Goal: Task Accomplishment & Management: Manage account settings

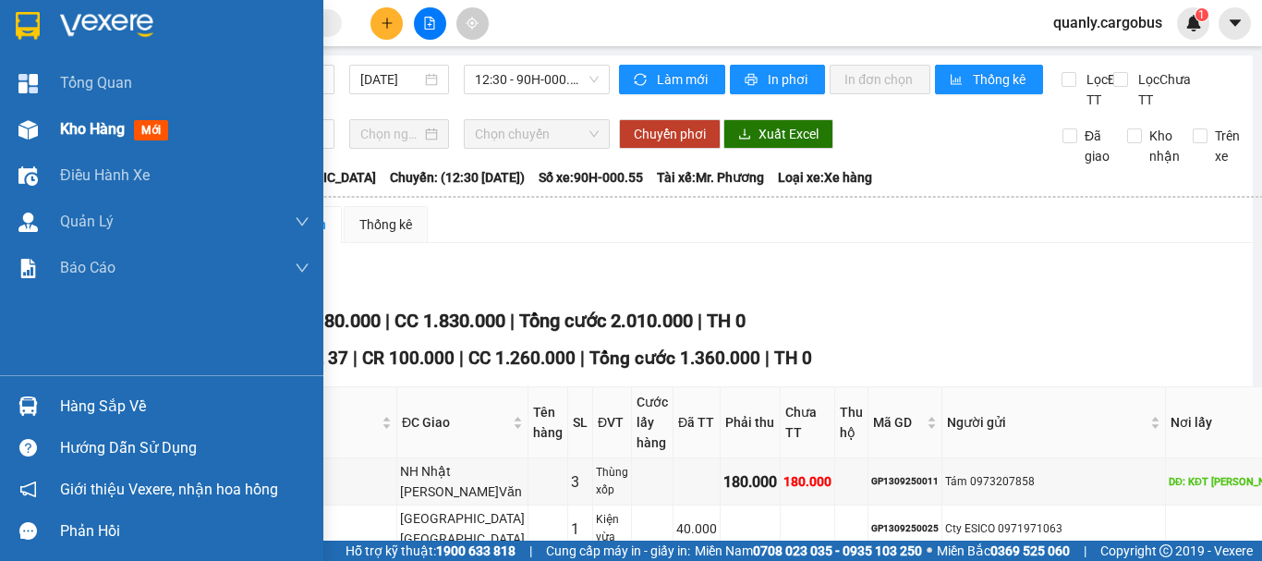
click at [25, 131] on img at bounding box center [27, 129] width 19 height 19
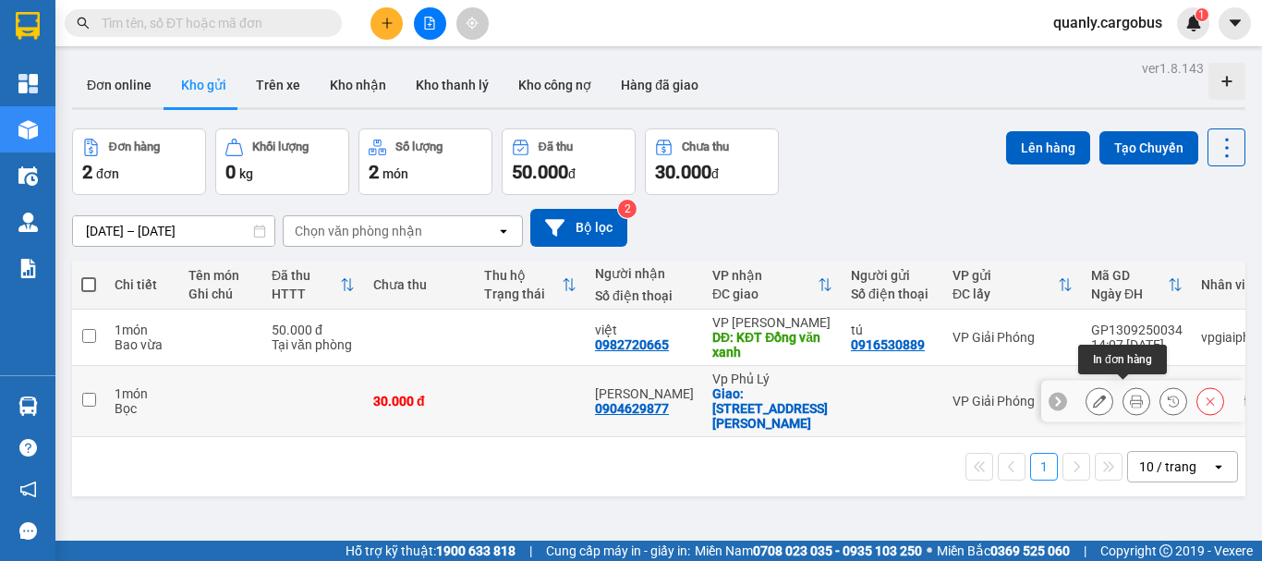
click at [1130, 395] on icon at bounding box center [1136, 401] width 13 height 13
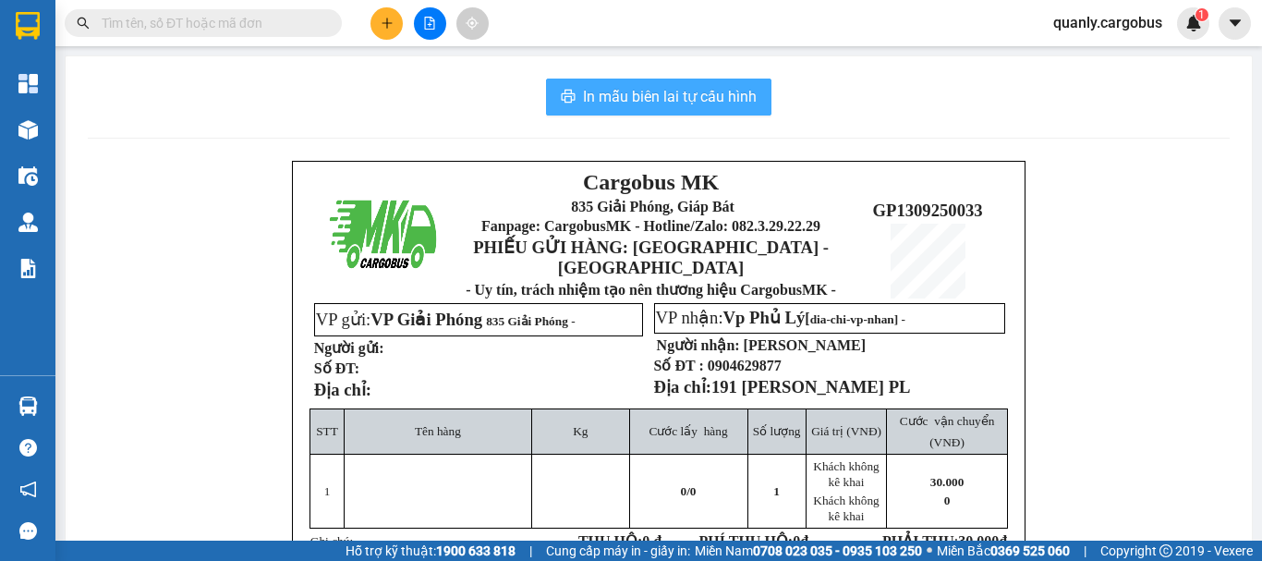
click at [692, 91] on span "In mẫu biên lai tự cấu hình" at bounding box center [670, 96] width 174 height 23
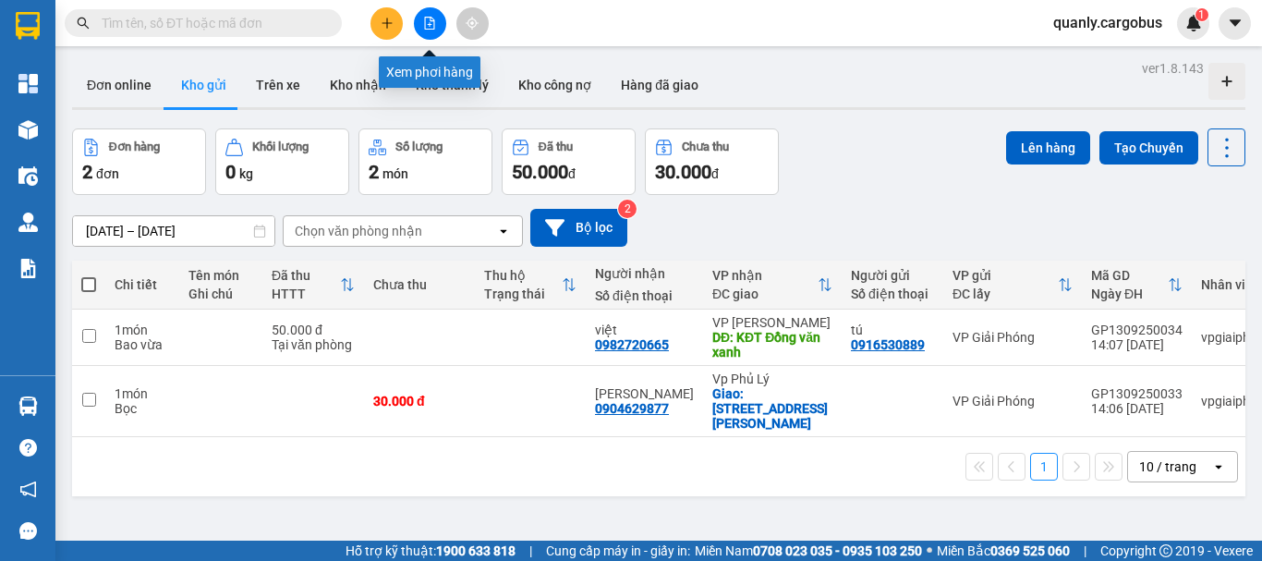
click at [432, 25] on icon "file-add" at bounding box center [430, 23] width 10 height 13
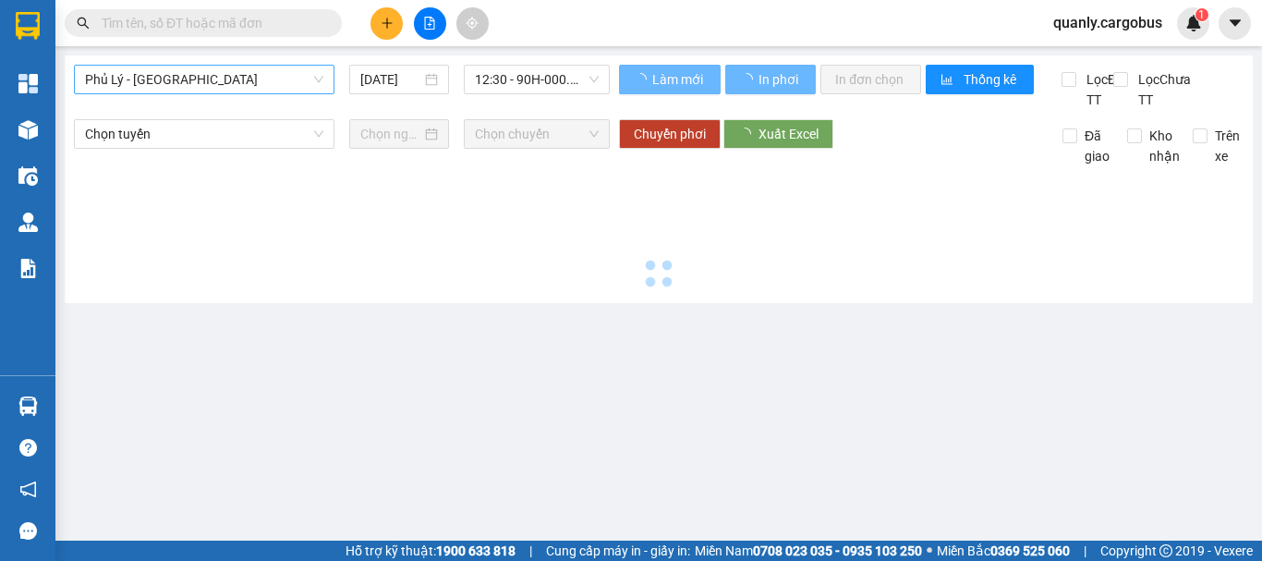
click at [203, 77] on span "Phủ Lý - [GEOGRAPHIC_DATA]" at bounding box center [204, 80] width 238 height 28
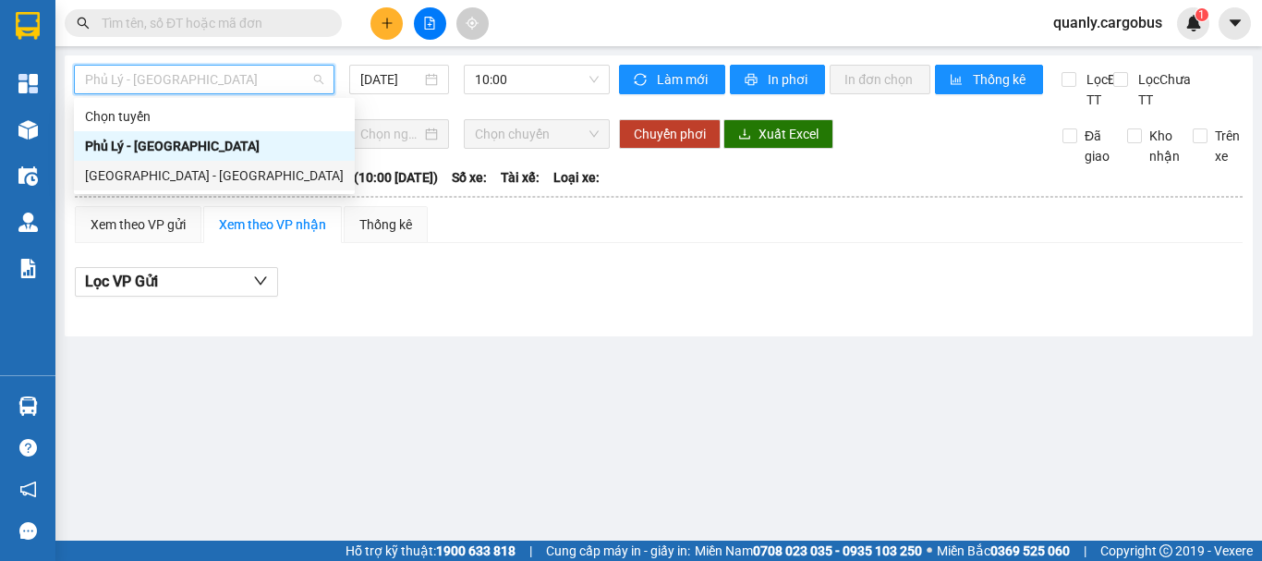
click at [150, 173] on div "[GEOGRAPHIC_DATA] - [GEOGRAPHIC_DATA]" at bounding box center [214, 175] width 259 height 20
type input "[DATE]"
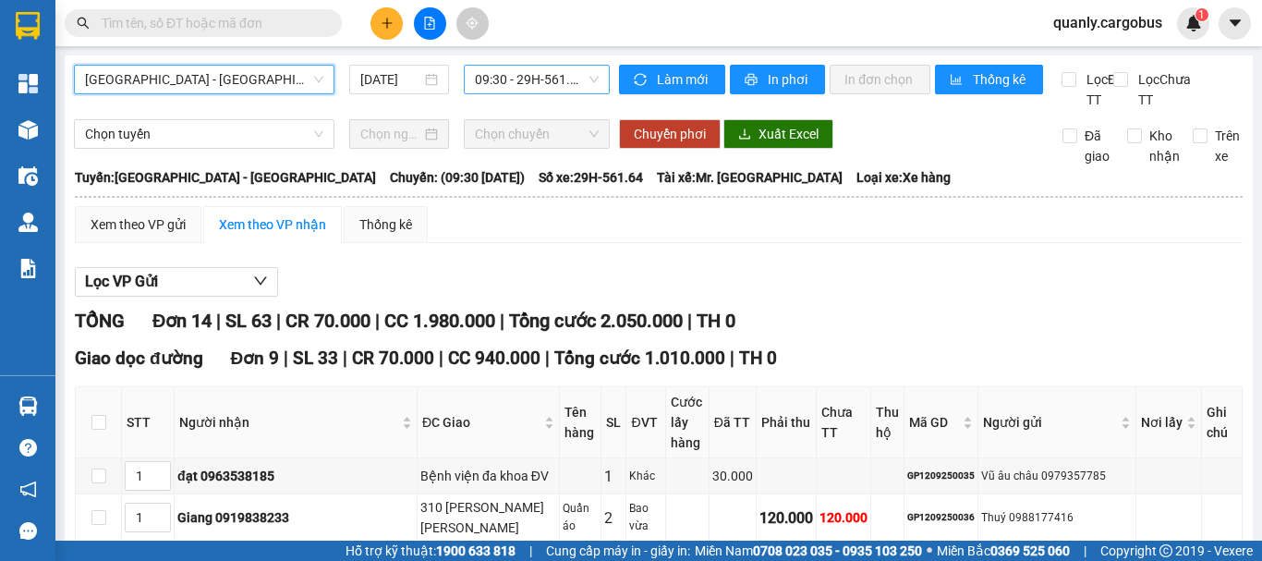
click at [526, 89] on span "09:30 - 29H-561.64" at bounding box center [537, 80] width 124 height 28
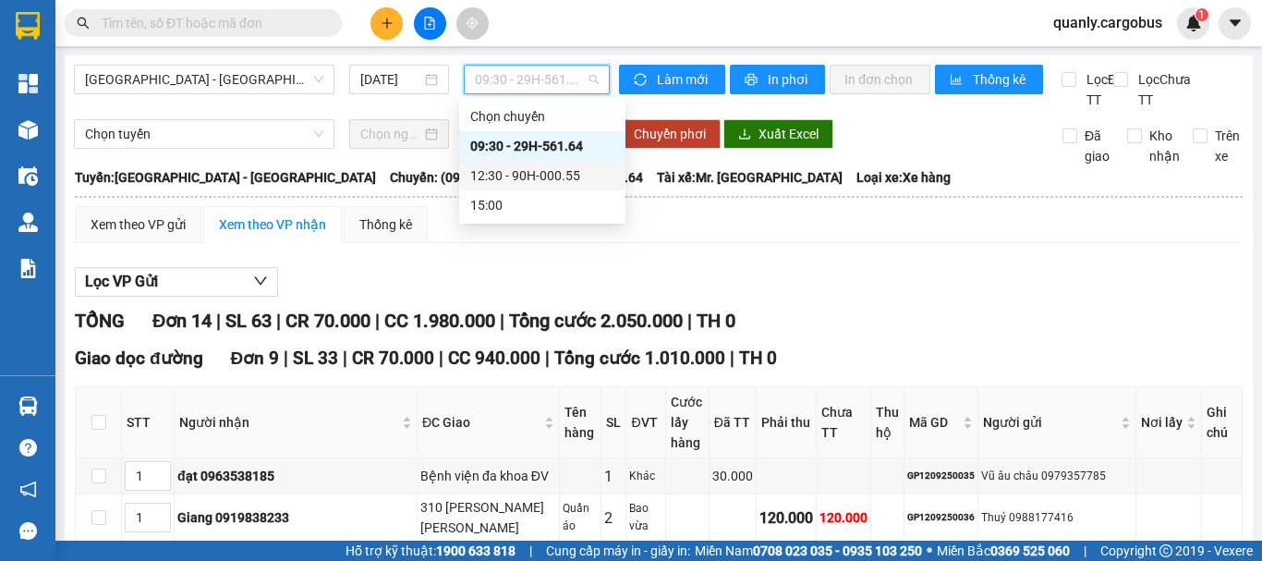
click at [512, 177] on div "12:30 - 90H-000.55" at bounding box center [542, 175] width 144 height 20
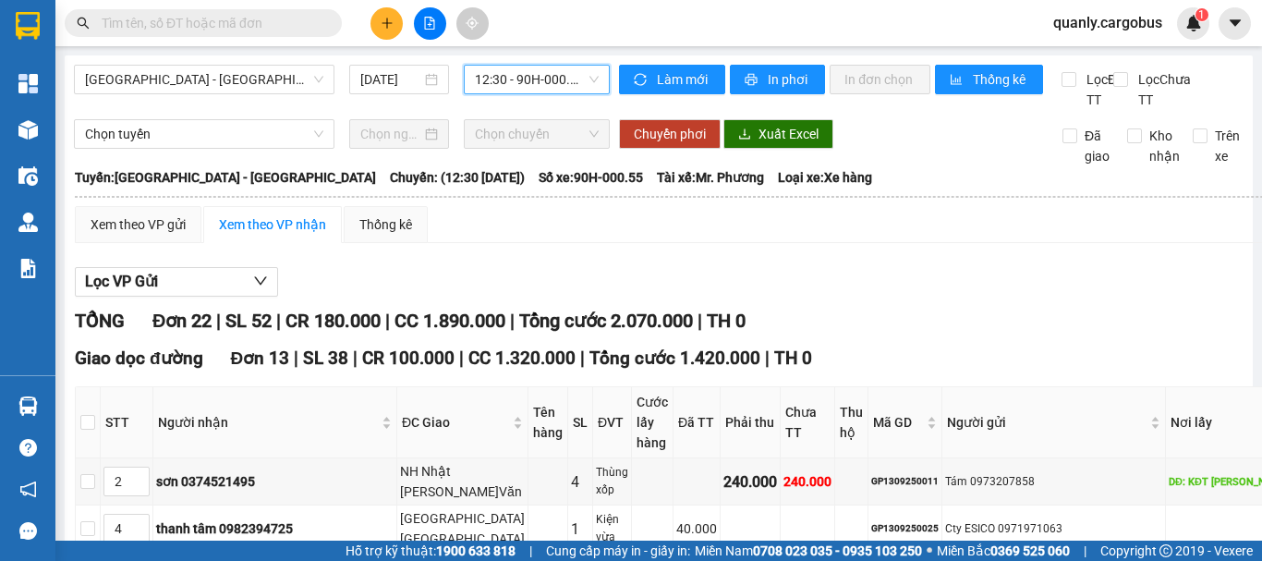
drag, startPoint x: 530, startPoint y: 81, endPoint x: 541, endPoint y: 92, distance: 15.0
click at [530, 85] on span "12:30 - 90H-000.55" at bounding box center [537, 80] width 124 height 28
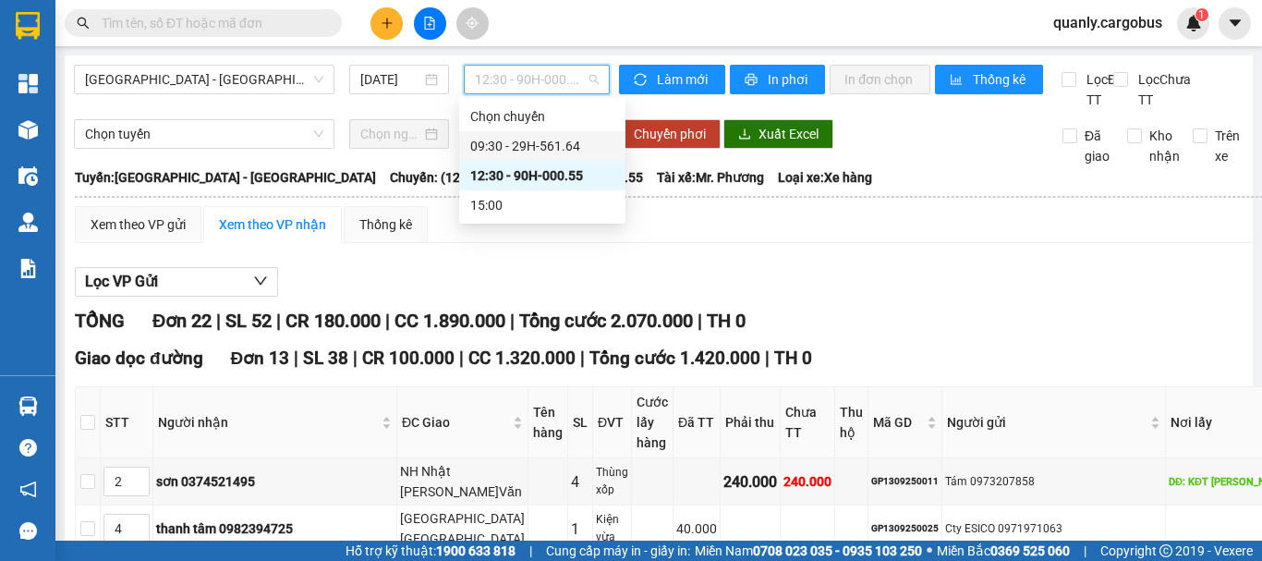
click at [568, 140] on div "09:30 - 29H-561.64" at bounding box center [542, 146] width 144 height 20
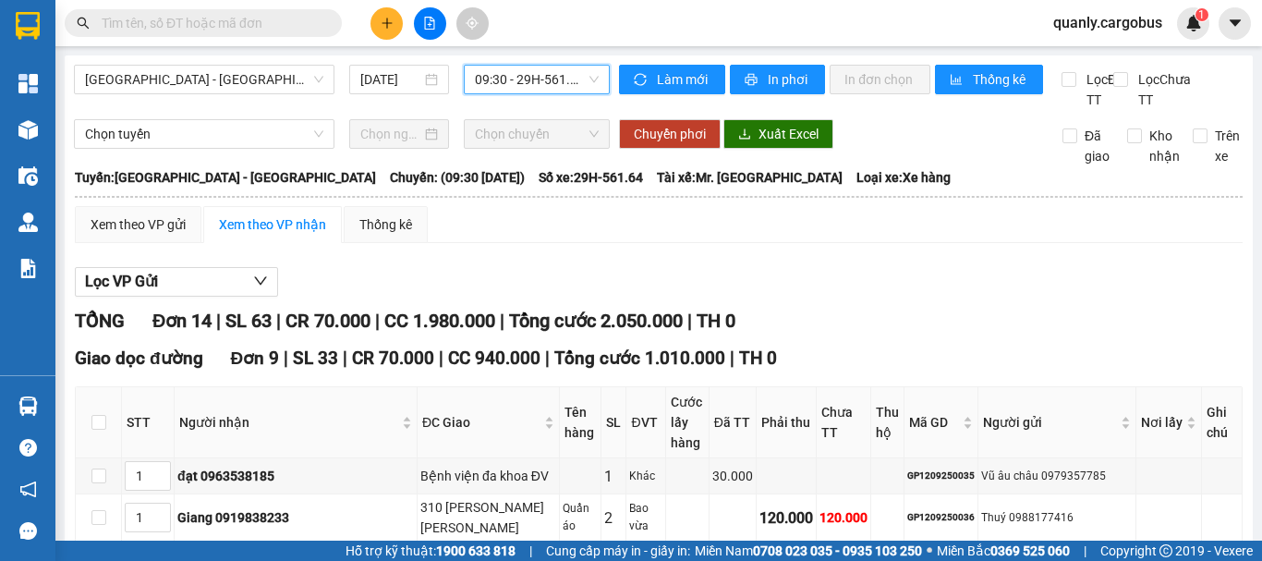
click at [535, 75] on span "09:30 - 29H-561.64" at bounding box center [537, 80] width 124 height 28
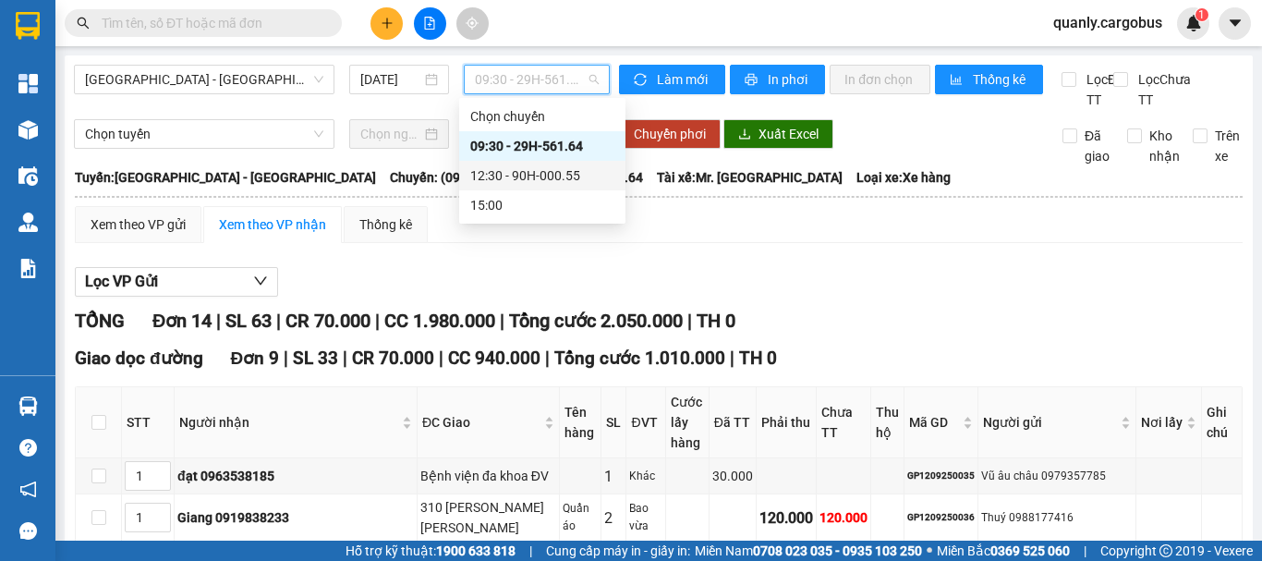
click at [543, 174] on div "12:30 - 90H-000.55" at bounding box center [542, 175] width 144 height 20
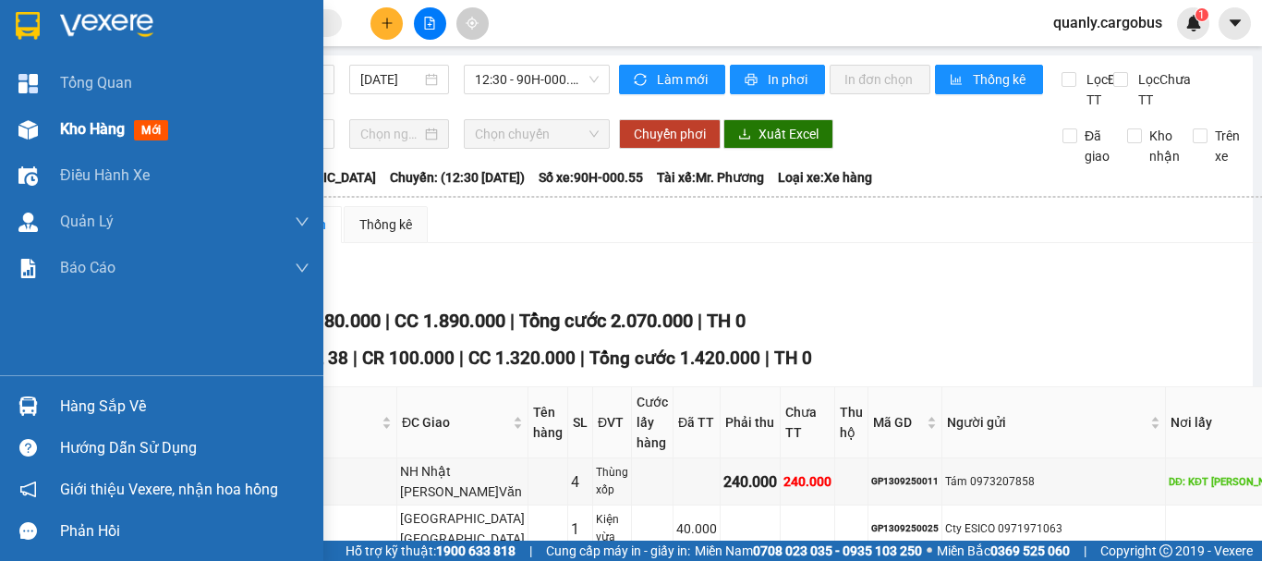
click at [22, 120] on img at bounding box center [27, 129] width 19 height 19
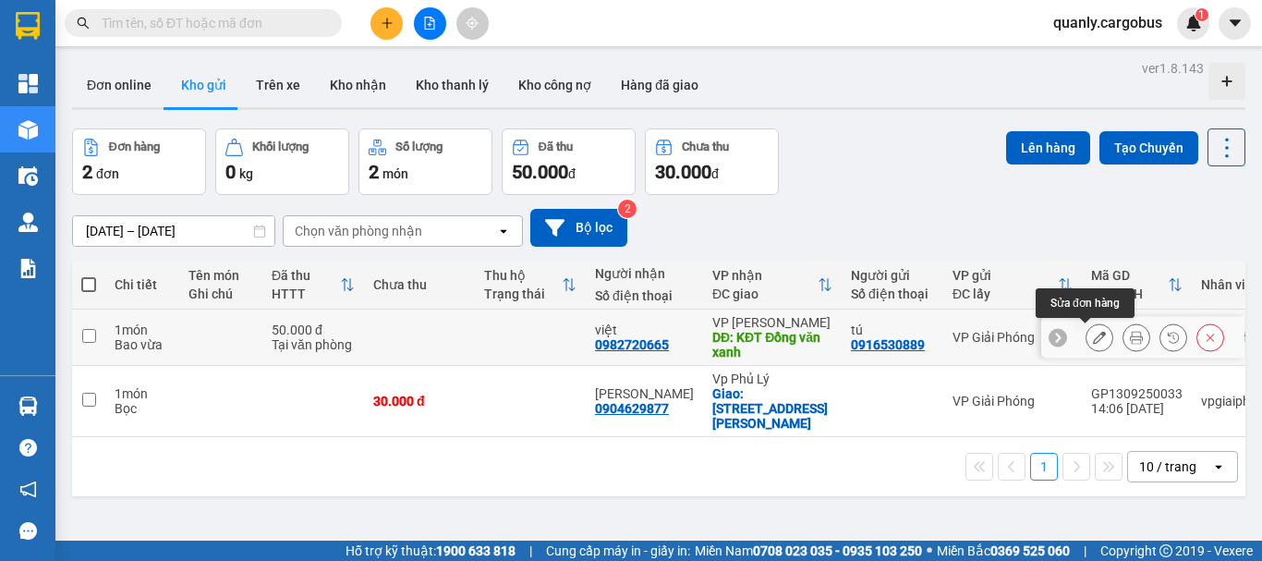
click at [1093, 337] on icon at bounding box center [1099, 337] width 13 height 13
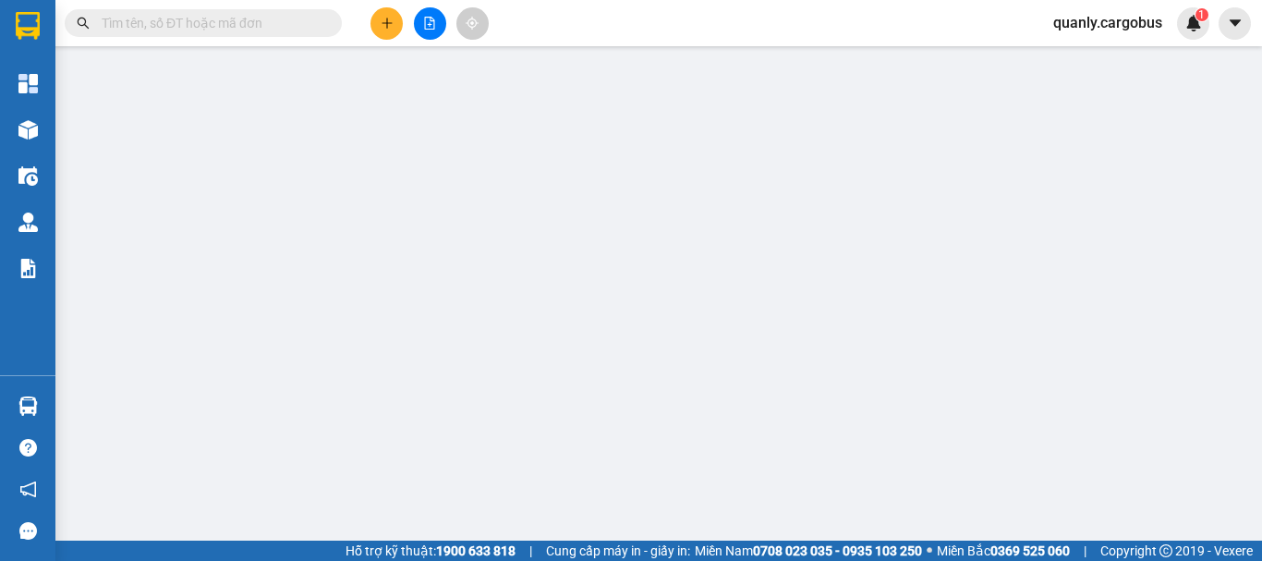
type input "0982720665"
type input "việt"
type input "KĐT Đồng văn xanh"
type input "0916530889"
type input "tú"
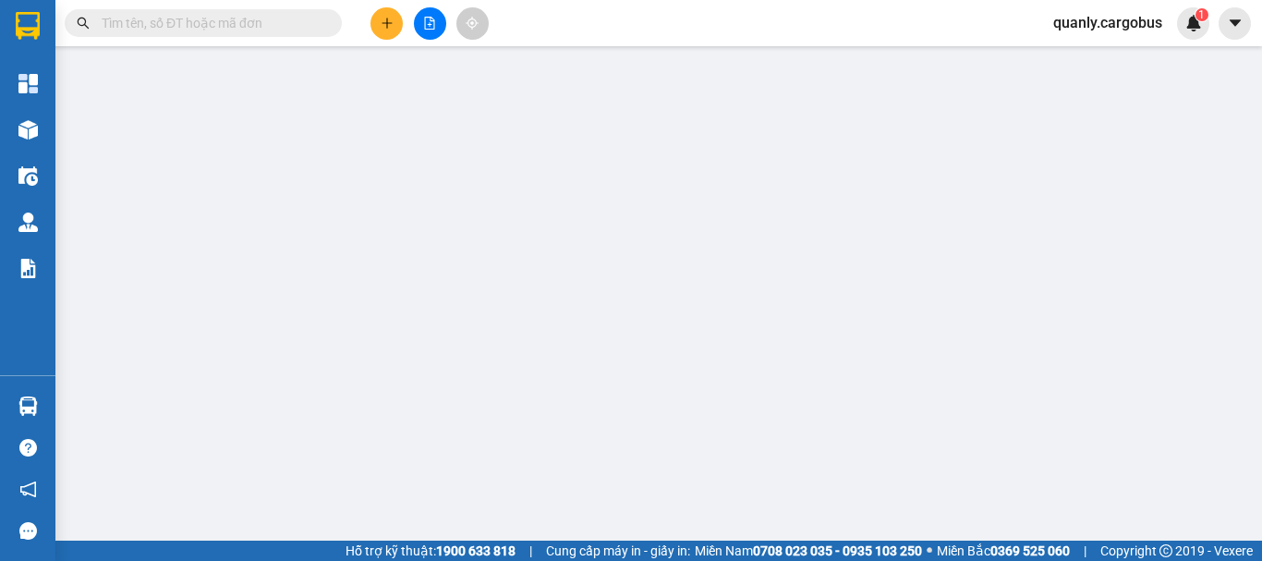
type input "50.000"
type input "0"
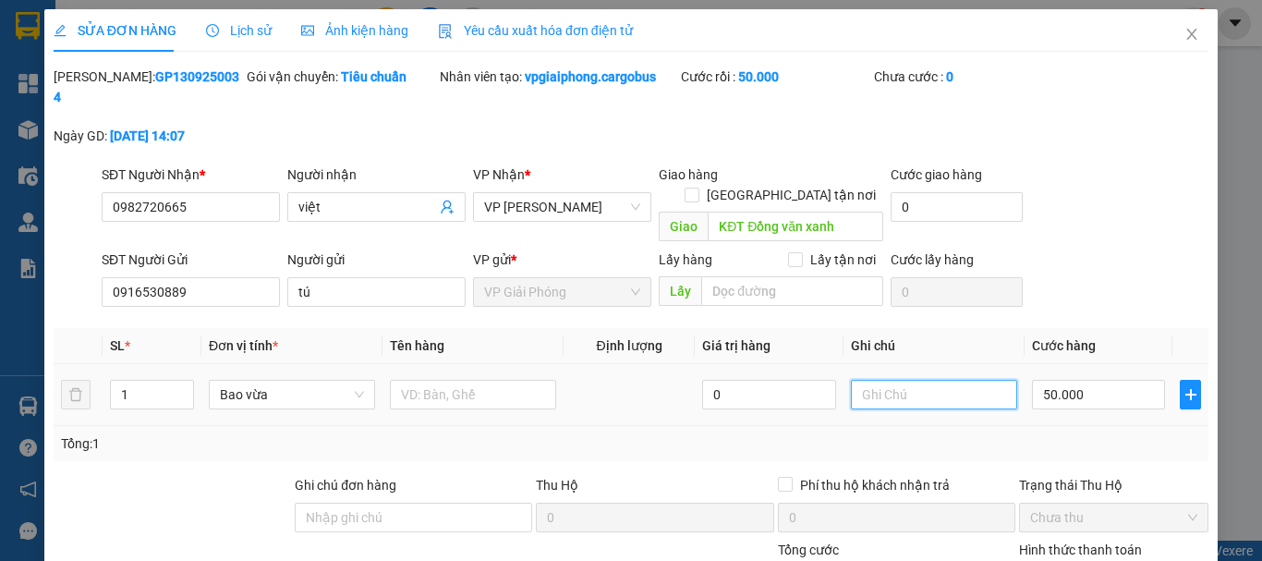
click at [883, 380] on input "text" at bounding box center [934, 395] width 166 height 30
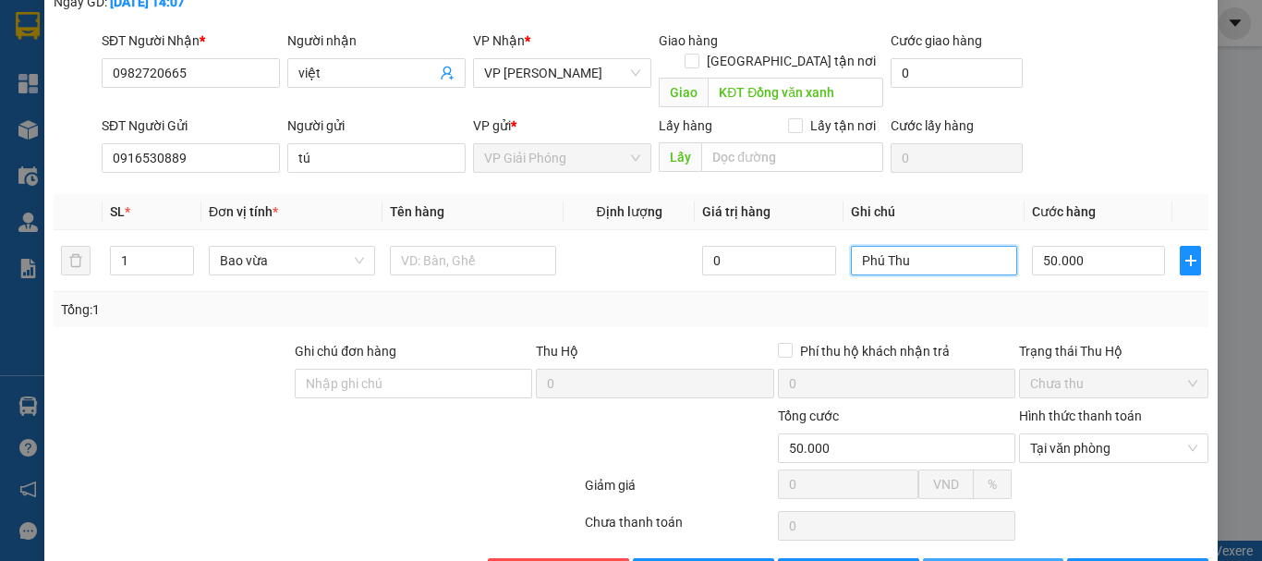
scroll to position [156, 0]
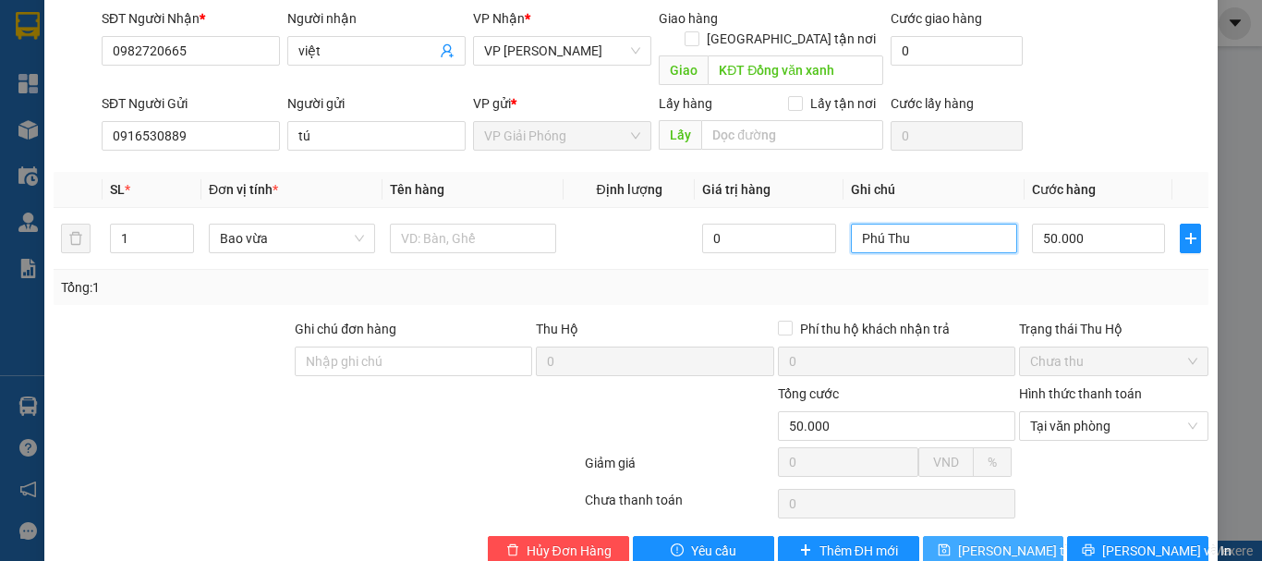
type input "Phú Thu"
click at [995, 541] on span "[PERSON_NAME] thay đổi" at bounding box center [1032, 551] width 148 height 20
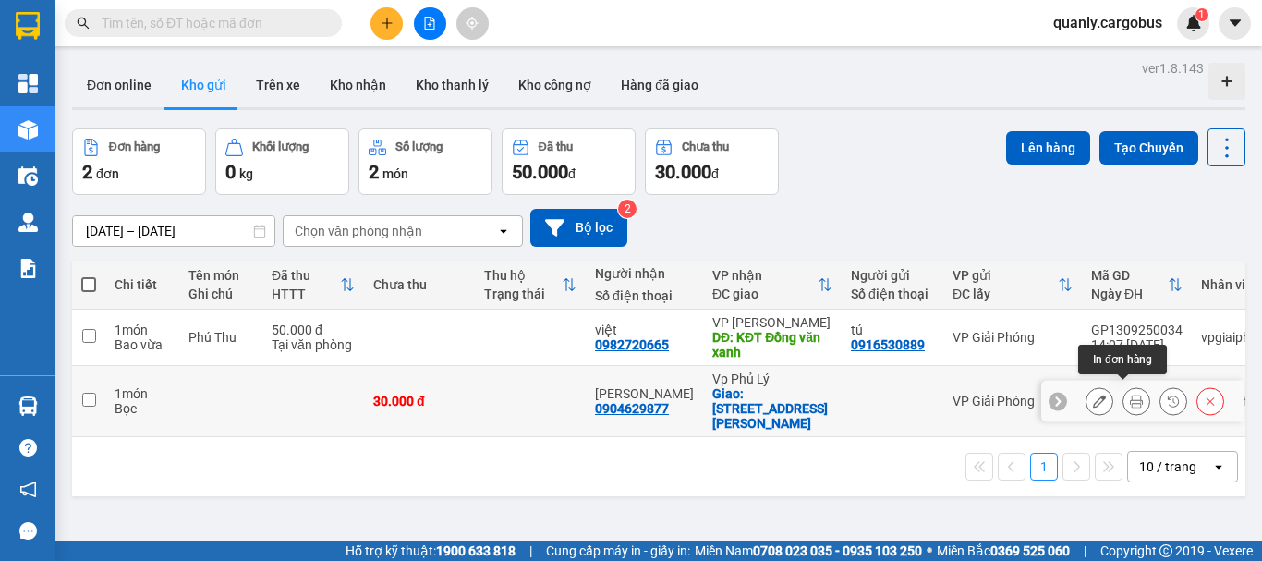
click at [1133, 391] on button at bounding box center [1137, 401] width 26 height 32
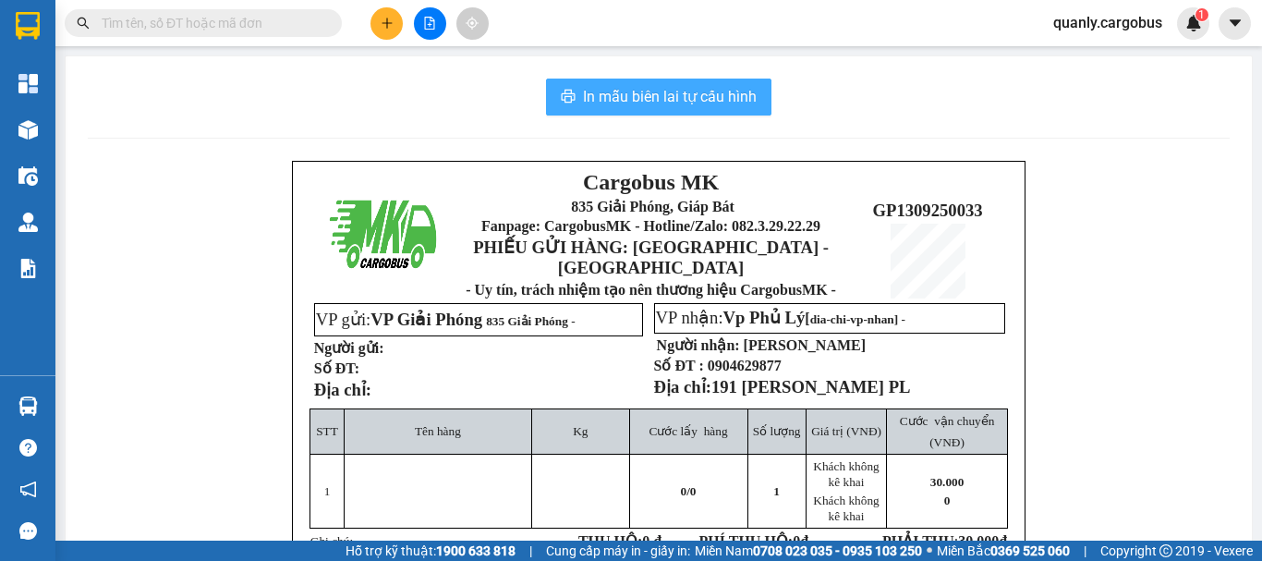
click at [705, 86] on span "In mẫu biên lai tự cấu hình" at bounding box center [670, 96] width 174 height 23
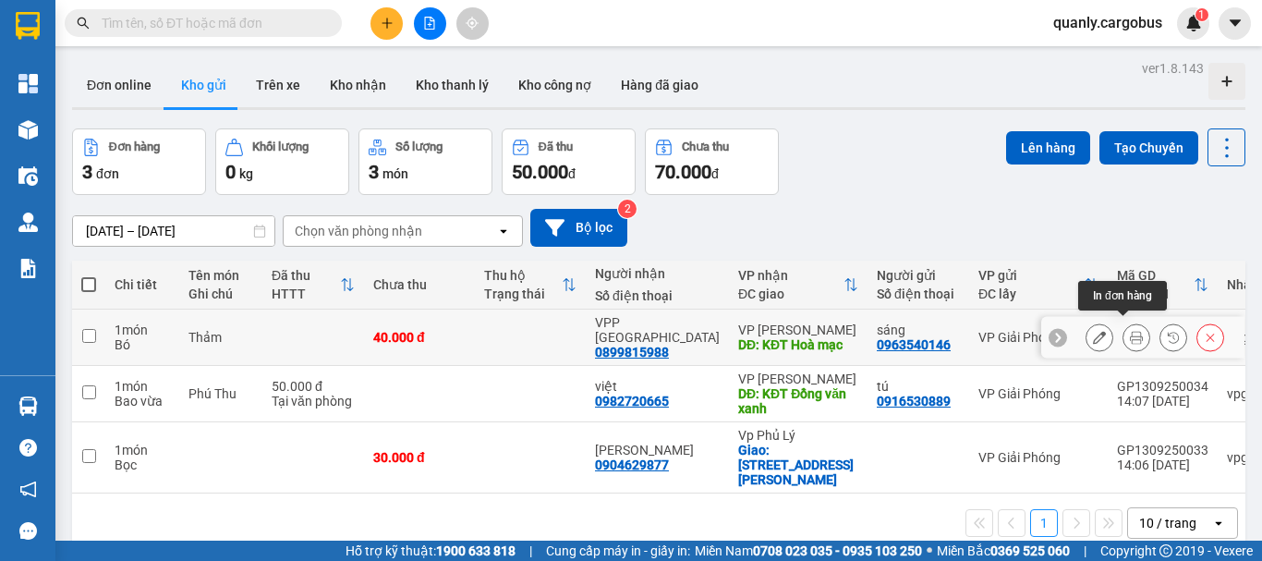
click at [1130, 331] on icon at bounding box center [1136, 337] width 13 height 13
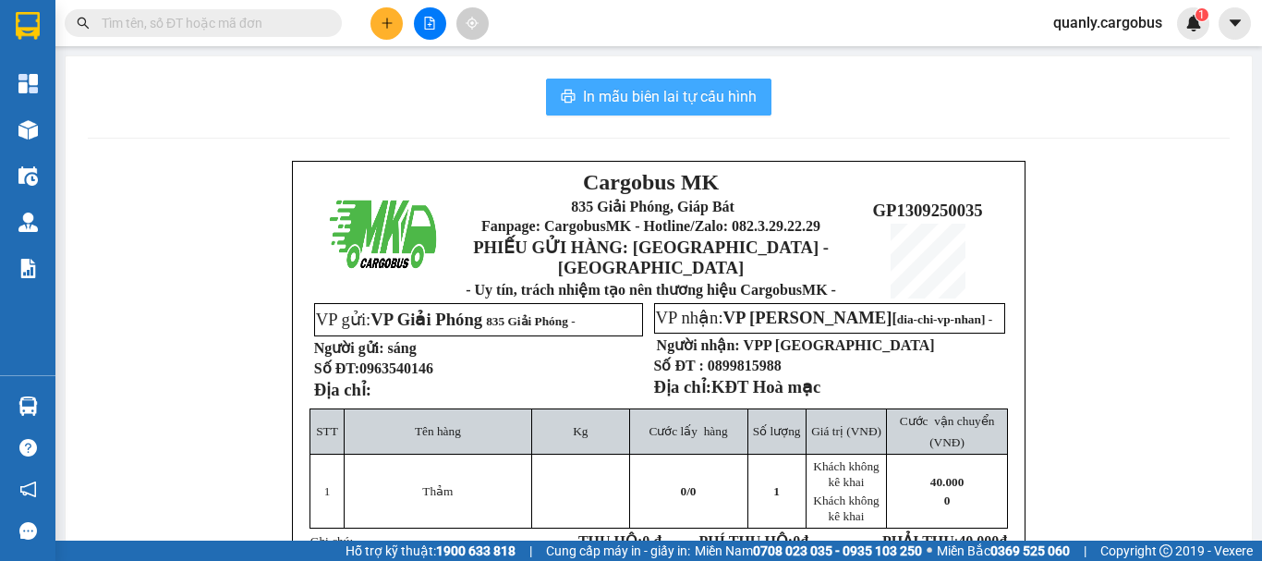
click at [712, 91] on span "In mẫu biên lai tự cấu hình" at bounding box center [670, 96] width 174 height 23
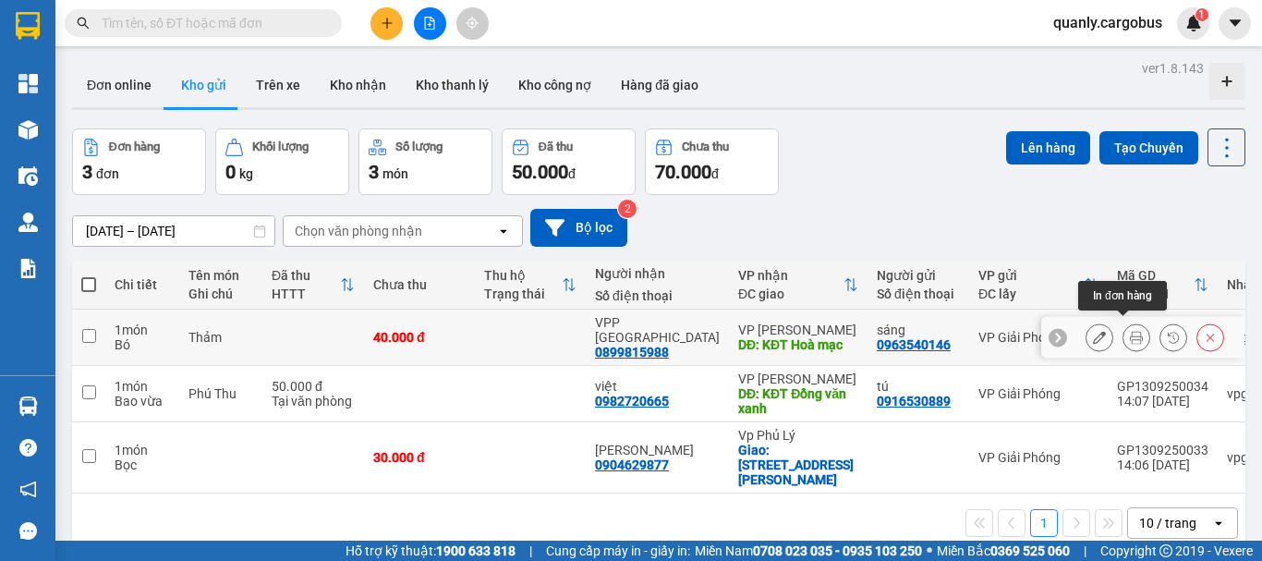
click at [1130, 331] on icon at bounding box center [1136, 337] width 13 height 13
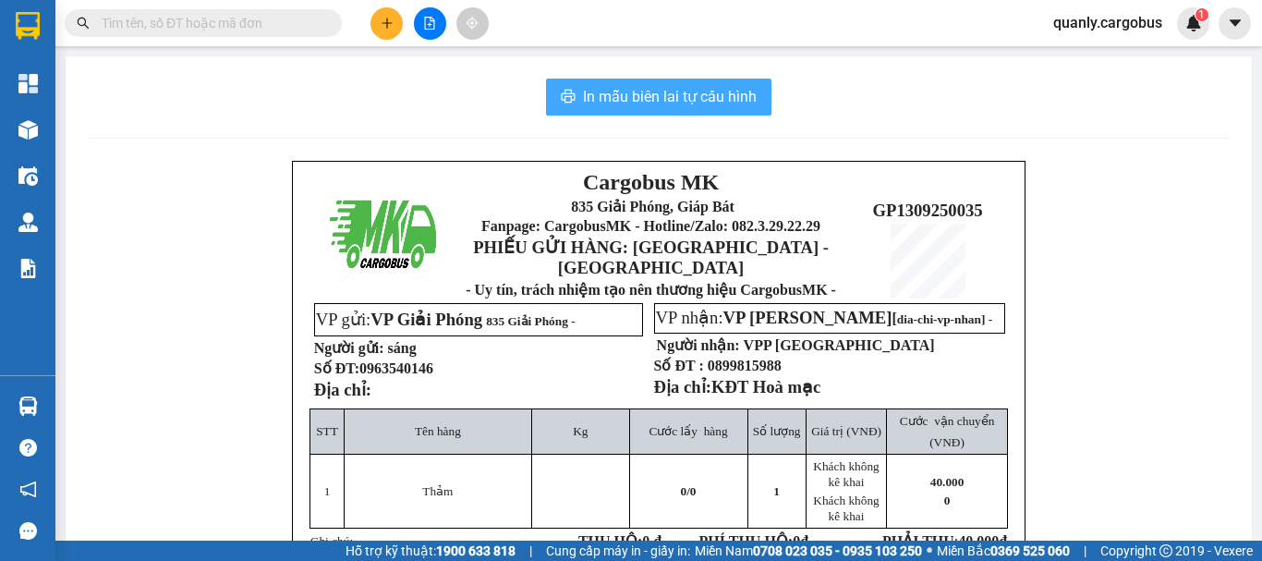
click at [667, 93] on span "In mẫu biên lai tự cấu hình" at bounding box center [670, 96] width 174 height 23
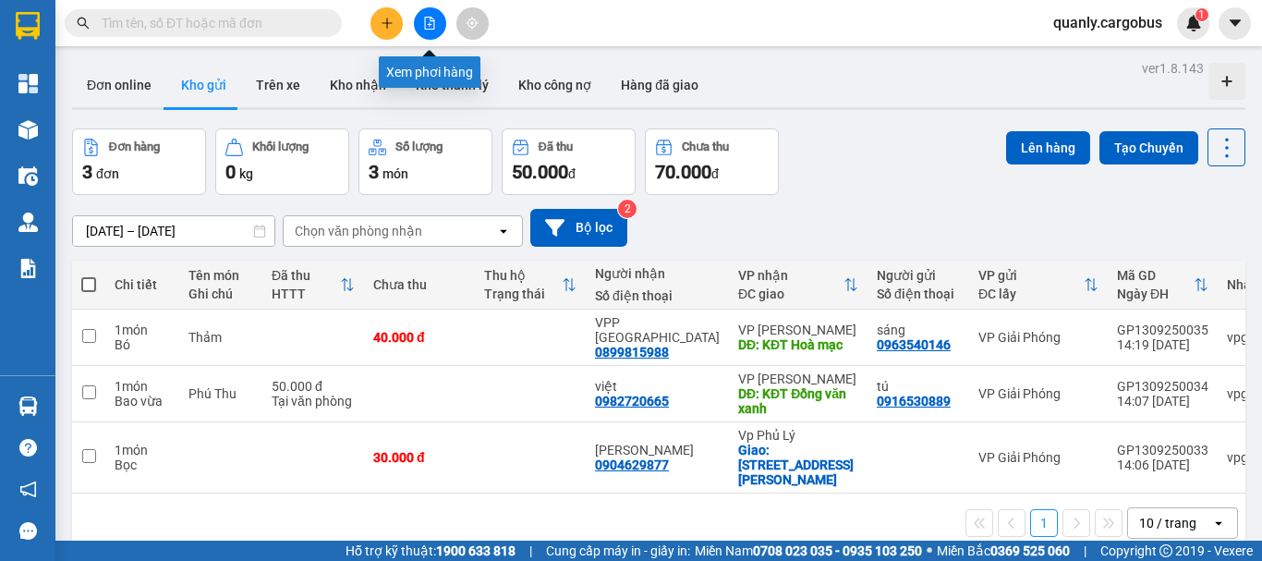
click at [433, 33] on button at bounding box center [430, 23] width 32 height 32
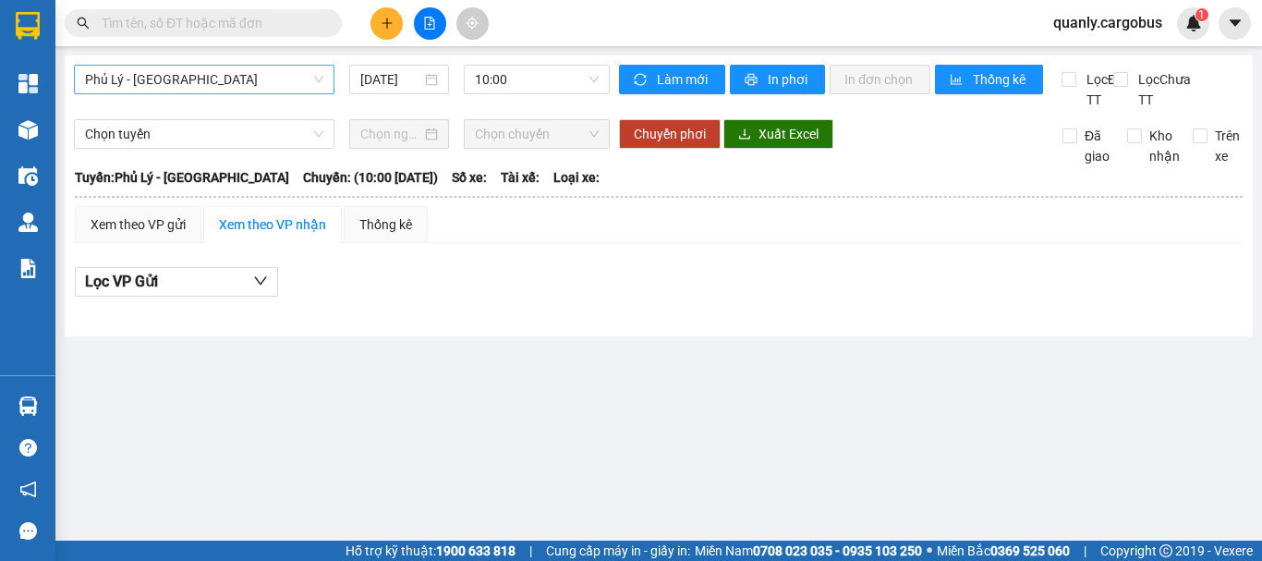
click at [262, 66] on div "[GEOGRAPHIC_DATA] - [GEOGRAPHIC_DATA] [DATE] 10:00 Làm mới In phơi In đơn chọn …" at bounding box center [659, 195] width 1189 height 281
click at [257, 78] on span "Phủ Lý - [GEOGRAPHIC_DATA]" at bounding box center [204, 80] width 238 height 28
click at [413, 79] on input "[DATE]" at bounding box center [390, 79] width 61 height 20
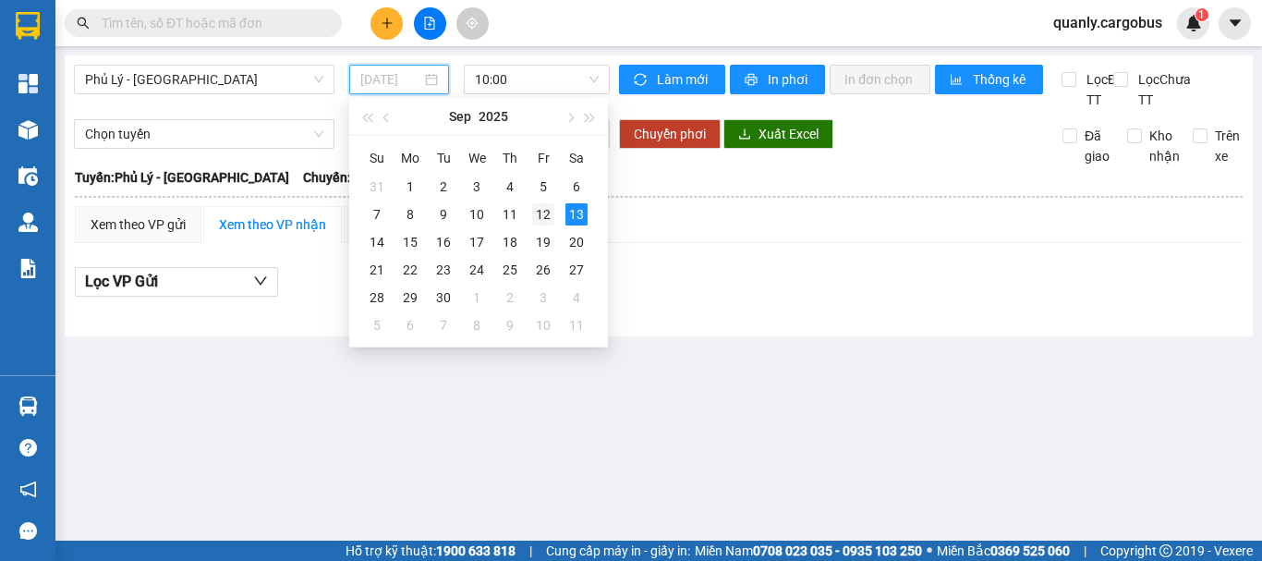
click at [545, 211] on div "12" at bounding box center [543, 214] width 22 height 22
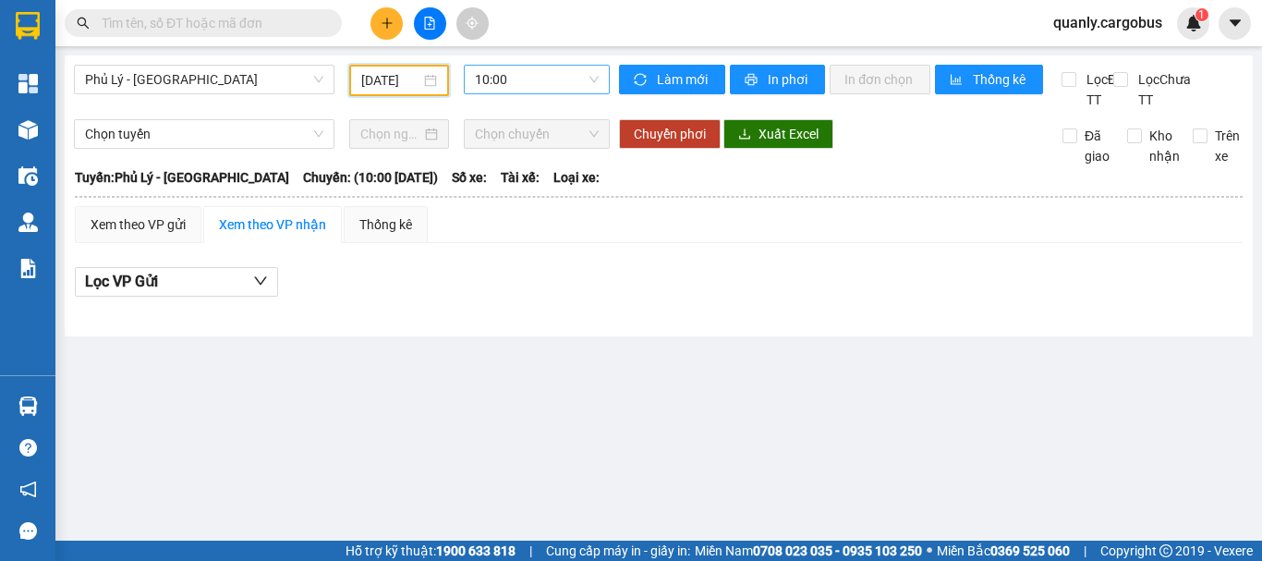
click at [530, 86] on span "10:00" at bounding box center [537, 80] width 124 height 28
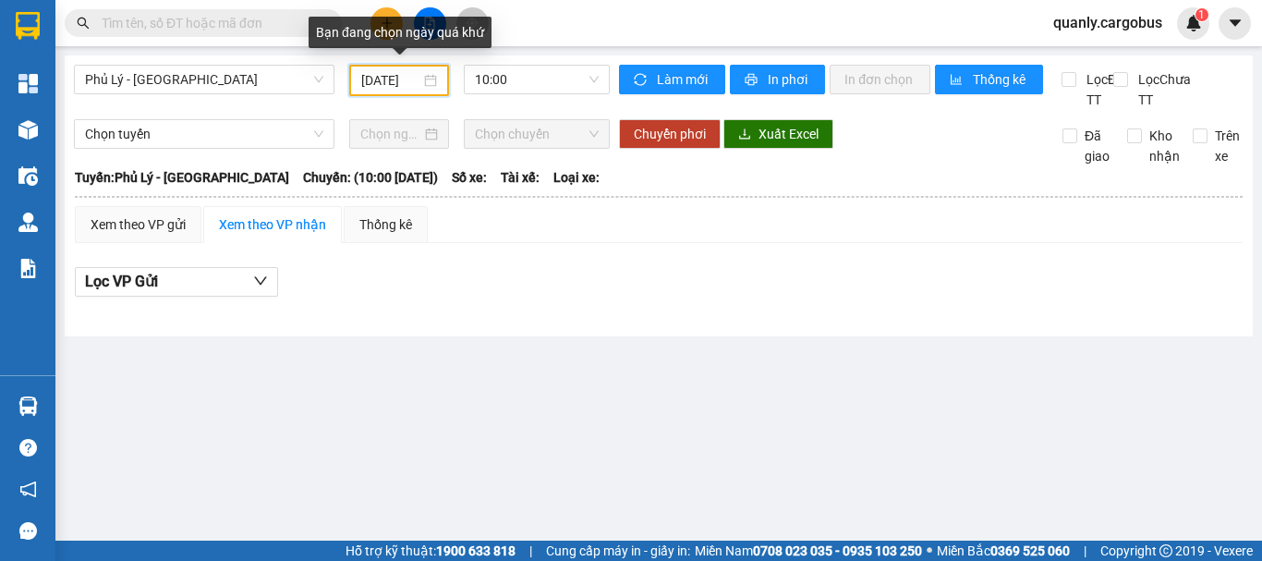
click at [402, 72] on input "[DATE]" at bounding box center [390, 80] width 59 height 20
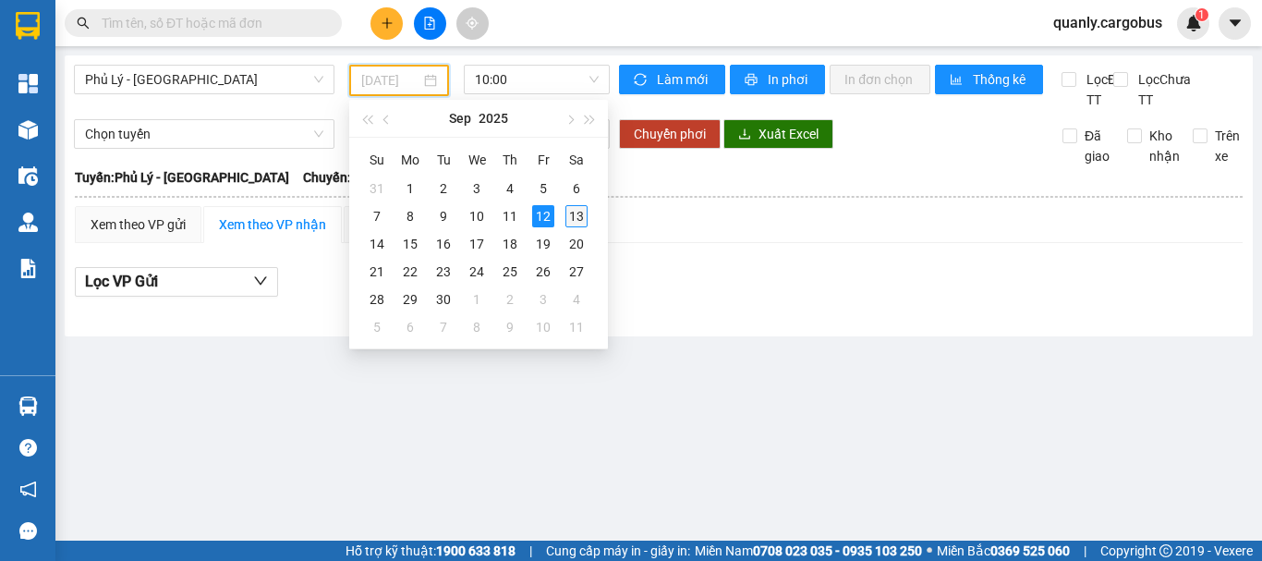
click at [579, 221] on div "13" at bounding box center [577, 216] width 22 height 22
type input "[DATE]"
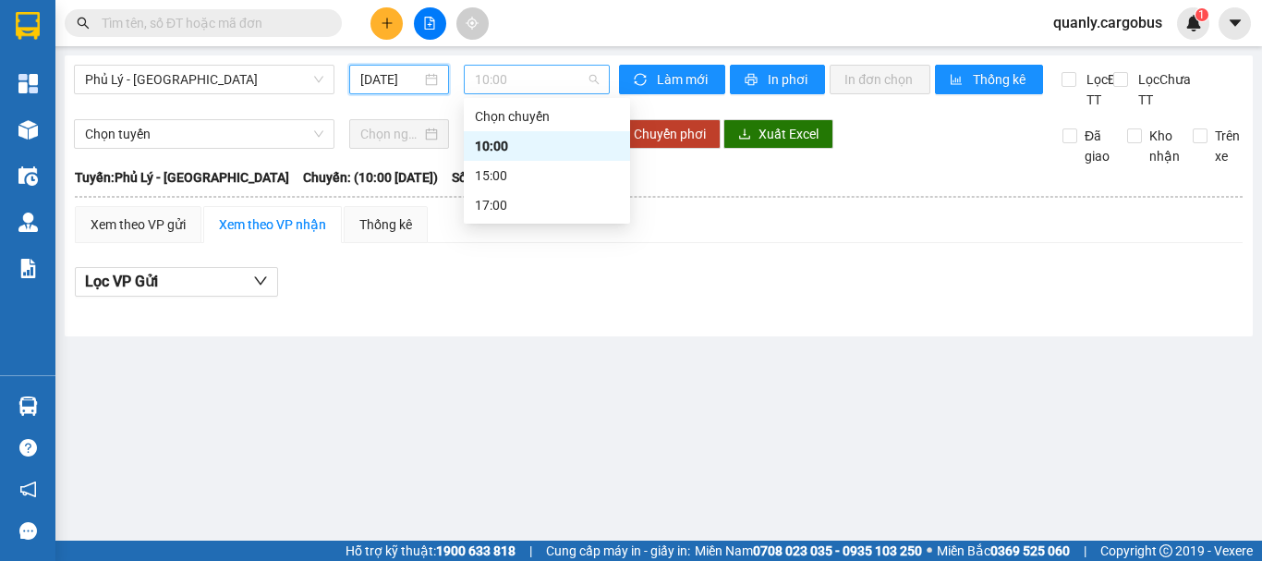
click at [536, 79] on span "10:00" at bounding box center [537, 80] width 124 height 28
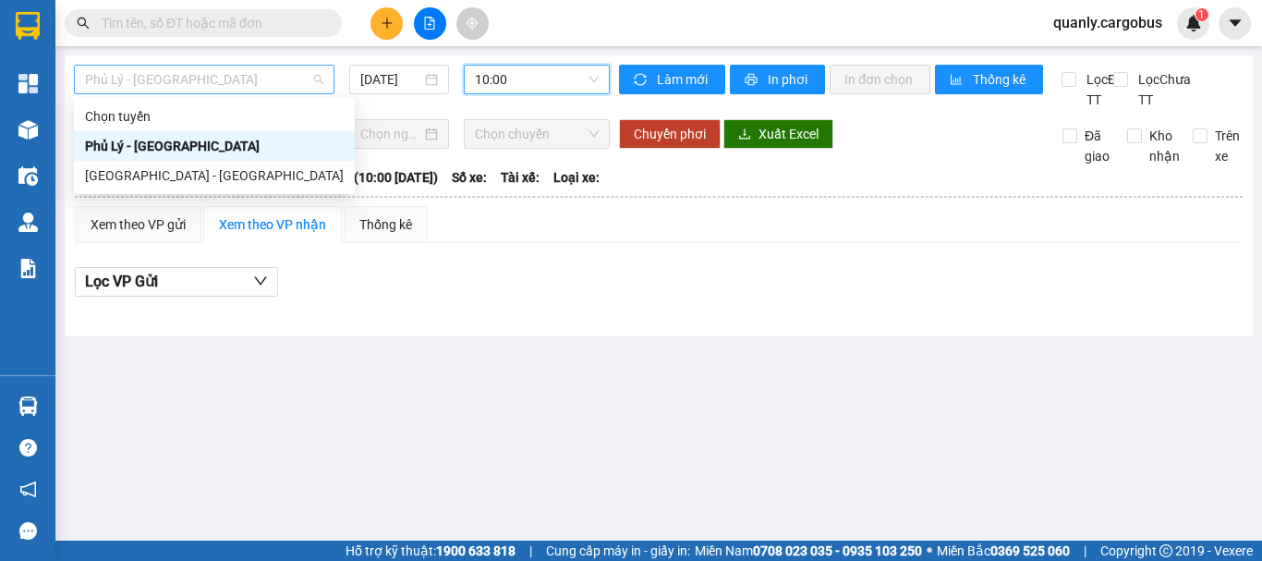
click at [217, 70] on span "Phủ Lý - [GEOGRAPHIC_DATA]" at bounding box center [204, 80] width 238 height 28
click at [155, 176] on div "[GEOGRAPHIC_DATA] - [GEOGRAPHIC_DATA]" at bounding box center [214, 175] width 259 height 20
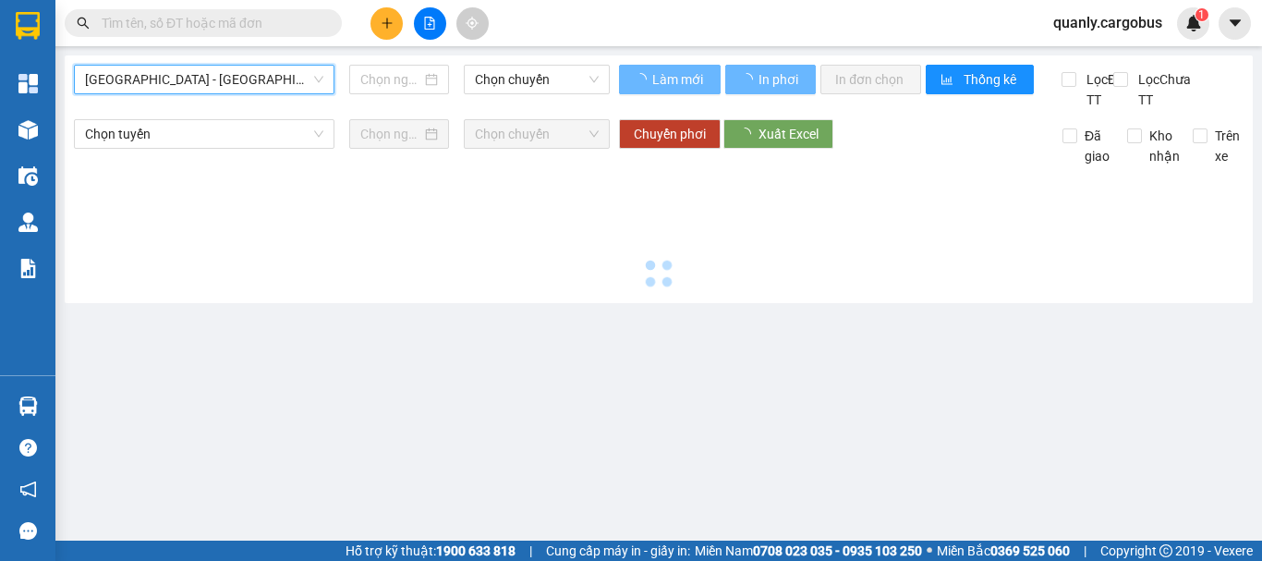
type input "[DATE]"
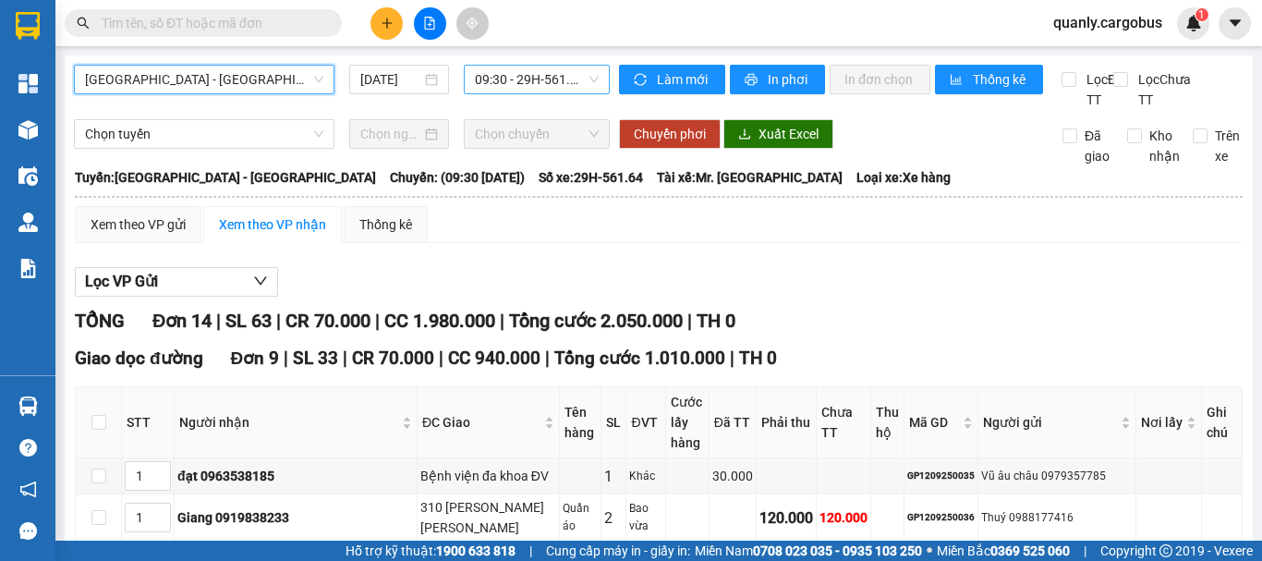
click at [535, 73] on span "09:30 - 29H-561.64" at bounding box center [537, 80] width 124 height 28
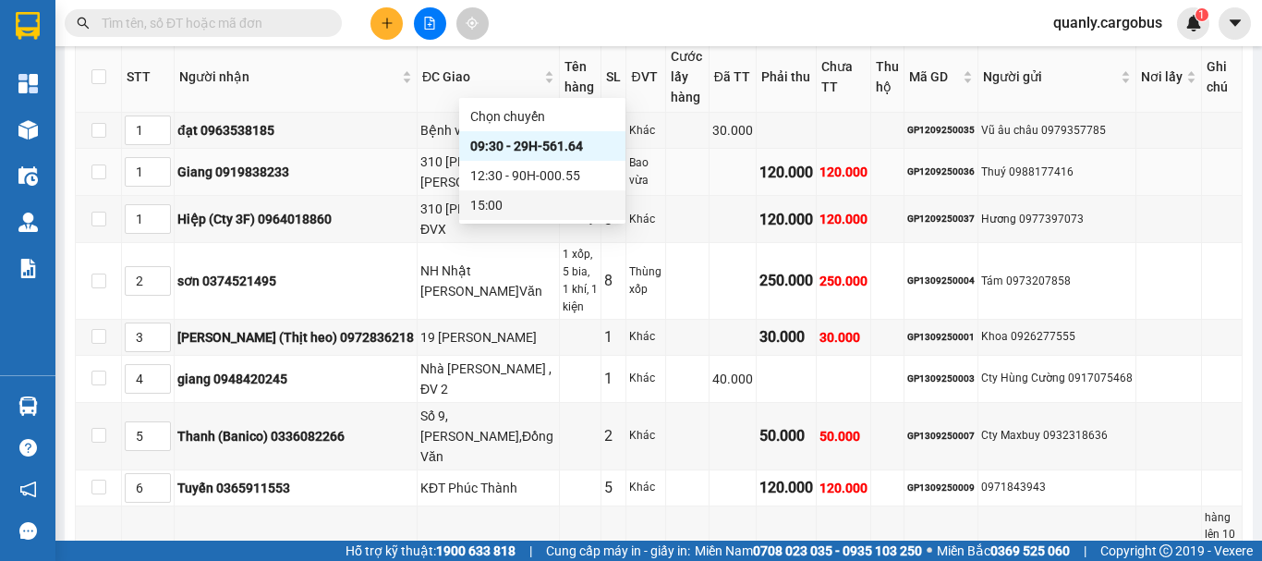
scroll to position [185, 0]
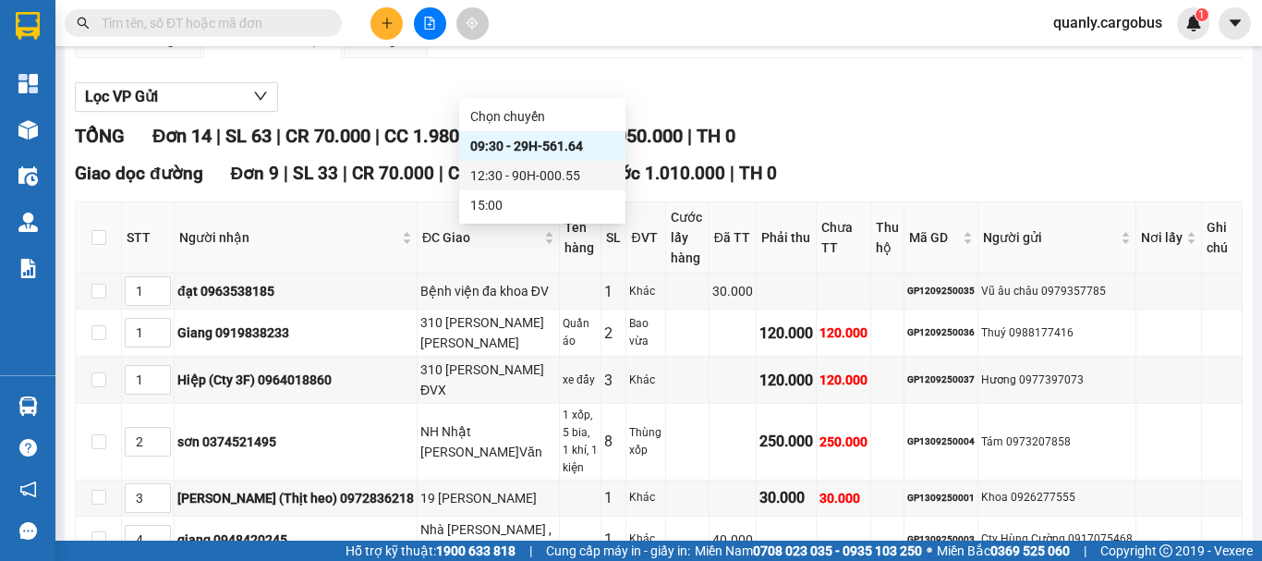
click at [521, 174] on div "12:30 - 90H-000.55" at bounding box center [542, 175] width 144 height 20
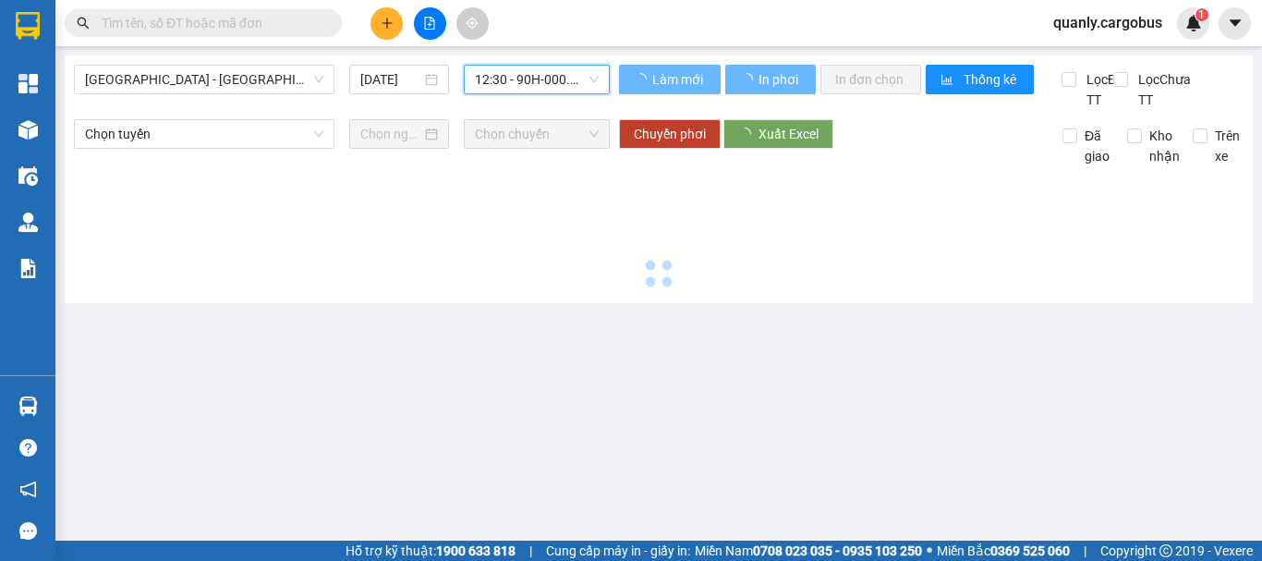
scroll to position [0, 0]
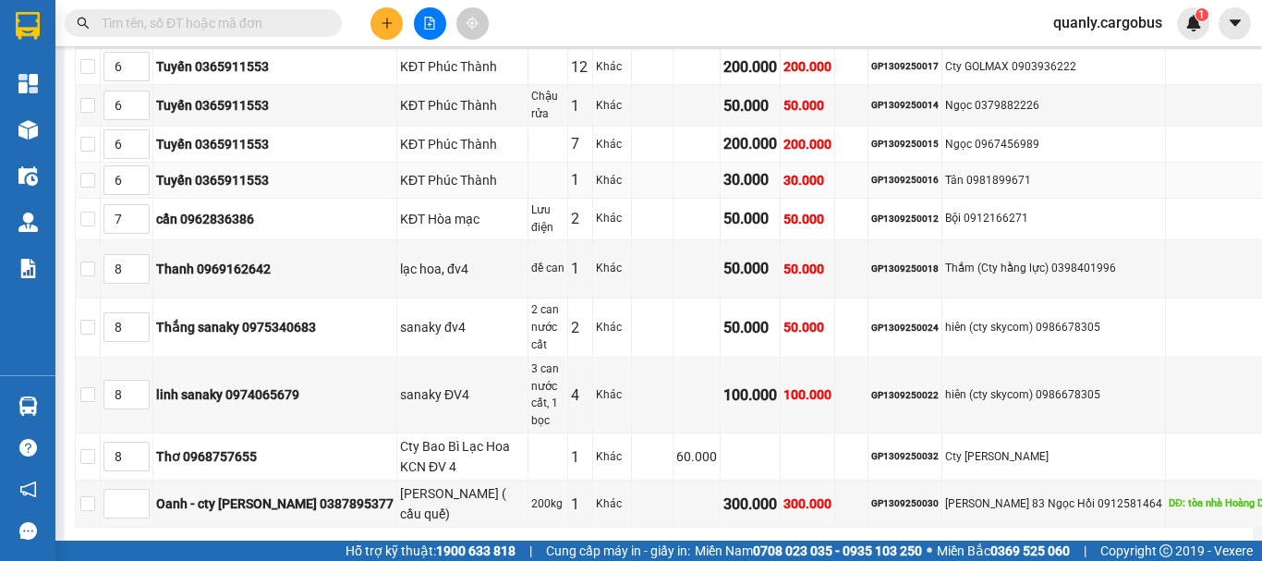
scroll to position [555, 0]
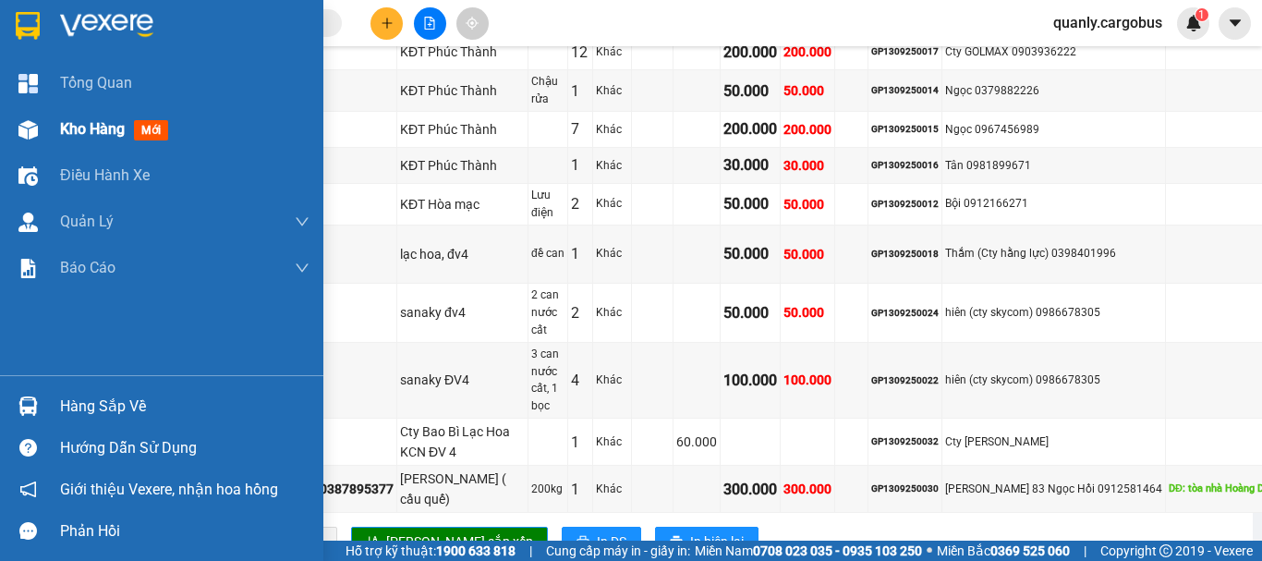
click at [28, 130] on img at bounding box center [27, 129] width 19 height 19
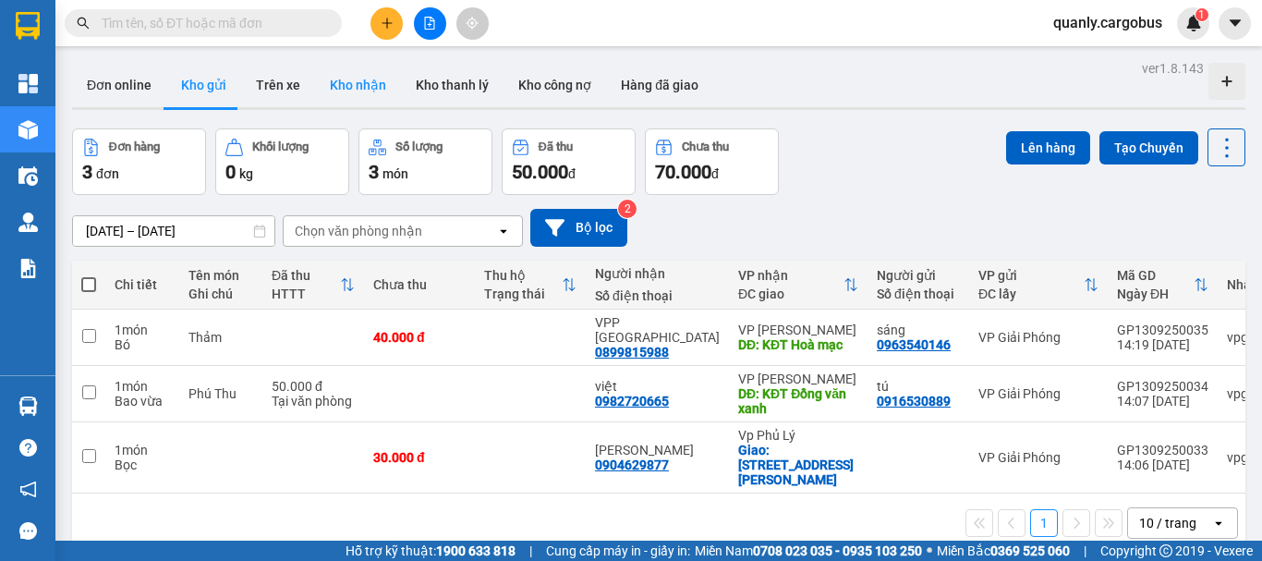
click at [349, 84] on button "Kho nhận" at bounding box center [358, 85] width 86 height 44
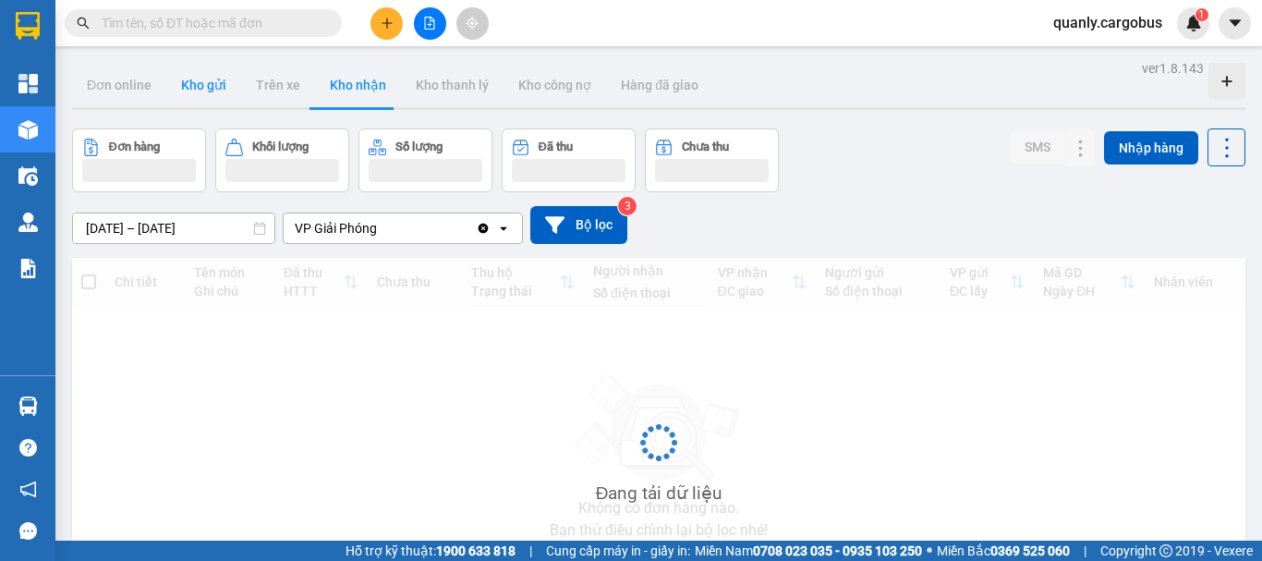
click at [197, 82] on button "Kho gửi" at bounding box center [203, 85] width 75 height 44
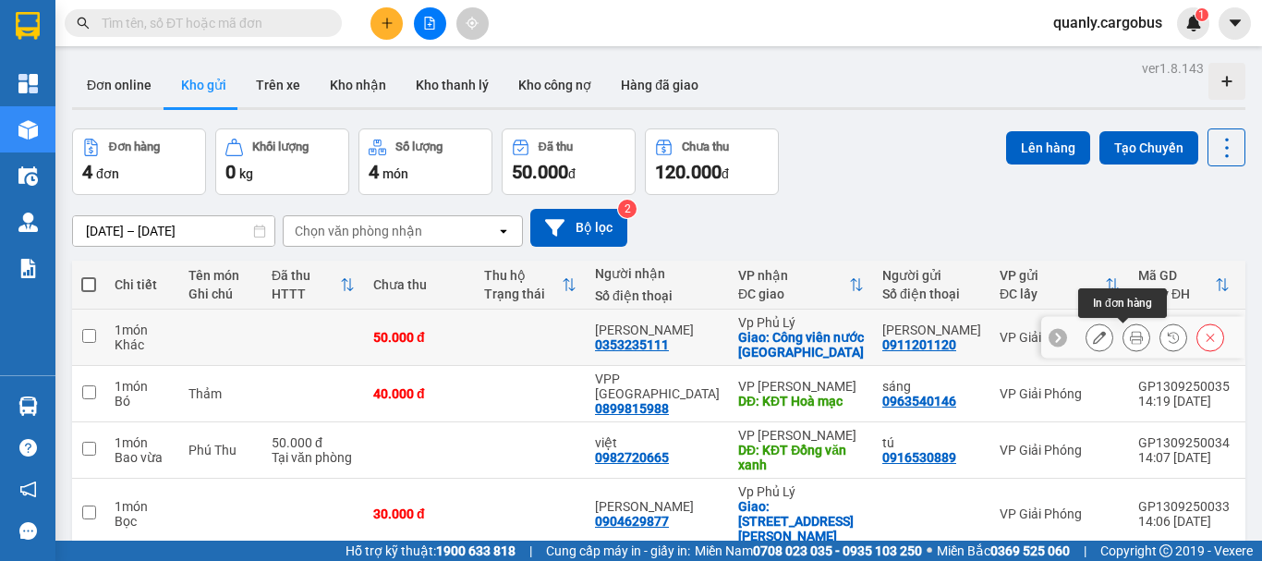
click at [1130, 341] on icon at bounding box center [1136, 337] width 13 height 13
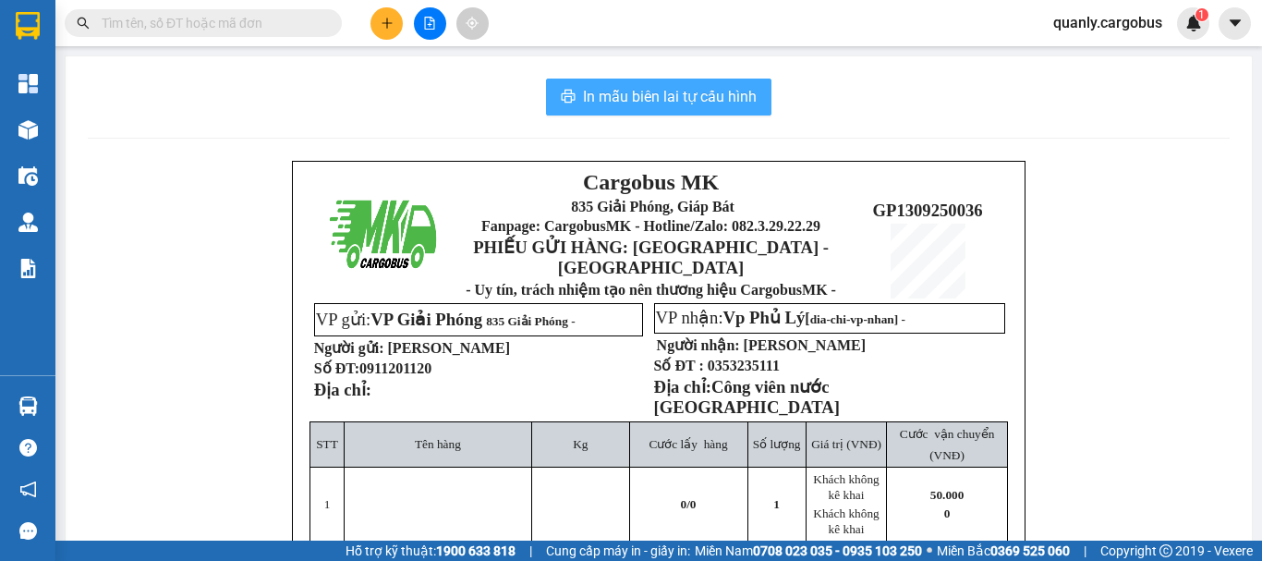
click at [634, 97] on span "In mẫu biên lai tự cấu hình" at bounding box center [670, 96] width 174 height 23
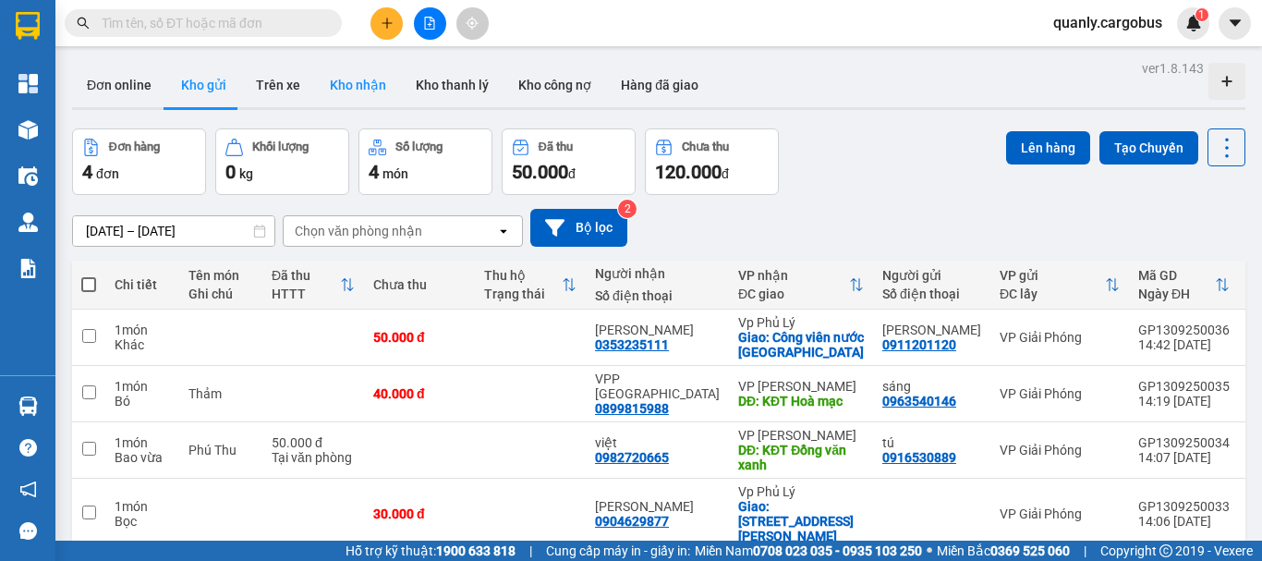
click at [371, 76] on button "Kho nhận" at bounding box center [358, 85] width 86 height 44
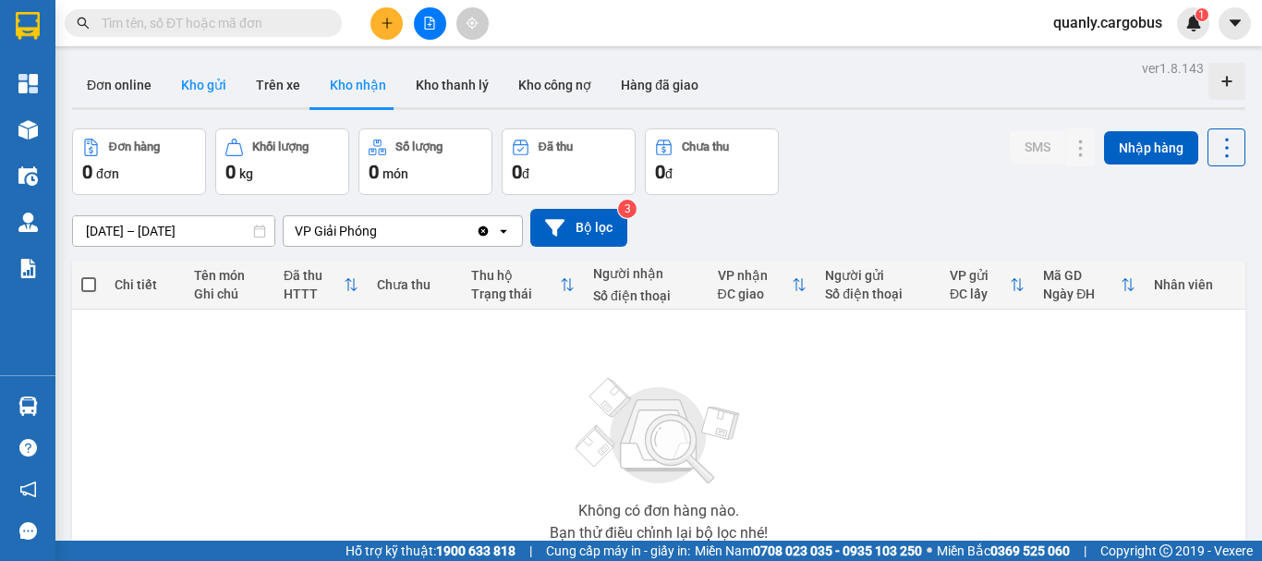
click at [197, 94] on button "Kho gửi" at bounding box center [203, 85] width 75 height 44
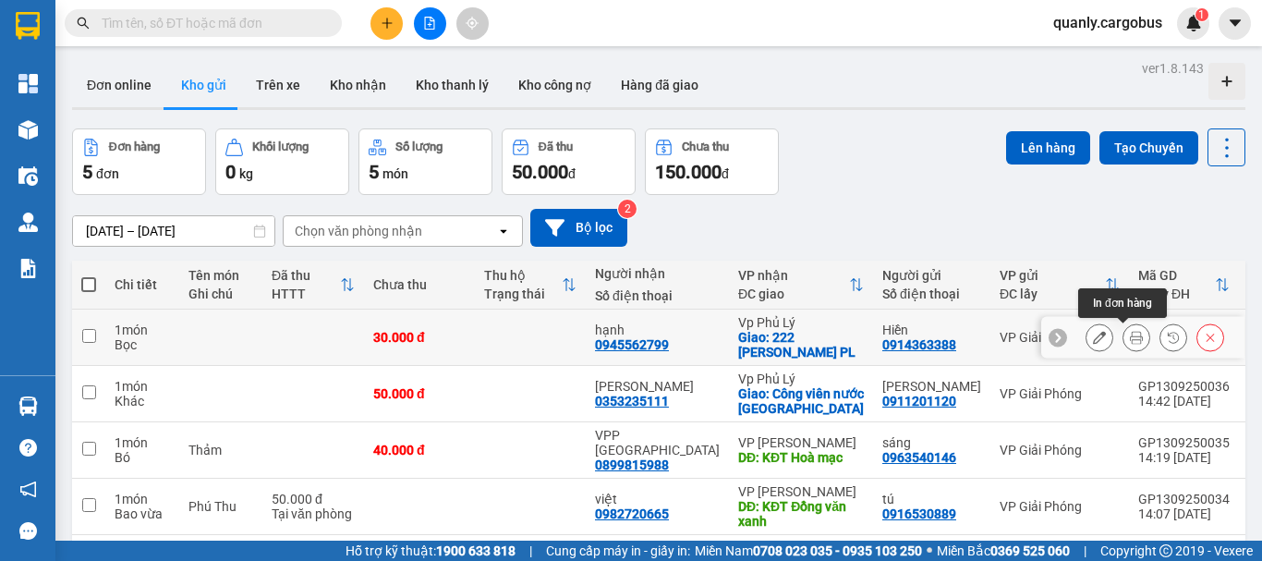
click at [1130, 337] on icon at bounding box center [1136, 337] width 13 height 13
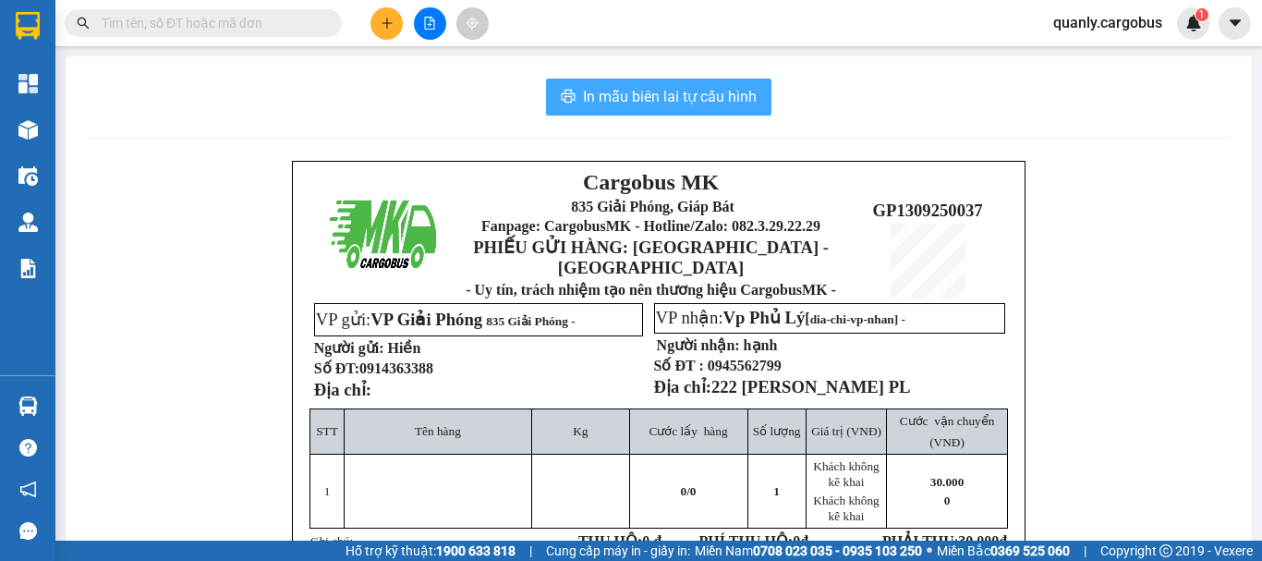
click at [656, 104] on span "In mẫu biên lai tự cấu hình" at bounding box center [670, 96] width 174 height 23
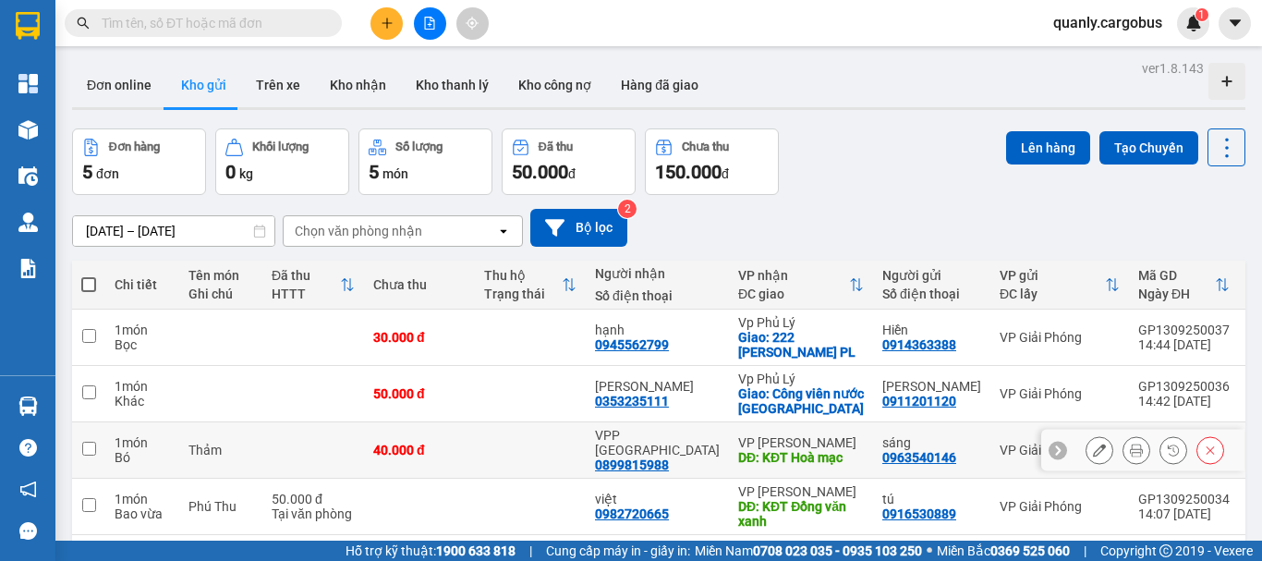
scroll to position [92, 0]
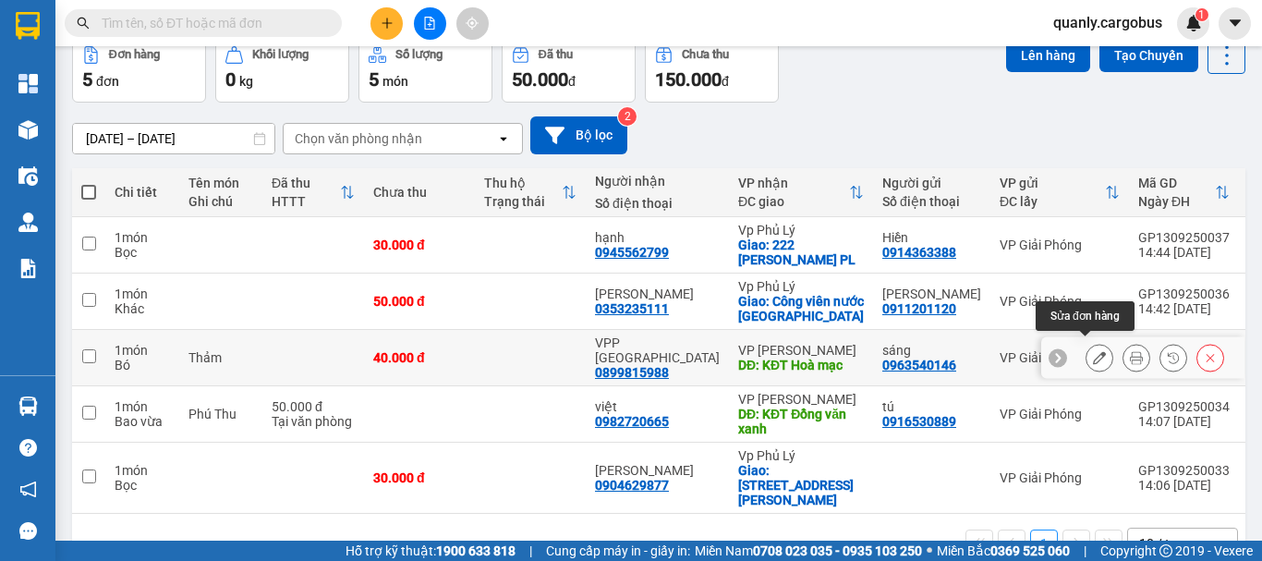
click at [1093, 351] on icon at bounding box center [1099, 357] width 13 height 13
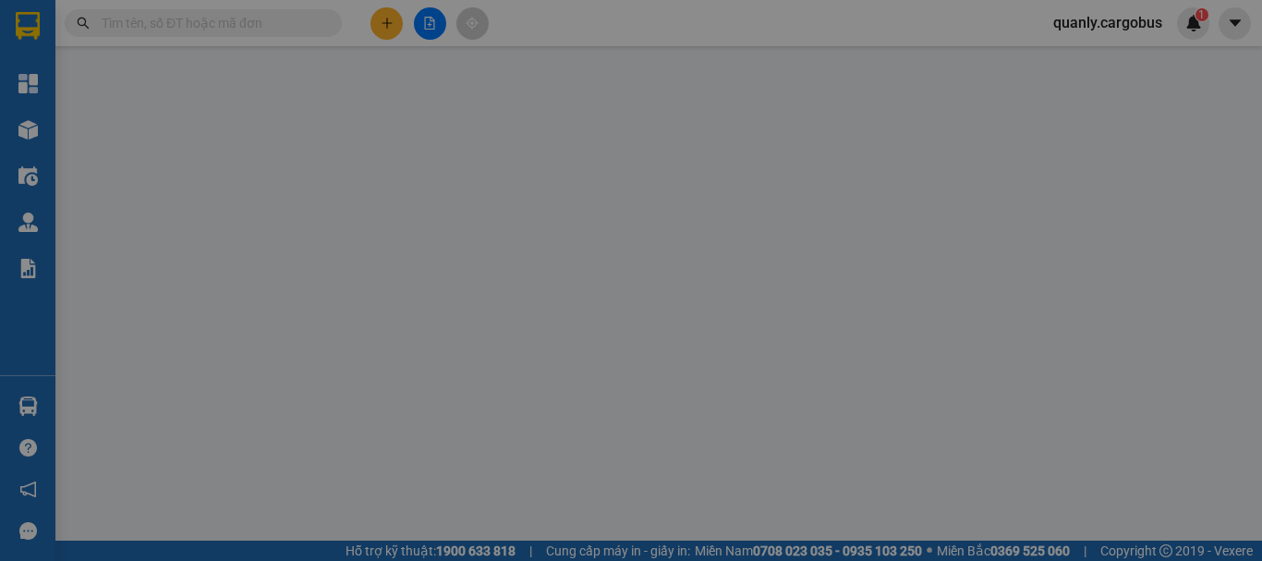
type input "0899815988"
type input "VPP [GEOGRAPHIC_DATA]"
type input "KĐT Hoà mạc"
type input "0963540146"
type input "sáng"
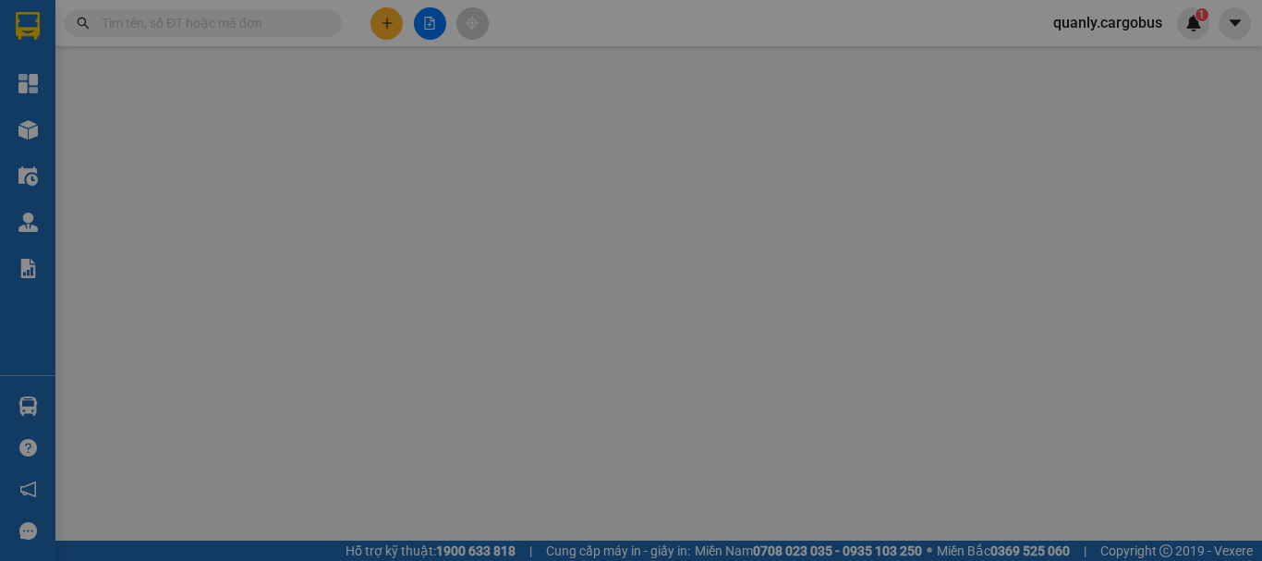
type input "40.000"
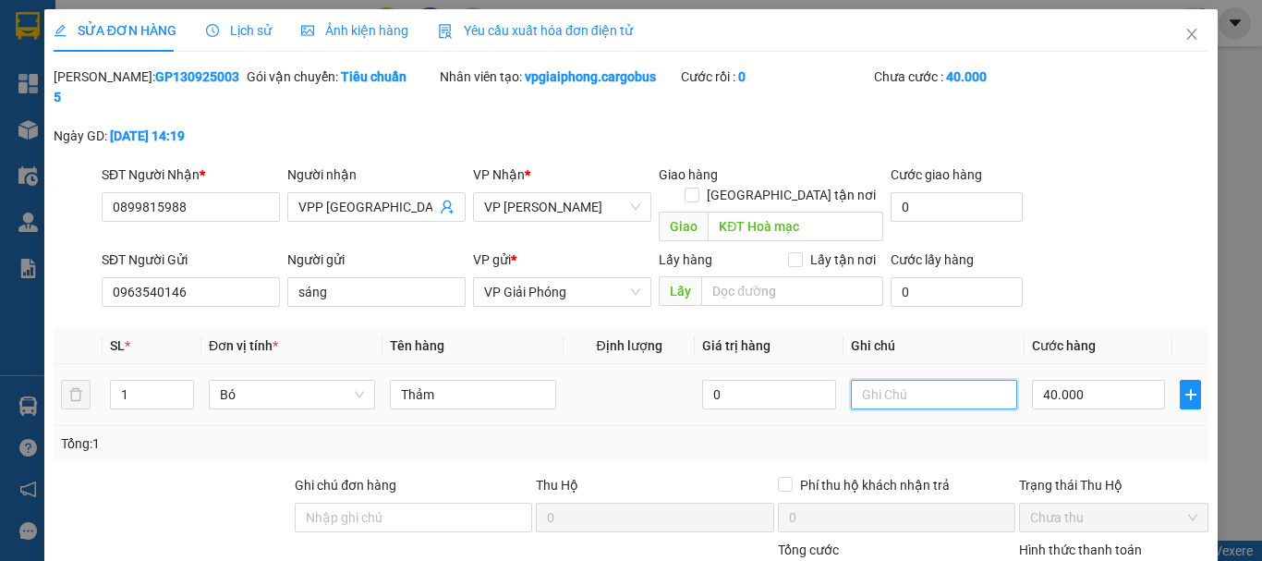
click at [861, 380] on input "text" at bounding box center [934, 395] width 166 height 30
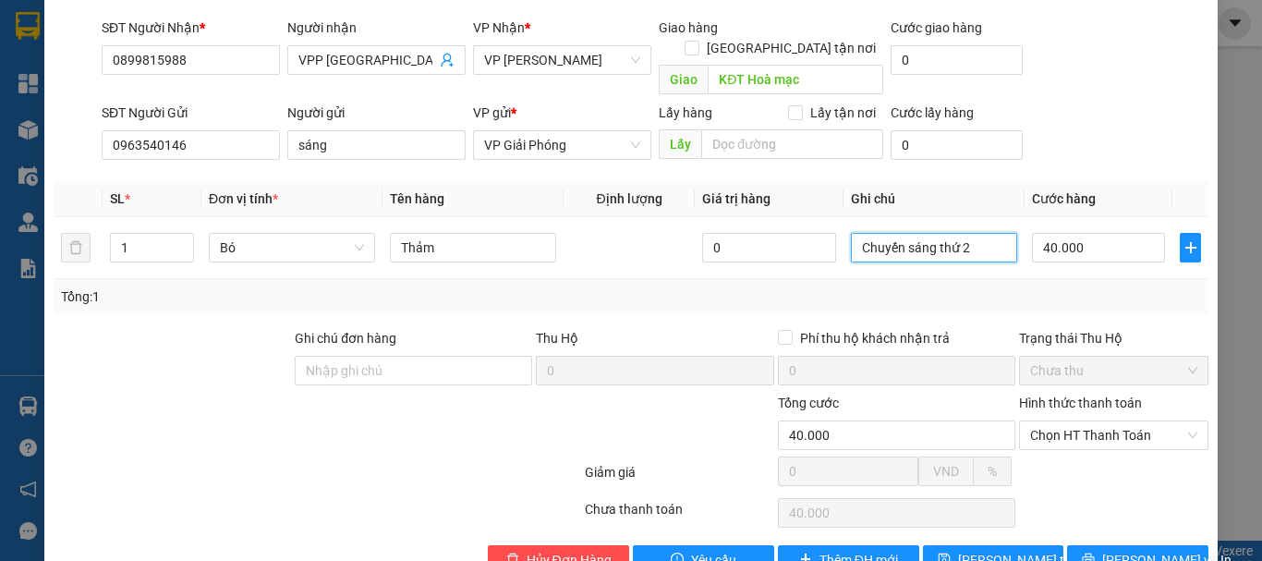
scroll to position [156, 0]
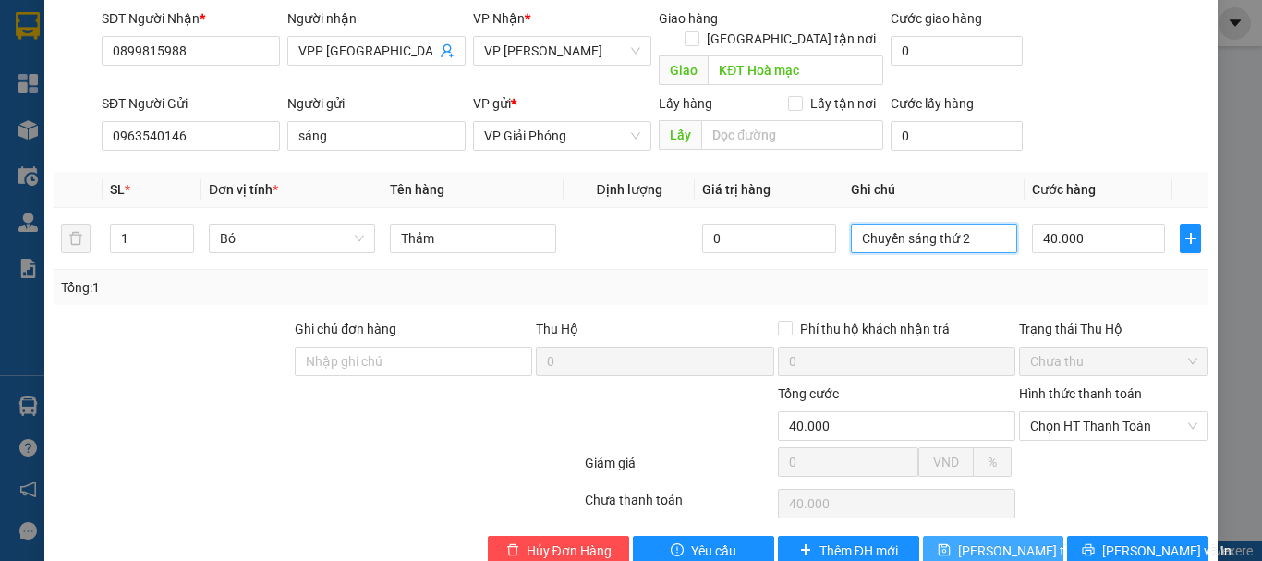
type input "Chuyến sáng thứ 2"
click at [1000, 541] on span "[PERSON_NAME] thay đổi" at bounding box center [1032, 551] width 148 height 20
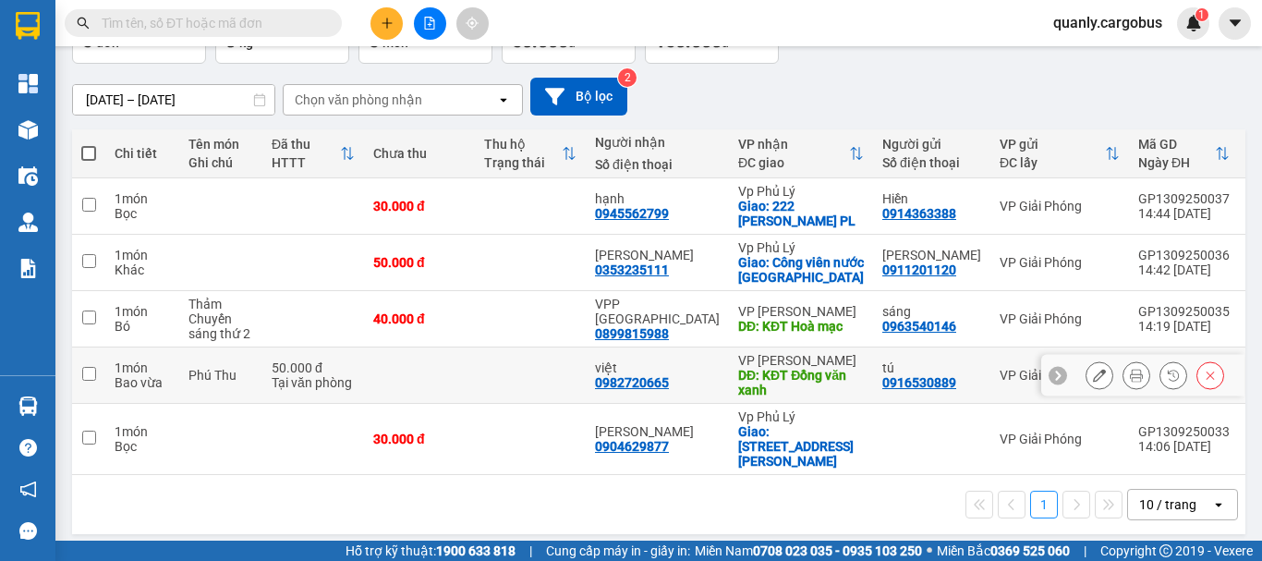
scroll to position [134, 0]
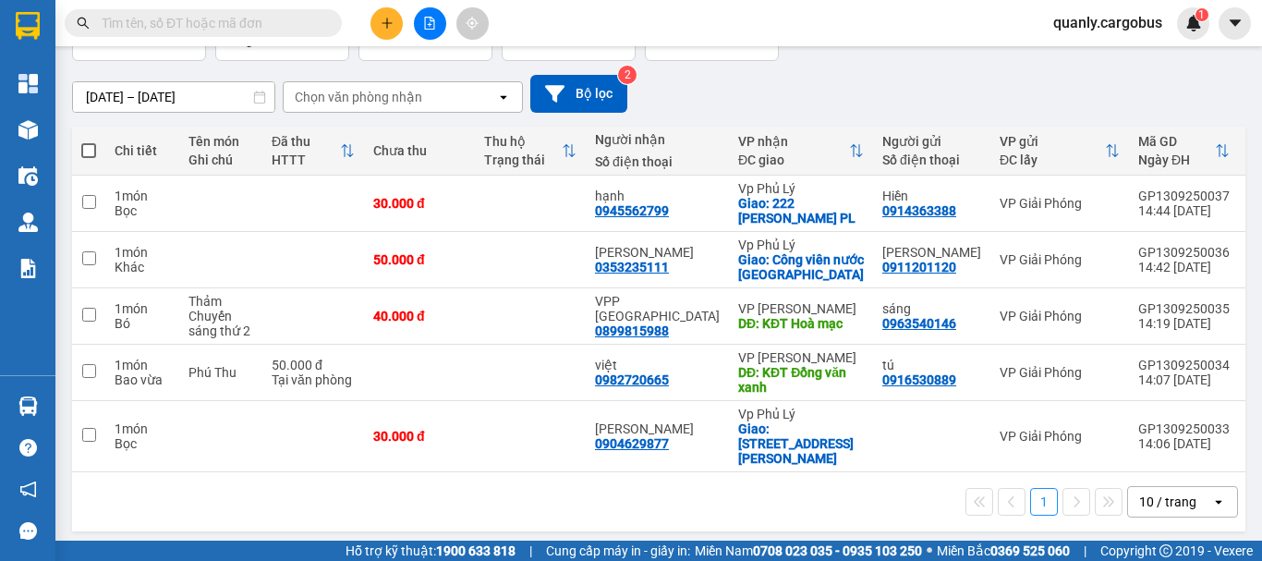
drag, startPoint x: 785, startPoint y: 496, endPoint x: 839, endPoint y: 488, distance: 55.2
click at [785, 496] on div "1 10 / trang open" at bounding box center [658, 501] width 1159 height 31
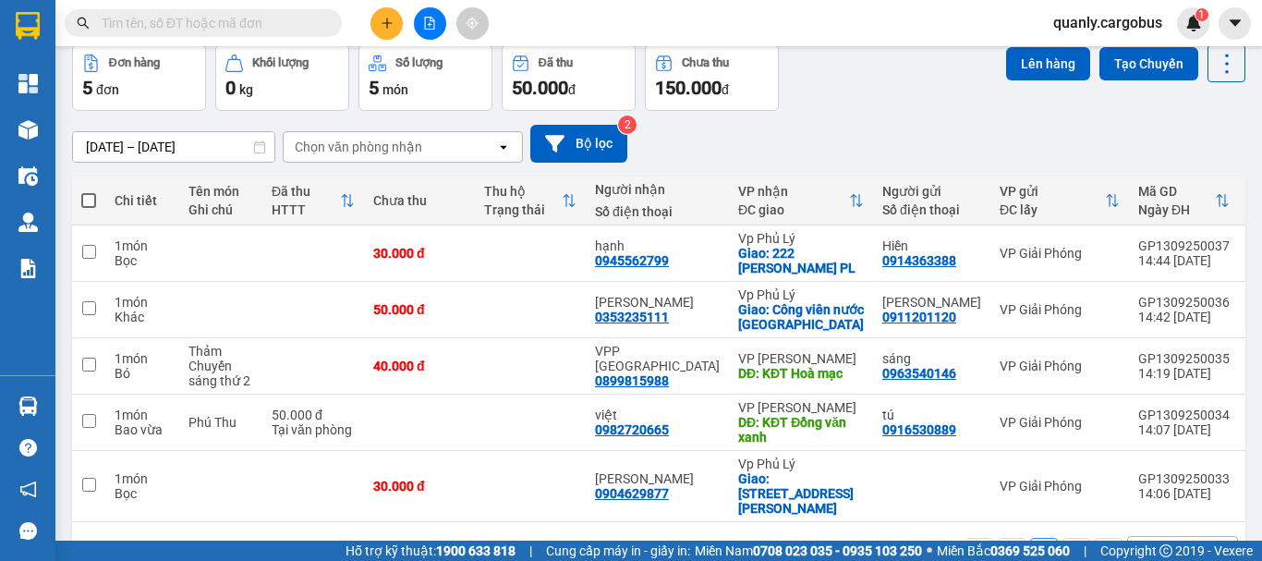
scroll to position [0, 0]
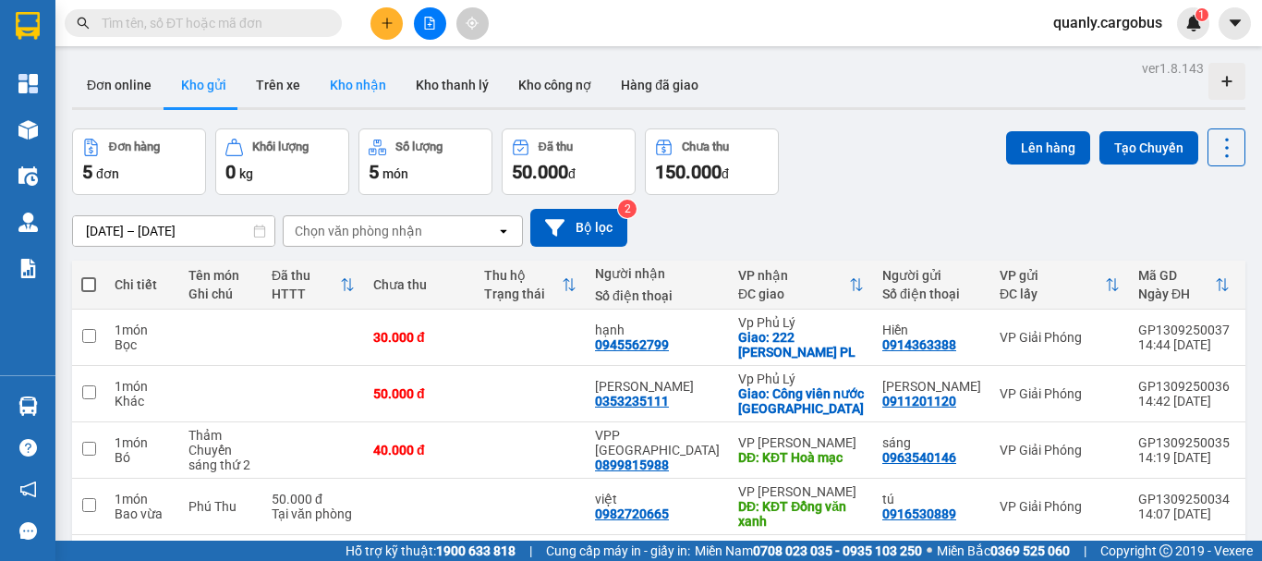
click at [359, 79] on button "Kho nhận" at bounding box center [358, 85] width 86 height 44
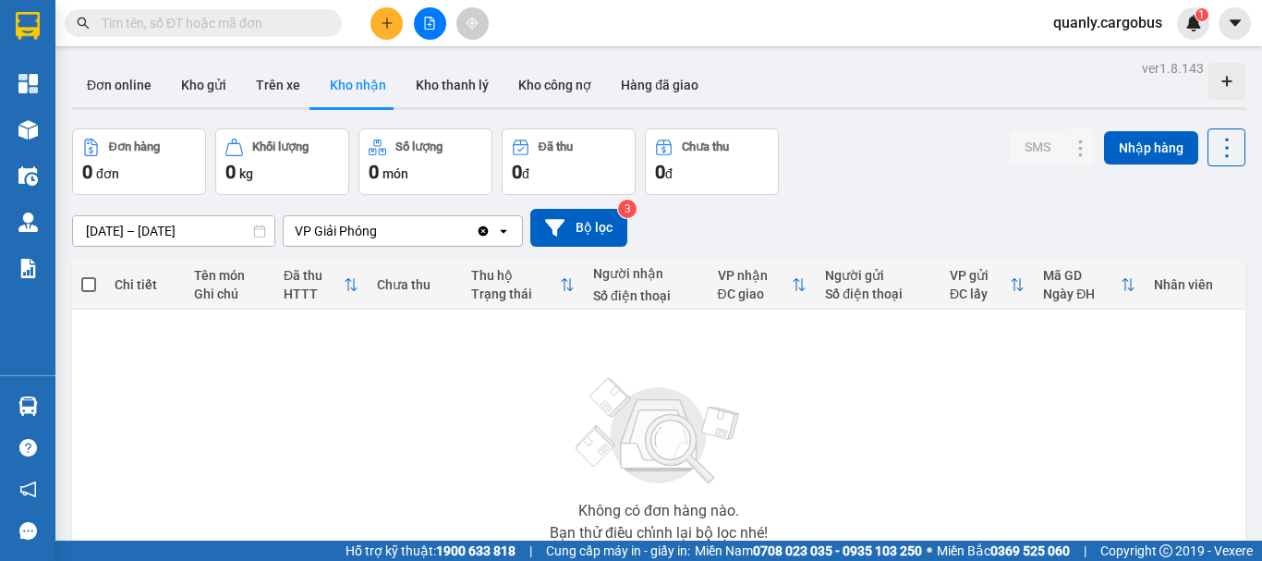
drag, startPoint x: 189, startPoint y: 84, endPoint x: 955, endPoint y: 300, distance: 796.1
click at [429, 154] on div "ver 1.8.143 Đơn online Kho gửi Trên xe Kho nhận Kho thanh lý Kho công nợ Hàng đ…" at bounding box center [659, 360] width 1189 height 610
click at [192, 79] on button "Kho gửi" at bounding box center [203, 85] width 75 height 44
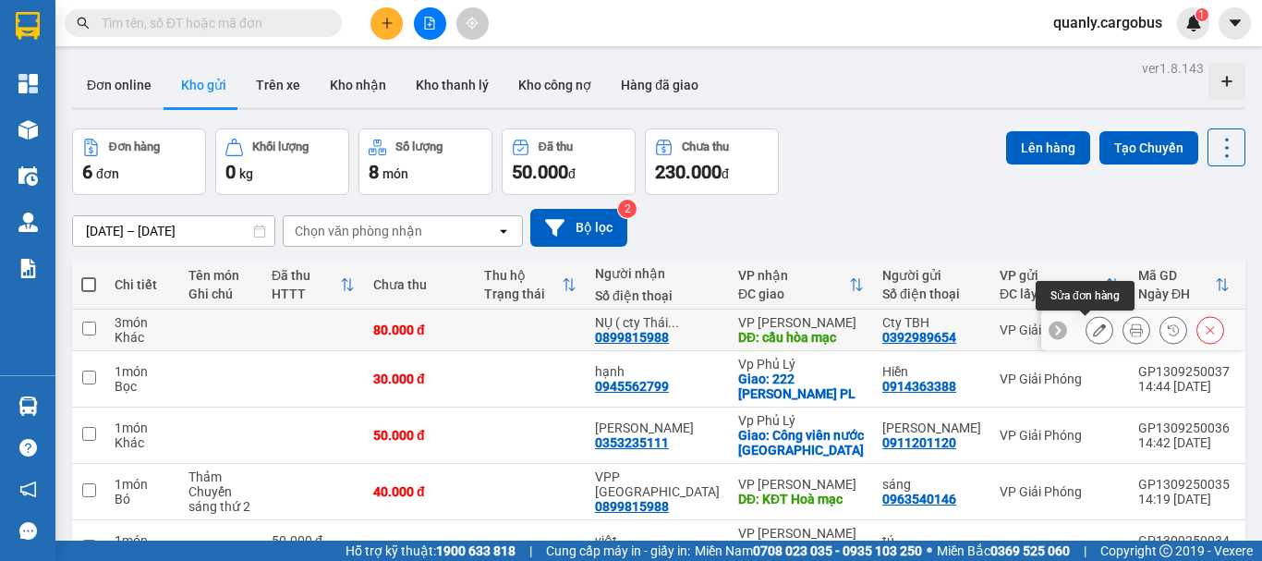
click at [1093, 330] on icon at bounding box center [1099, 329] width 13 height 13
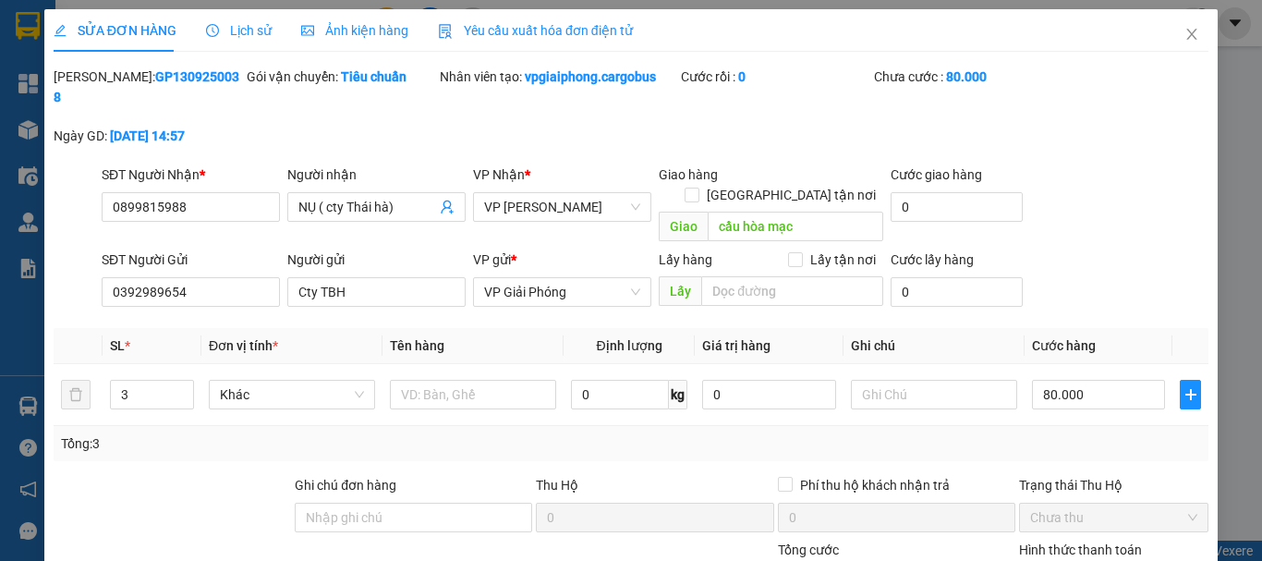
type input "0899815988"
type input "NỤ ( cty Thái hà)"
type input "cầu hòa mạc"
type input "0392989654"
type input "Cty TBH"
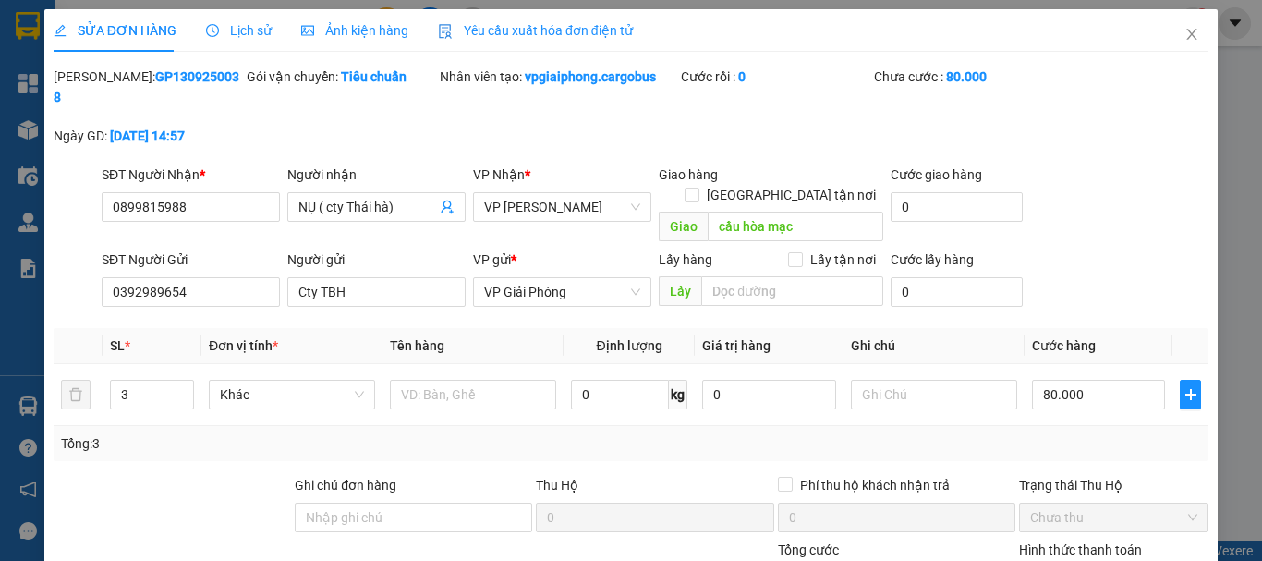
type input "80.000"
click at [895, 380] on input "text" at bounding box center [934, 395] width 166 height 30
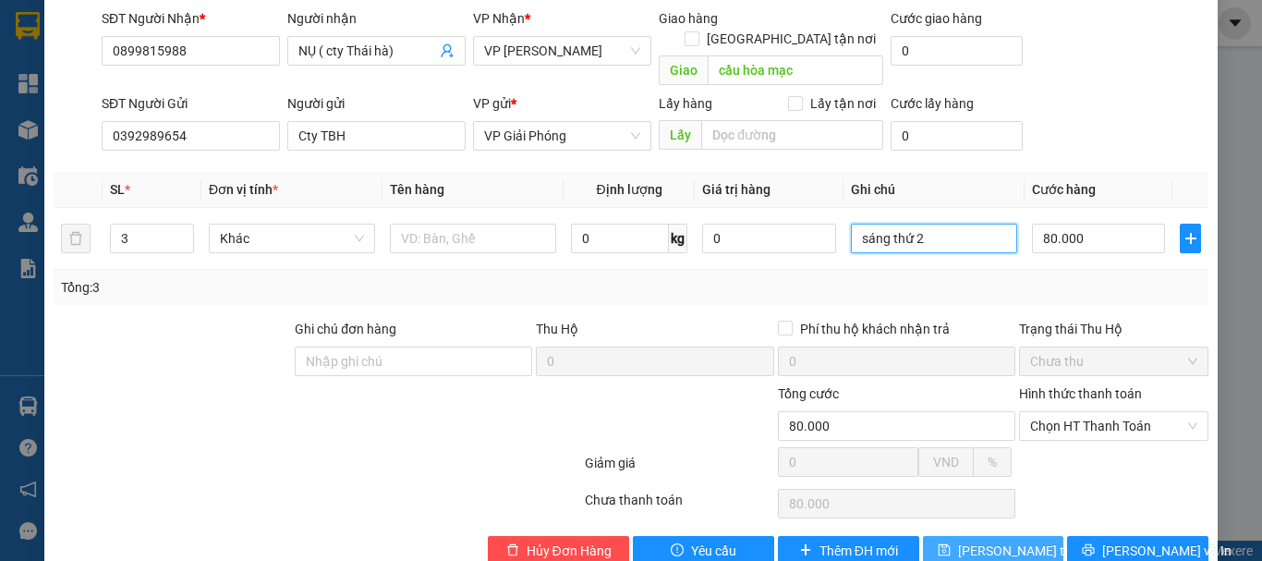
type input "sáng thứ 2"
click at [967, 541] on span "[PERSON_NAME] thay đổi" at bounding box center [1032, 551] width 148 height 20
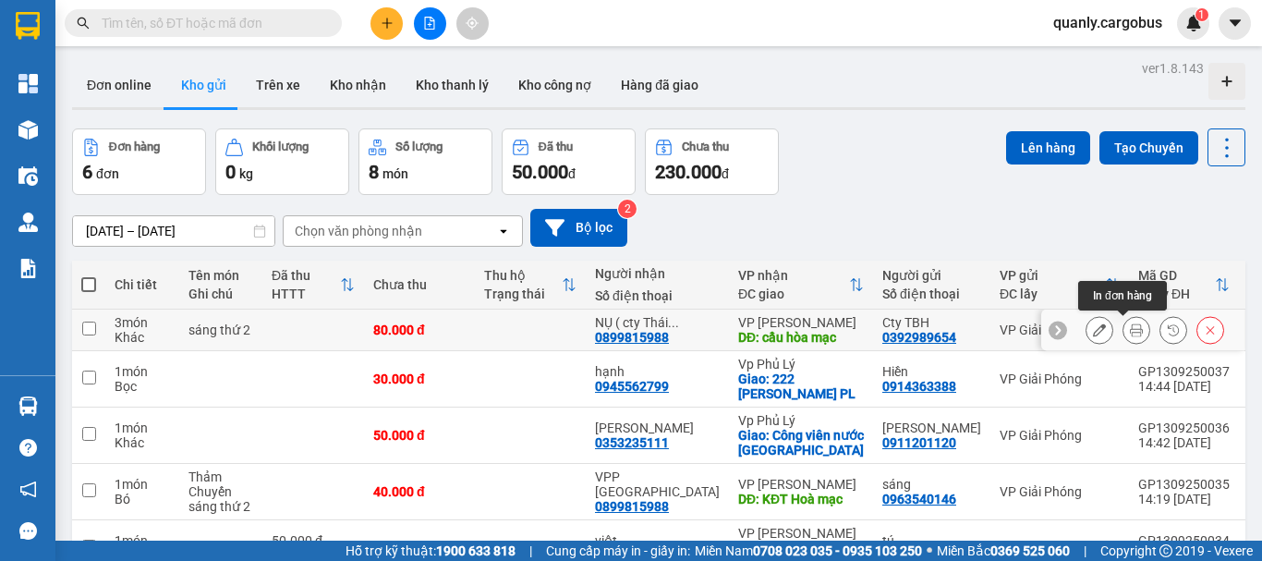
click at [1130, 335] on icon at bounding box center [1136, 329] width 13 height 13
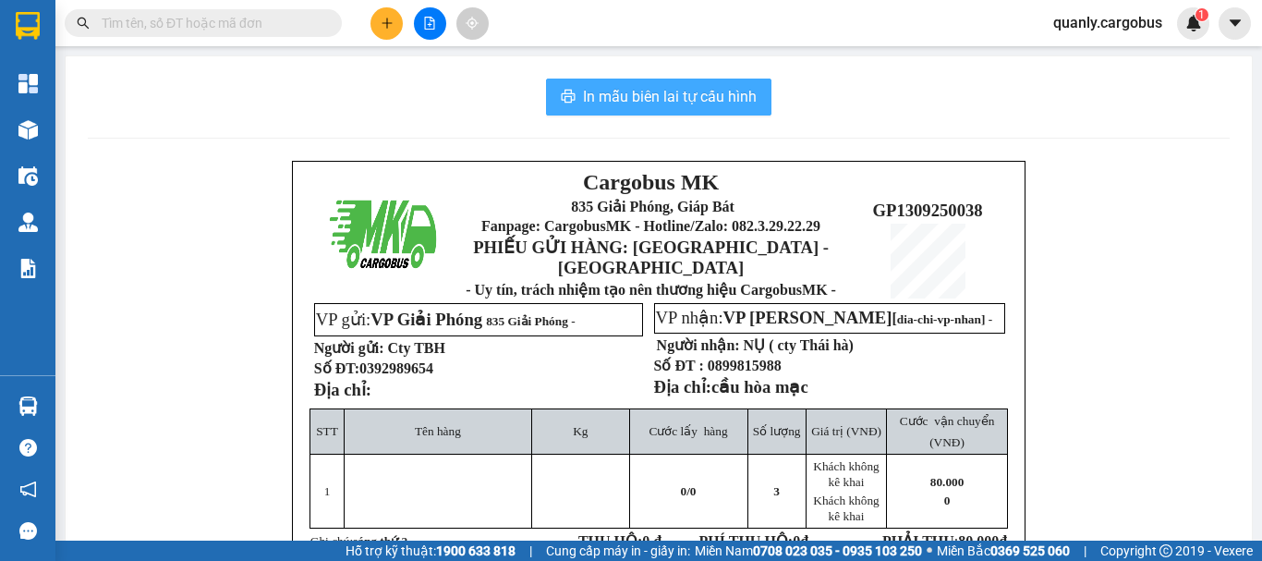
click at [688, 101] on span "In mẫu biên lai tự cấu hình" at bounding box center [670, 96] width 174 height 23
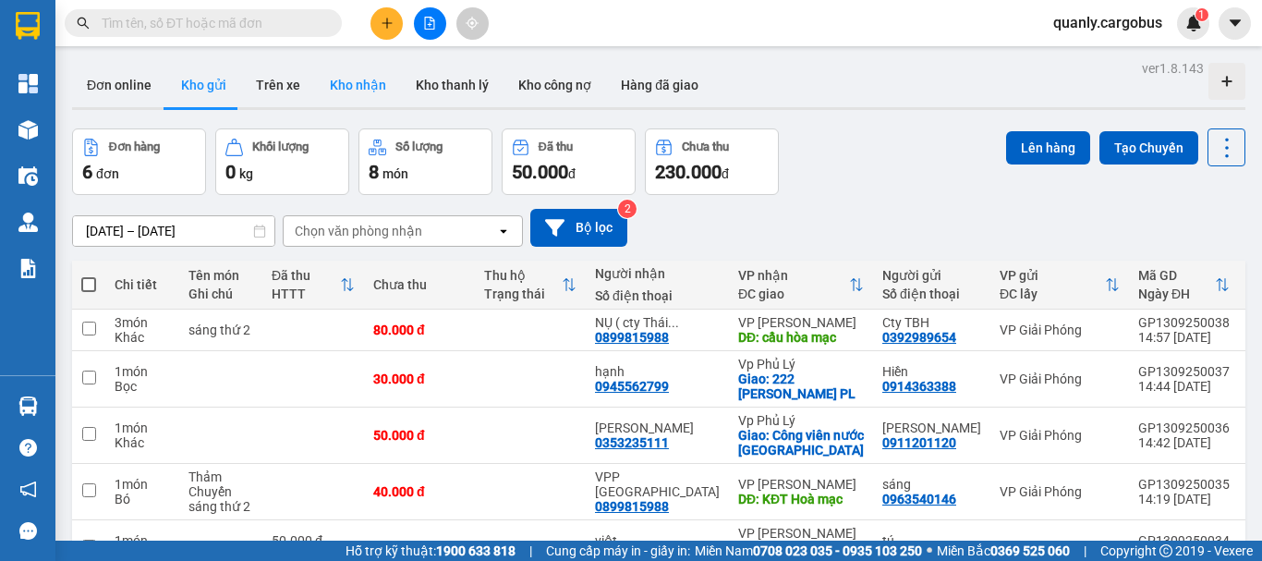
click at [371, 88] on button "Kho nhận" at bounding box center [358, 85] width 86 height 44
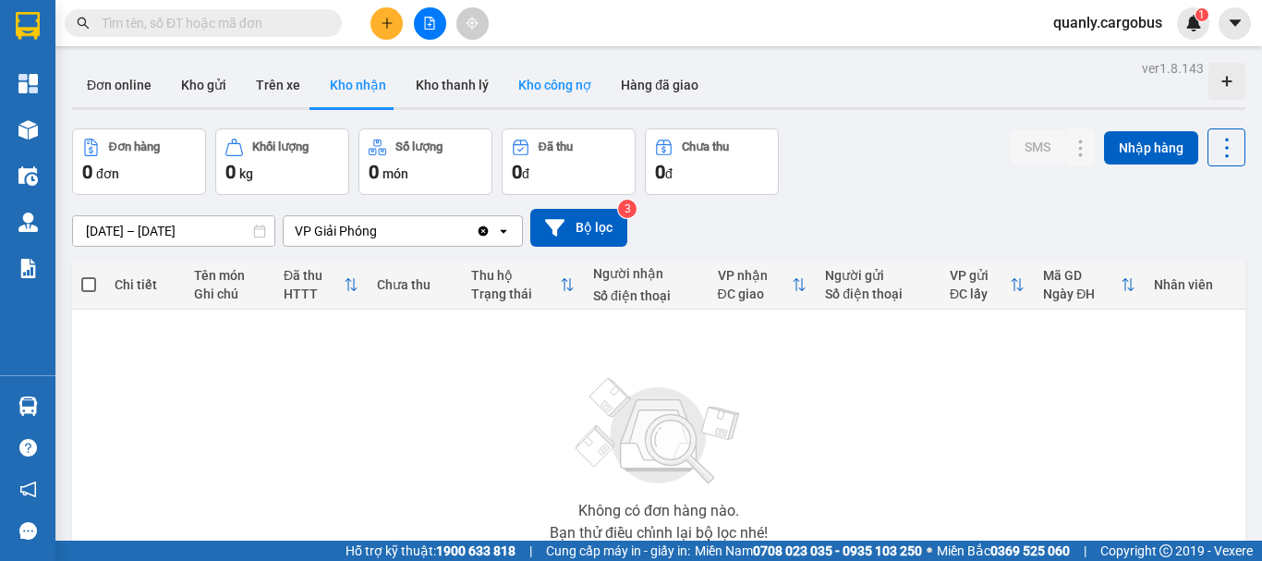
drag, startPoint x: 208, startPoint y: 89, endPoint x: 543, endPoint y: 89, distance: 335.5
click at [210, 89] on button "Kho gửi" at bounding box center [203, 85] width 75 height 44
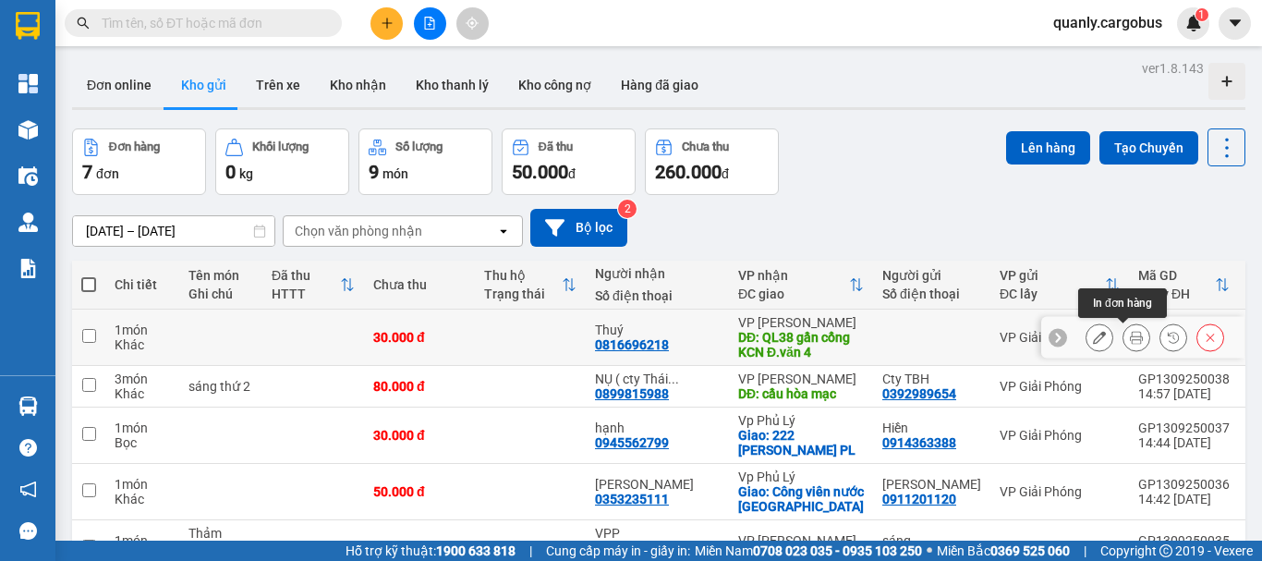
click at [1124, 345] on button at bounding box center [1137, 338] width 26 height 32
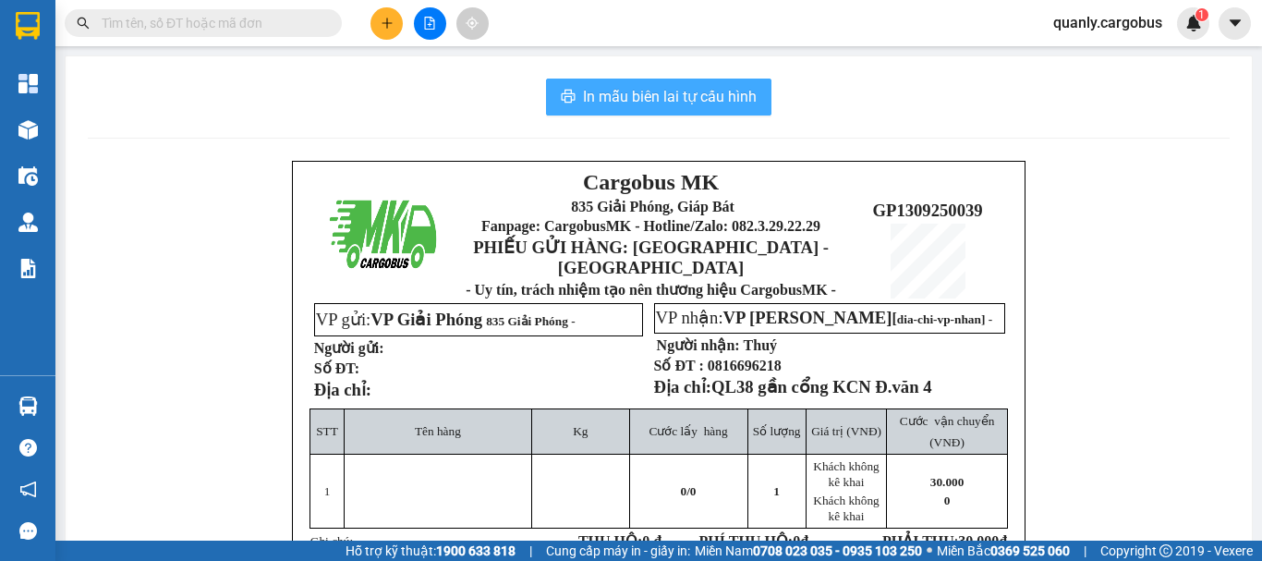
click at [666, 100] on span "In mẫu biên lai tự cấu hình" at bounding box center [670, 96] width 174 height 23
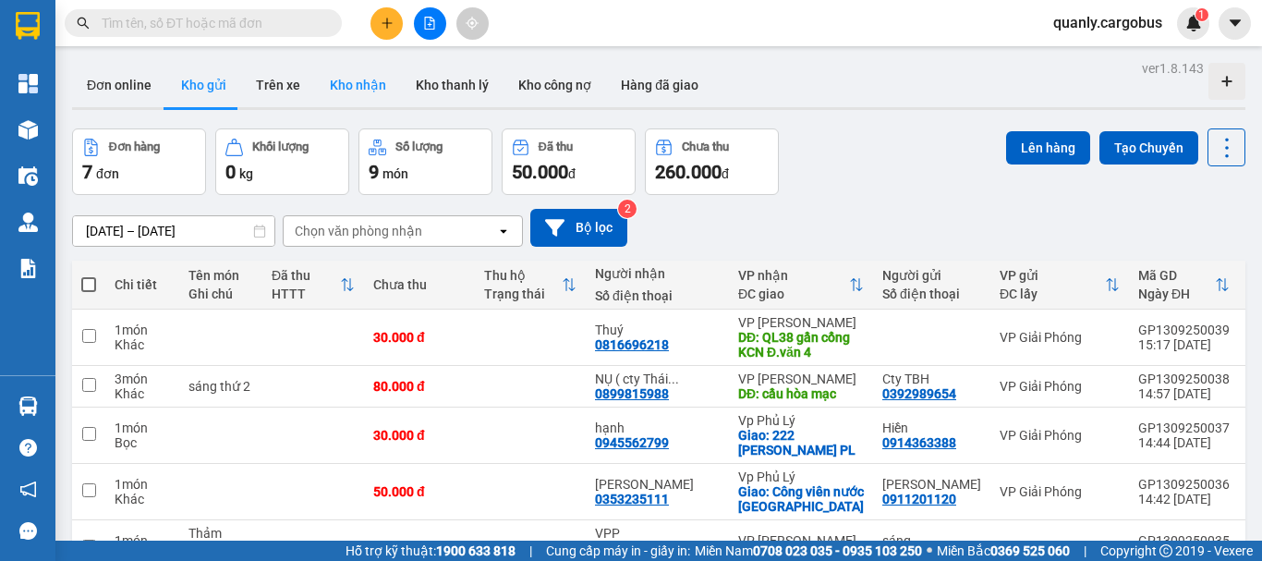
click at [362, 87] on button "Kho nhận" at bounding box center [358, 85] width 86 height 44
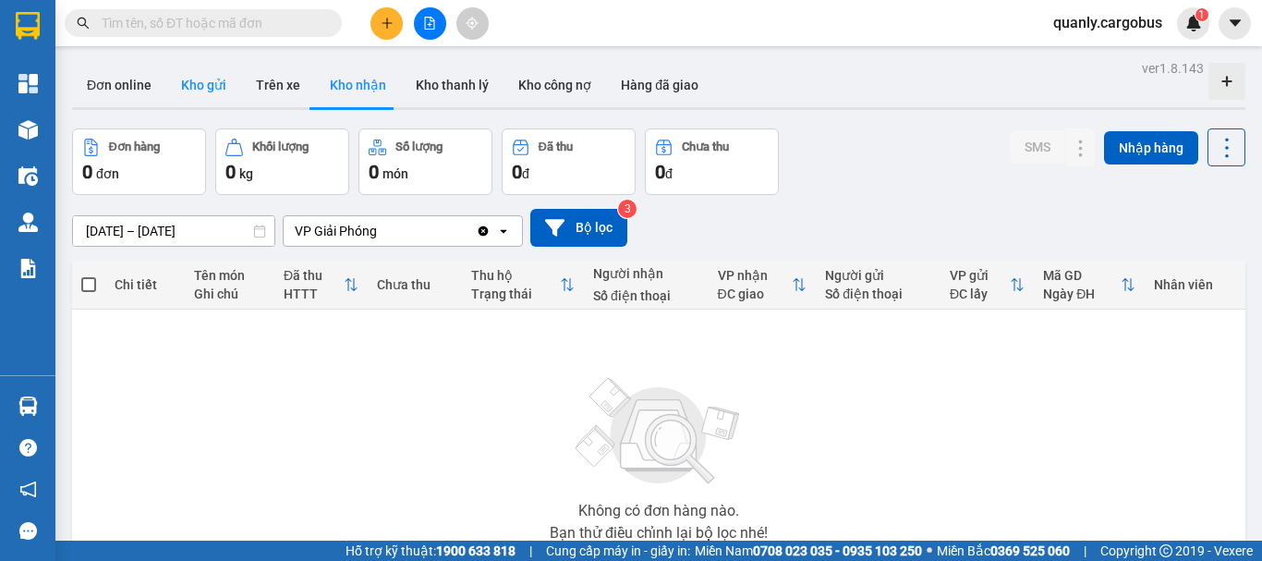
click at [215, 93] on button "Kho gửi" at bounding box center [203, 85] width 75 height 44
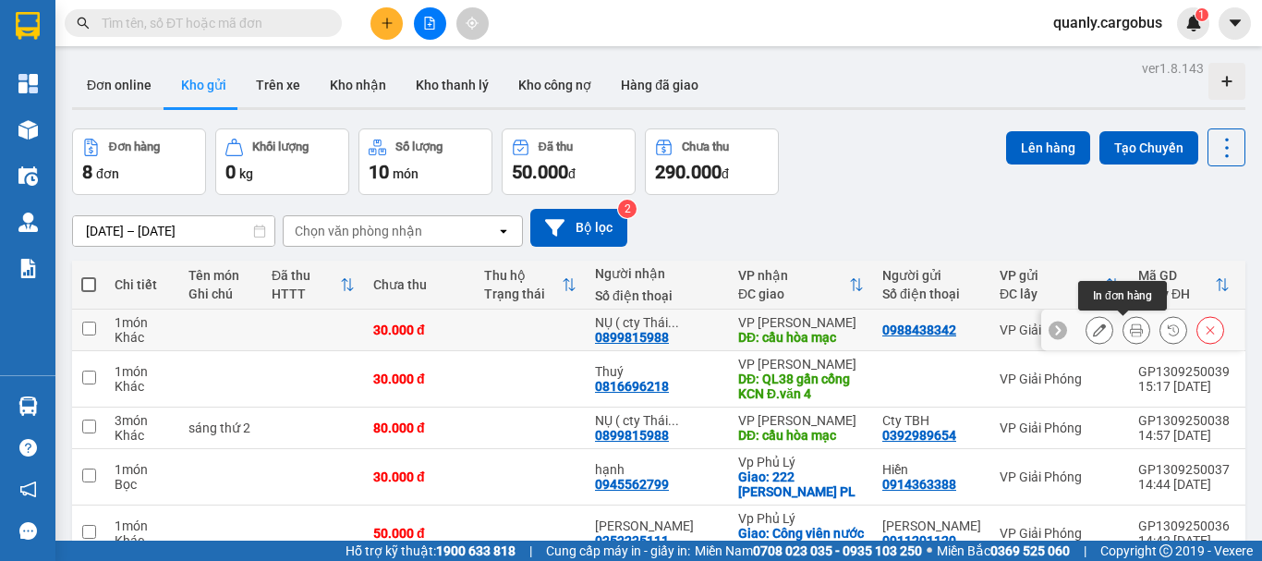
click at [1130, 327] on icon at bounding box center [1136, 329] width 13 height 13
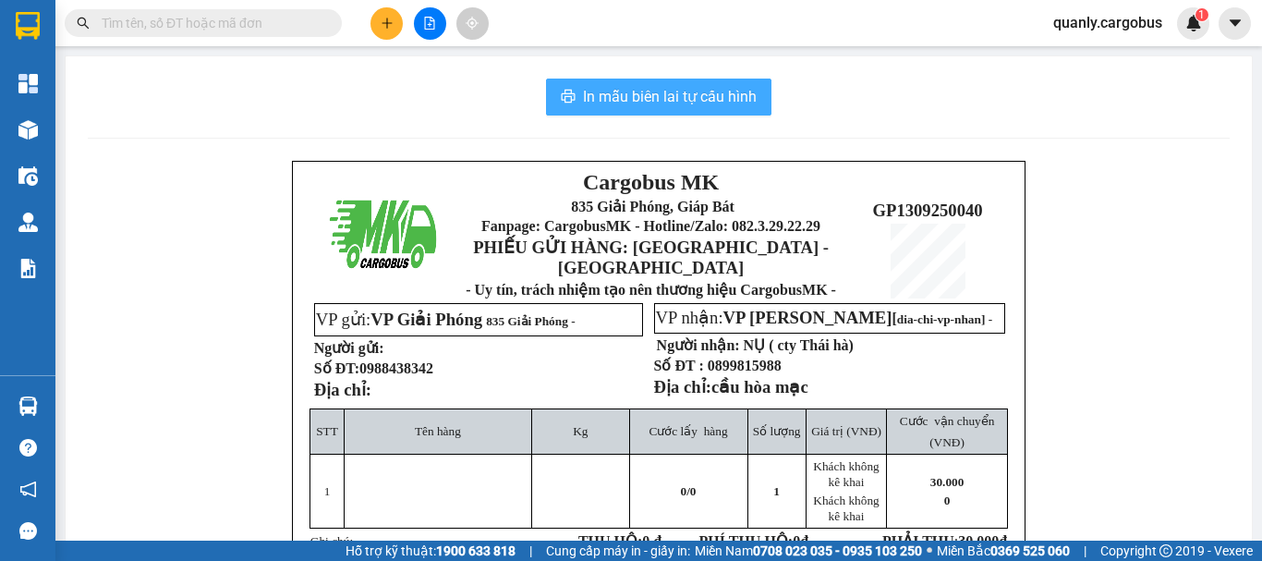
click at [663, 91] on span "In mẫu biên lai tự cấu hình" at bounding box center [670, 96] width 174 height 23
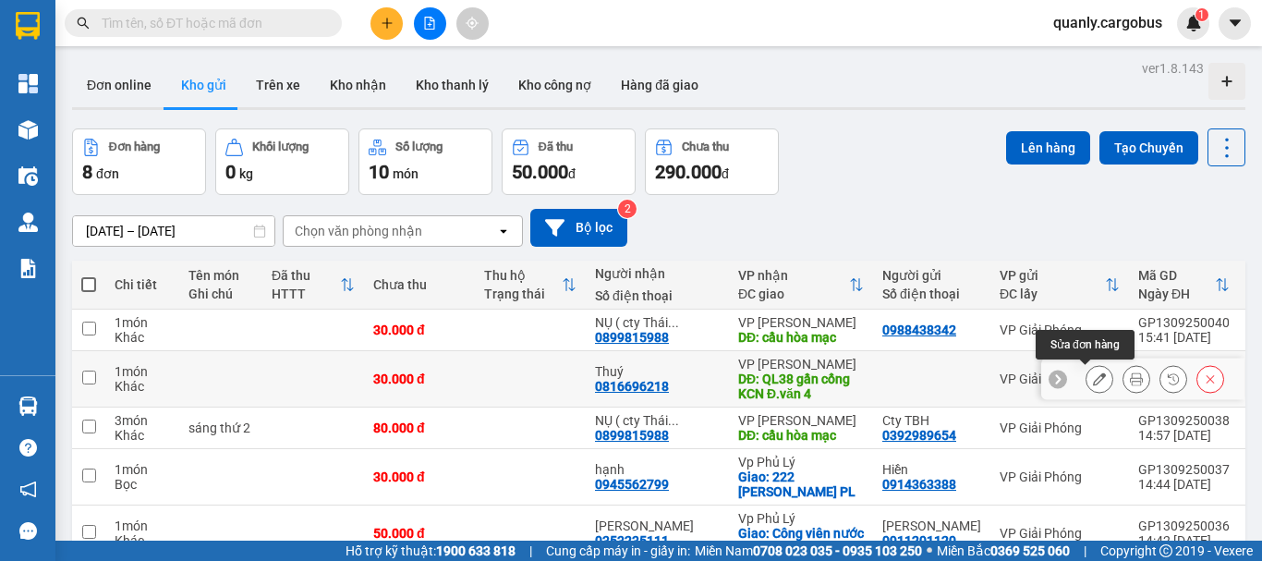
click at [1093, 382] on icon at bounding box center [1099, 378] width 13 height 13
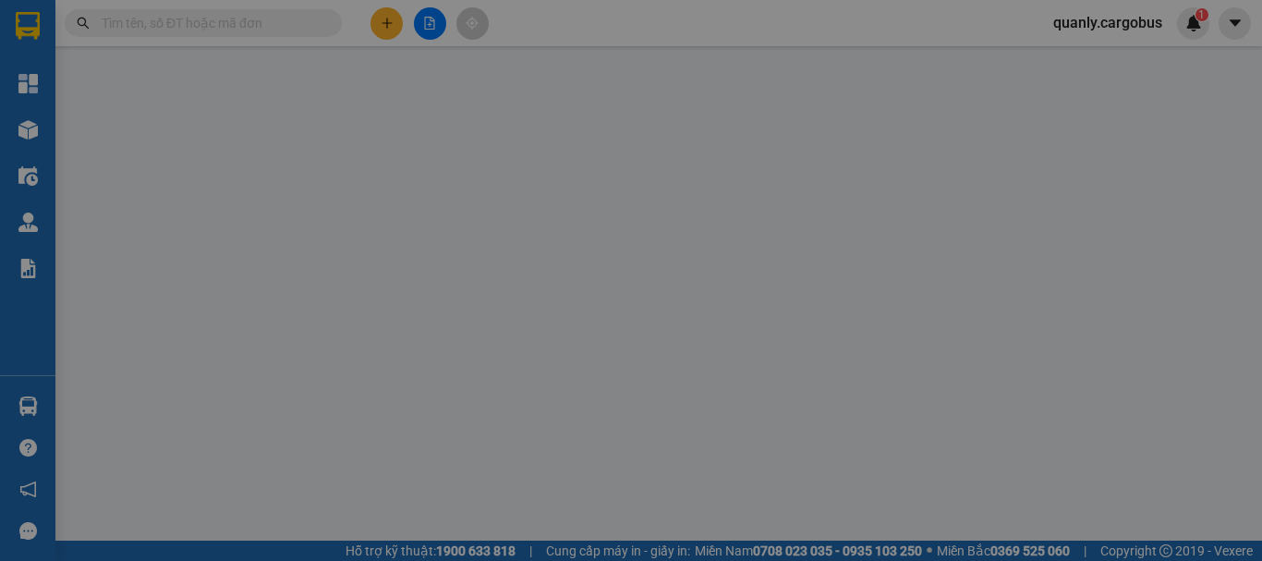
type input "0816696218"
type input "Thuý"
type input "QL38 gần cổng KCN Đ.văn 4"
type input "30.000"
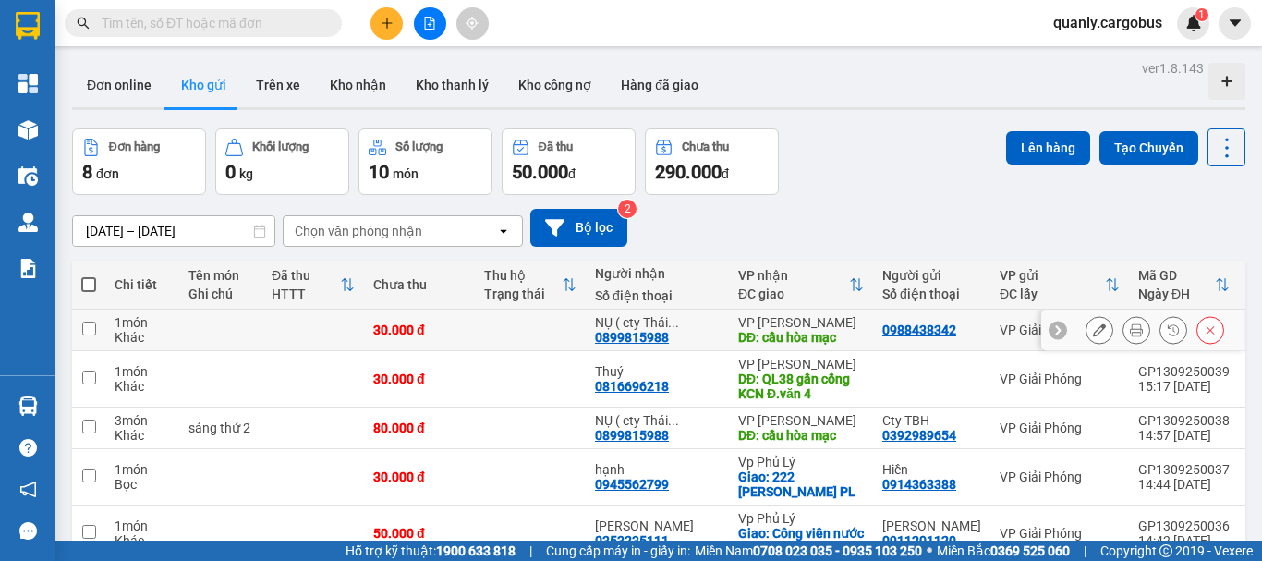
click at [1093, 330] on icon at bounding box center [1099, 329] width 13 height 13
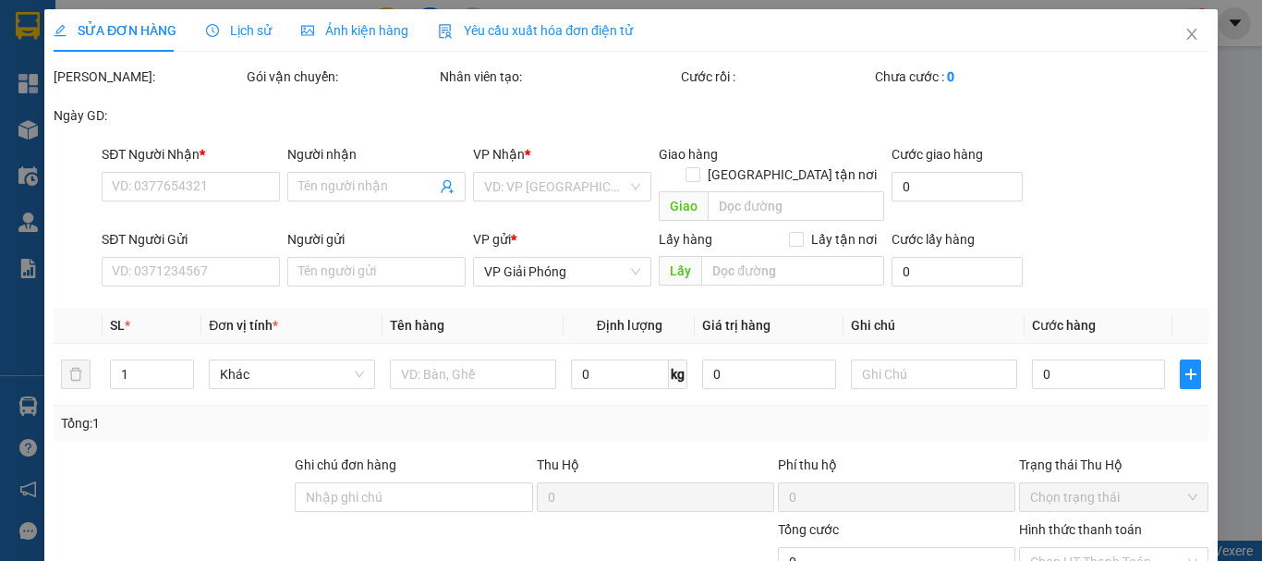
type input "0899815988"
type input "NỤ ( cty Thái hà)"
type input "cầu hòa mạc"
type input "0988438342"
type input "30.000"
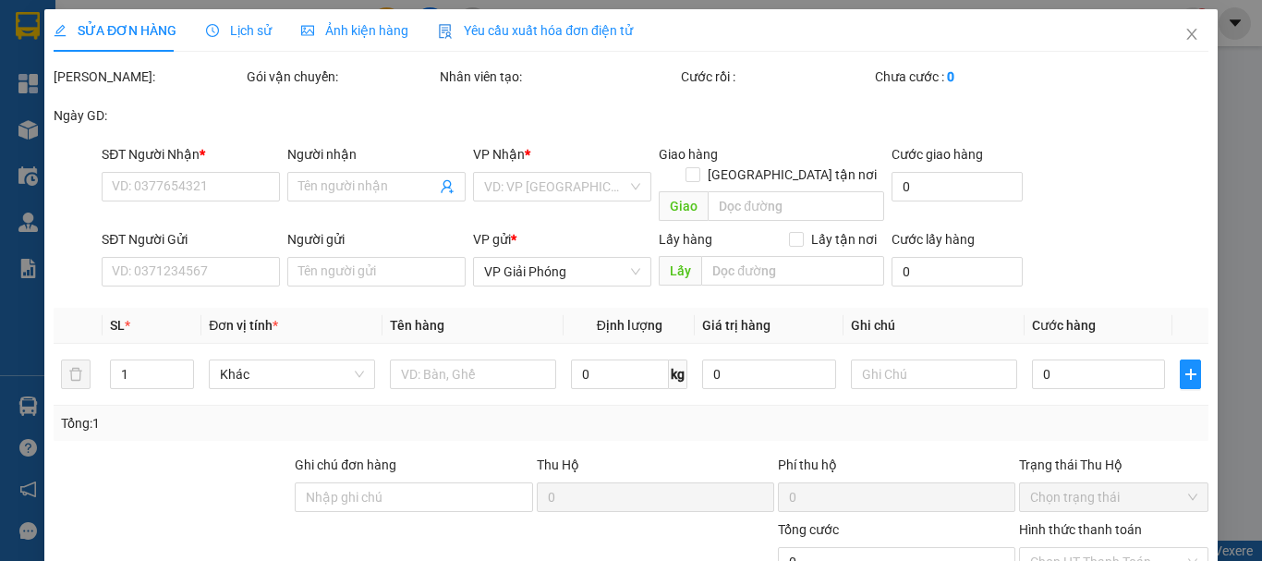
type input "30.000"
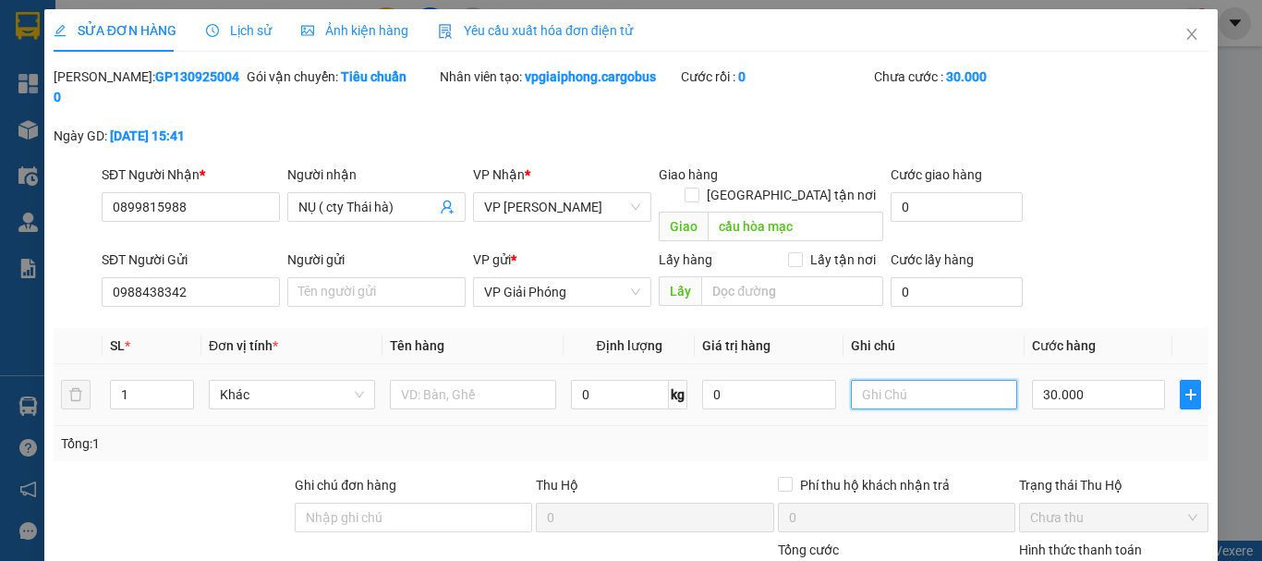
click at [860, 380] on input "text" at bounding box center [934, 395] width 166 height 30
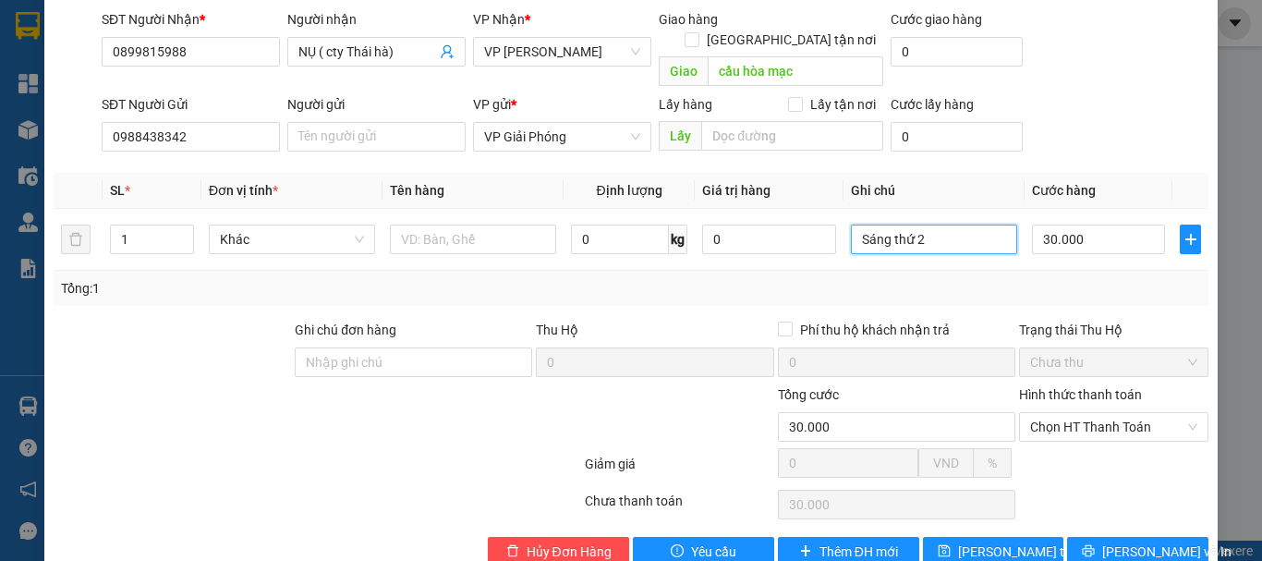
scroll to position [156, 0]
type input "Sáng thứ 2"
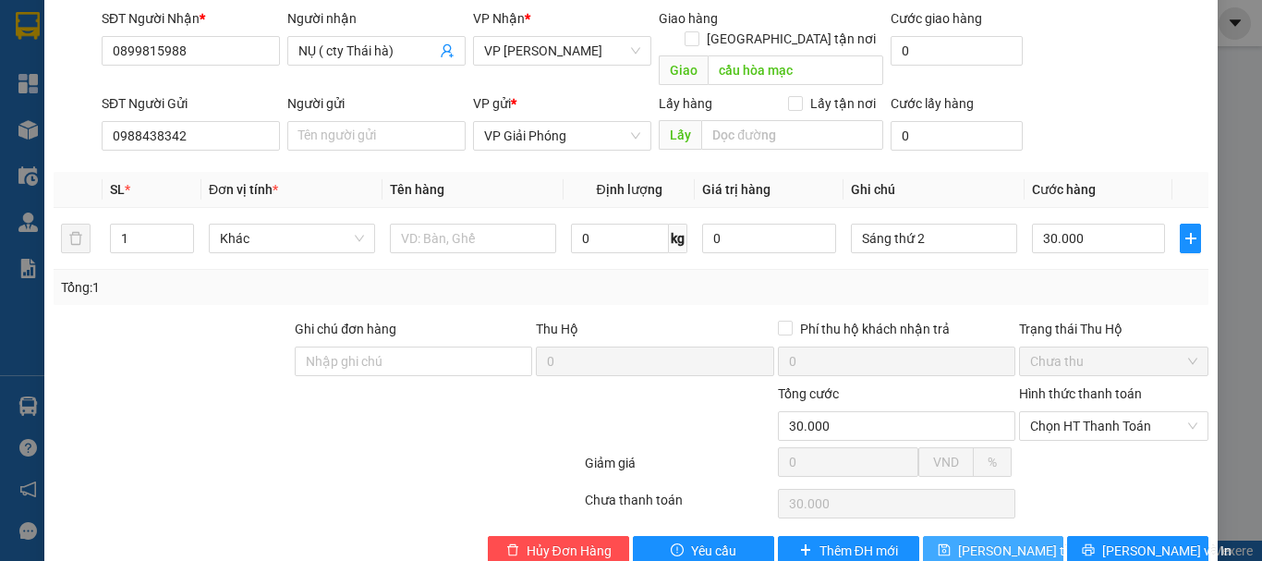
click at [998, 541] on span "[PERSON_NAME] thay đổi" at bounding box center [1032, 551] width 148 height 20
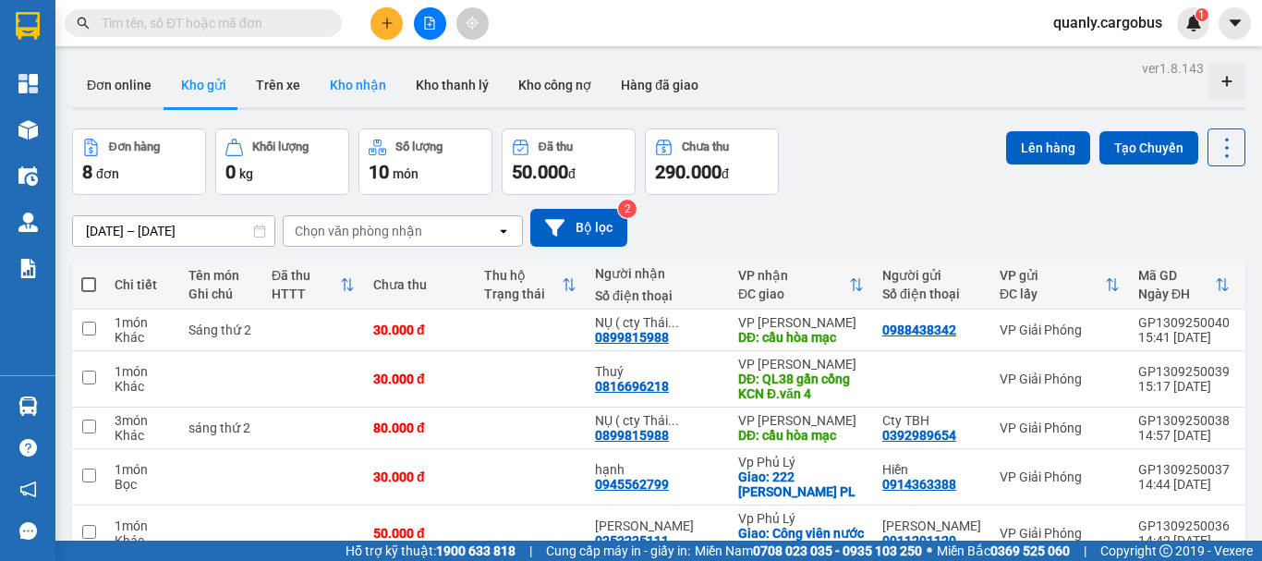
click at [354, 84] on button "Kho nhận" at bounding box center [358, 85] width 86 height 44
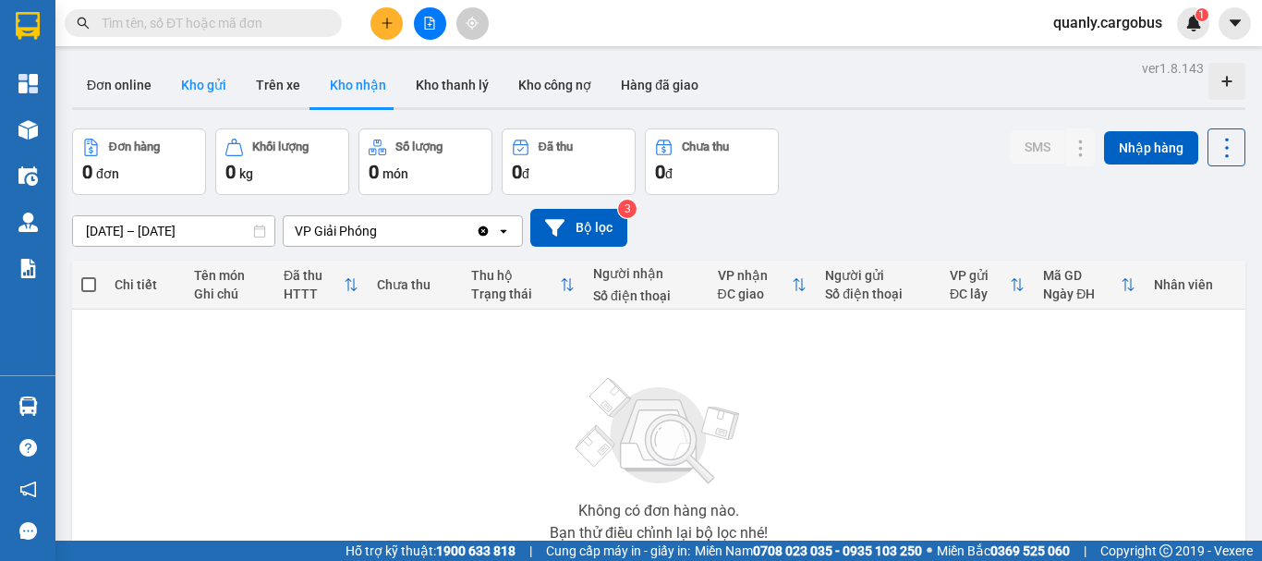
click at [200, 94] on button "Kho gửi" at bounding box center [203, 85] width 75 height 44
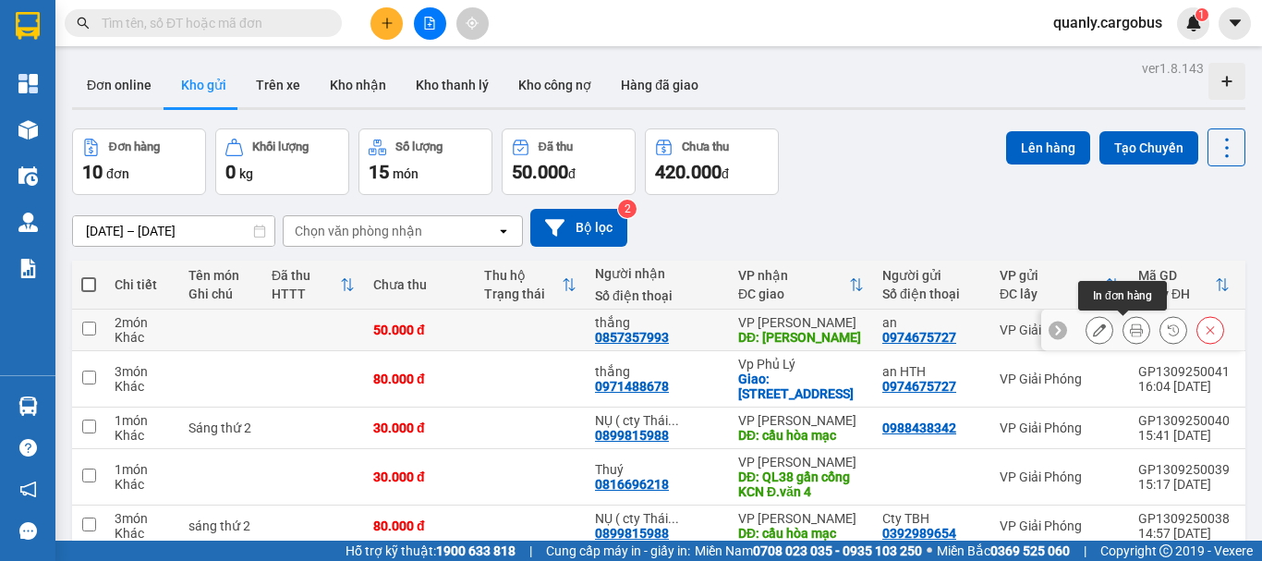
click at [1130, 329] on icon at bounding box center [1136, 329] width 13 height 13
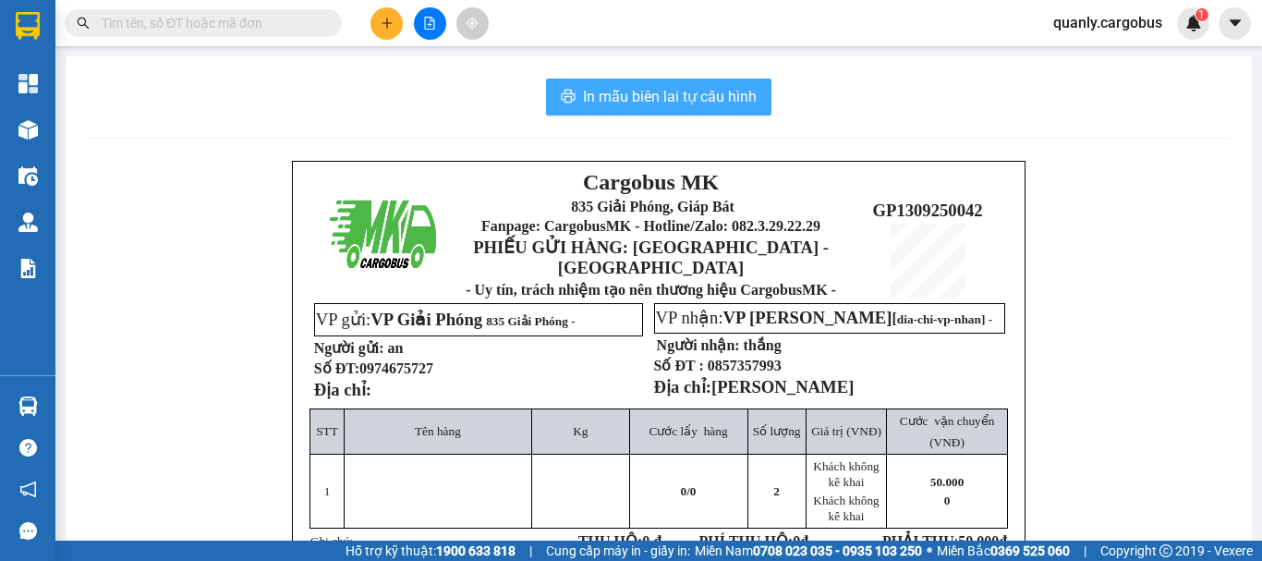
click at [692, 91] on span "In mẫu biên lai tự cấu hình" at bounding box center [670, 96] width 174 height 23
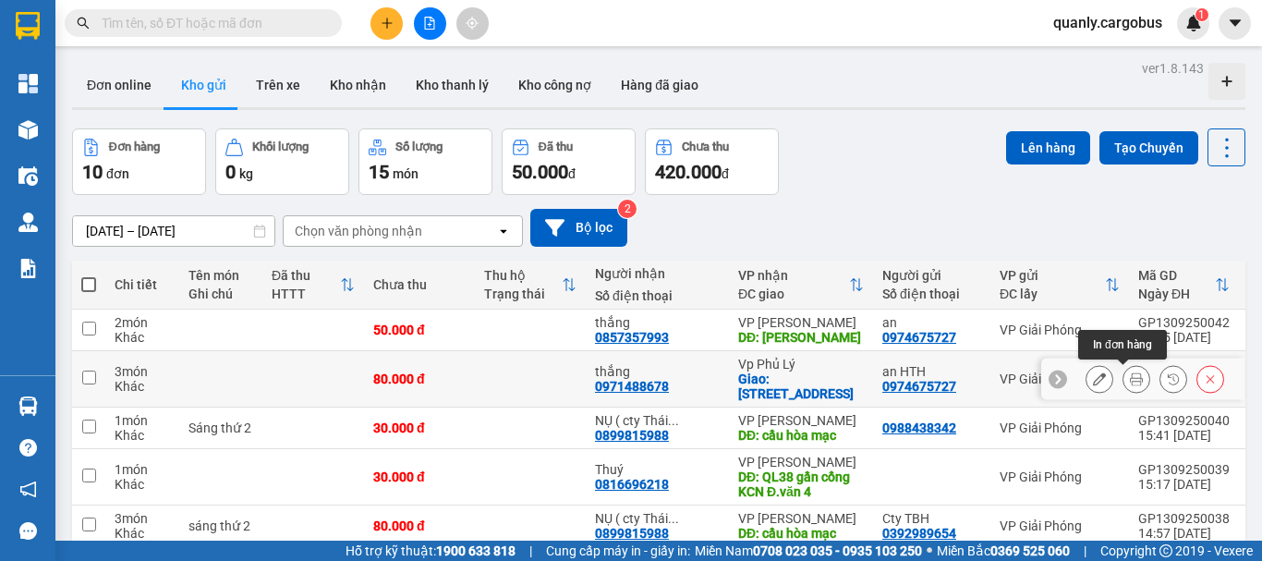
click at [1130, 378] on icon at bounding box center [1136, 378] width 13 height 13
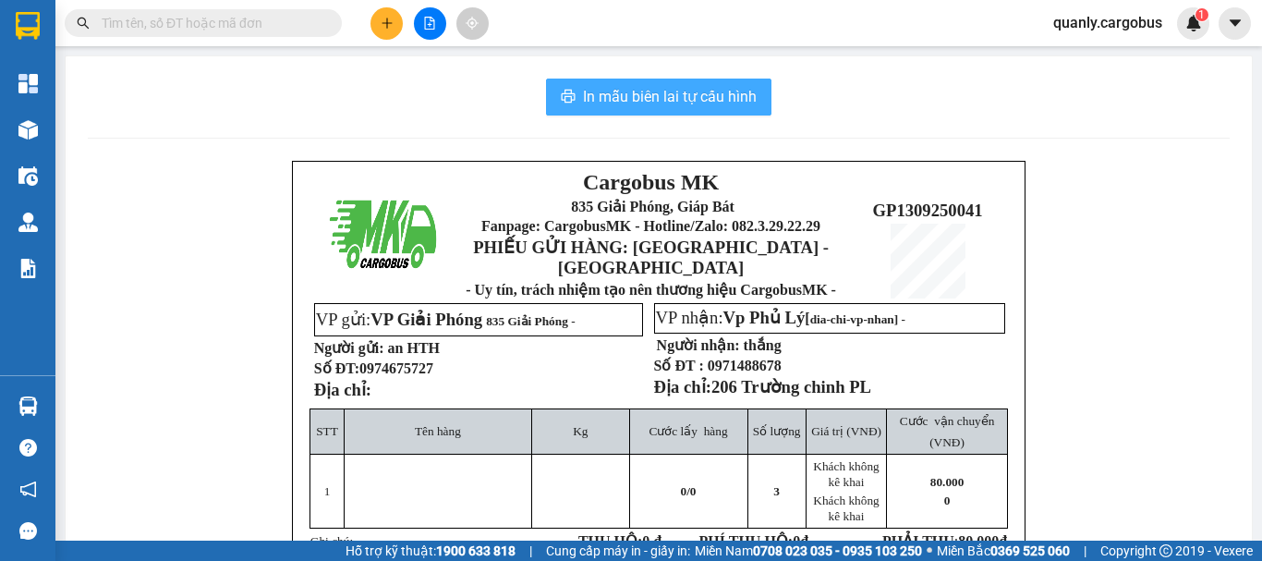
click at [670, 87] on span "In mẫu biên lai tự cấu hình" at bounding box center [670, 96] width 174 height 23
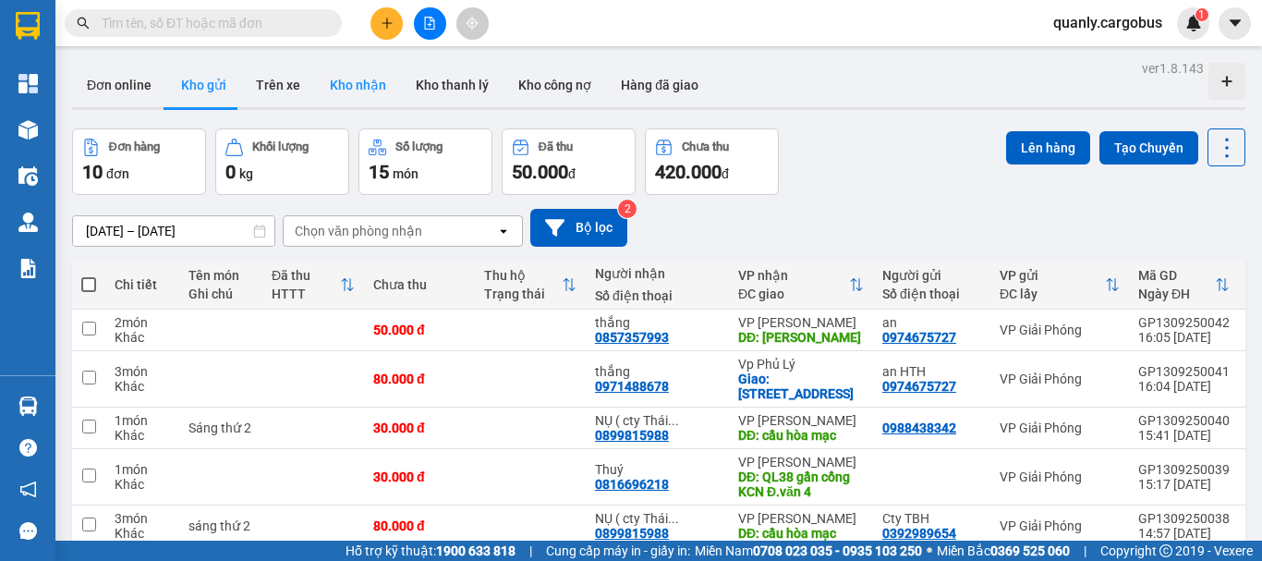
click at [364, 91] on button "Kho nhận" at bounding box center [358, 85] width 86 height 44
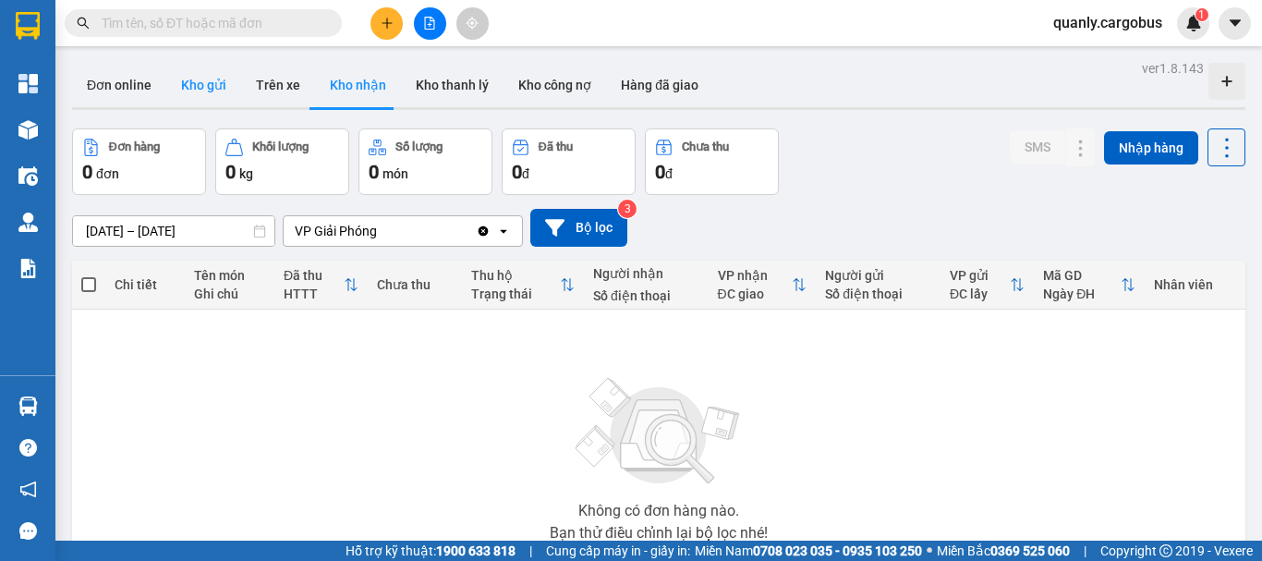
click at [200, 84] on button "Kho gửi" at bounding box center [203, 85] width 75 height 44
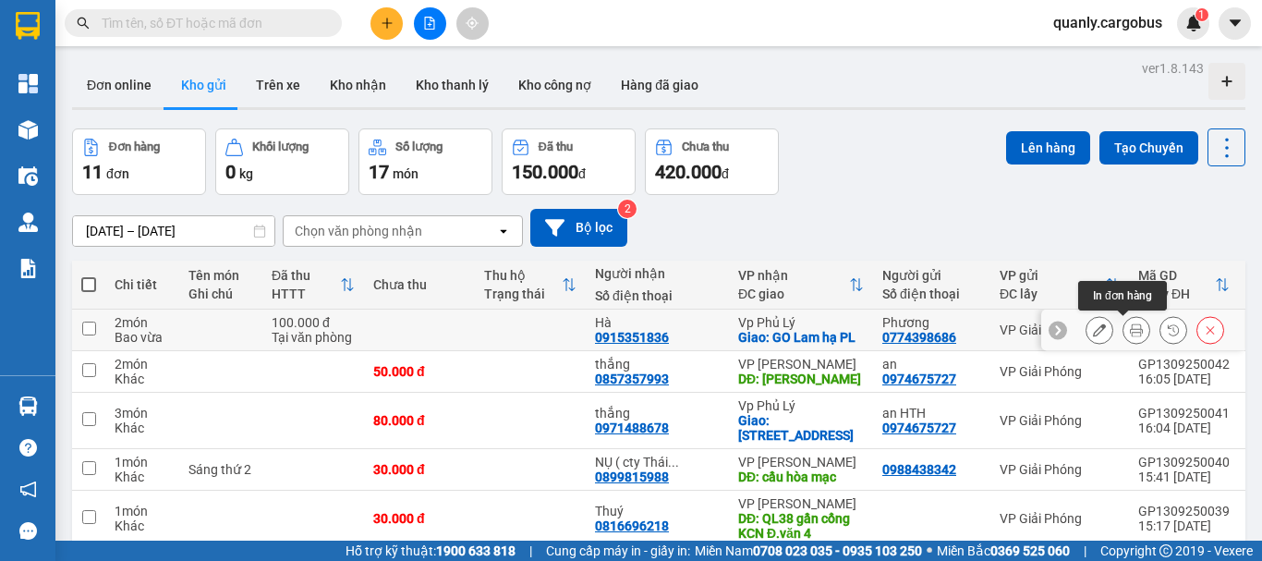
click at [1130, 328] on icon at bounding box center [1136, 329] width 13 height 13
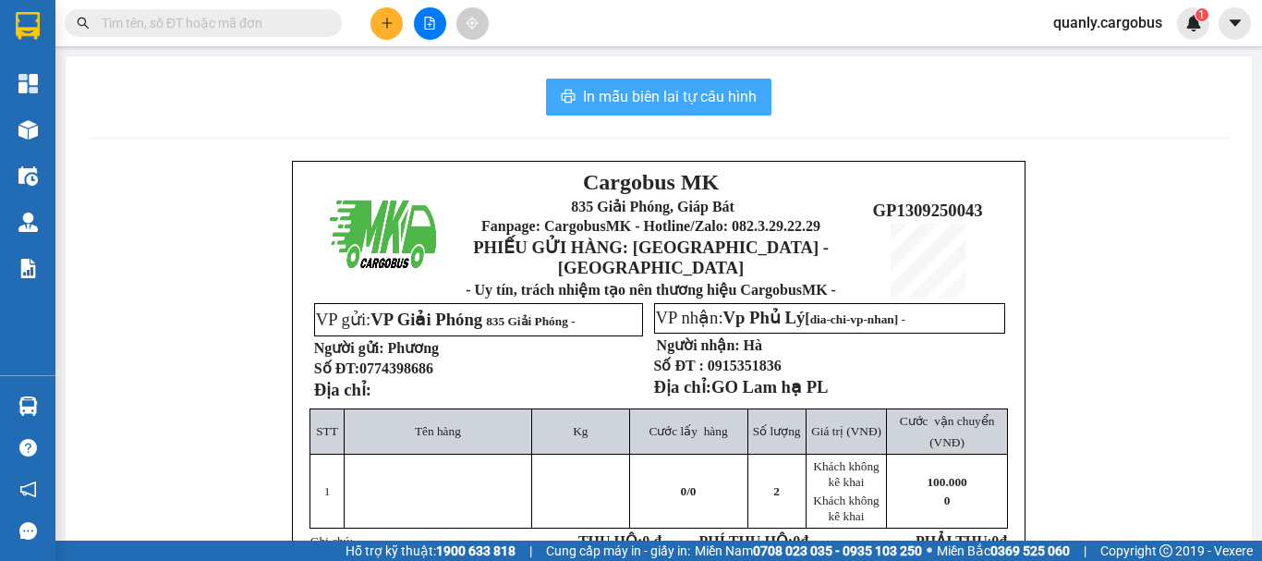
click at [703, 102] on span "In mẫu biên lai tự cấu hình" at bounding box center [670, 96] width 174 height 23
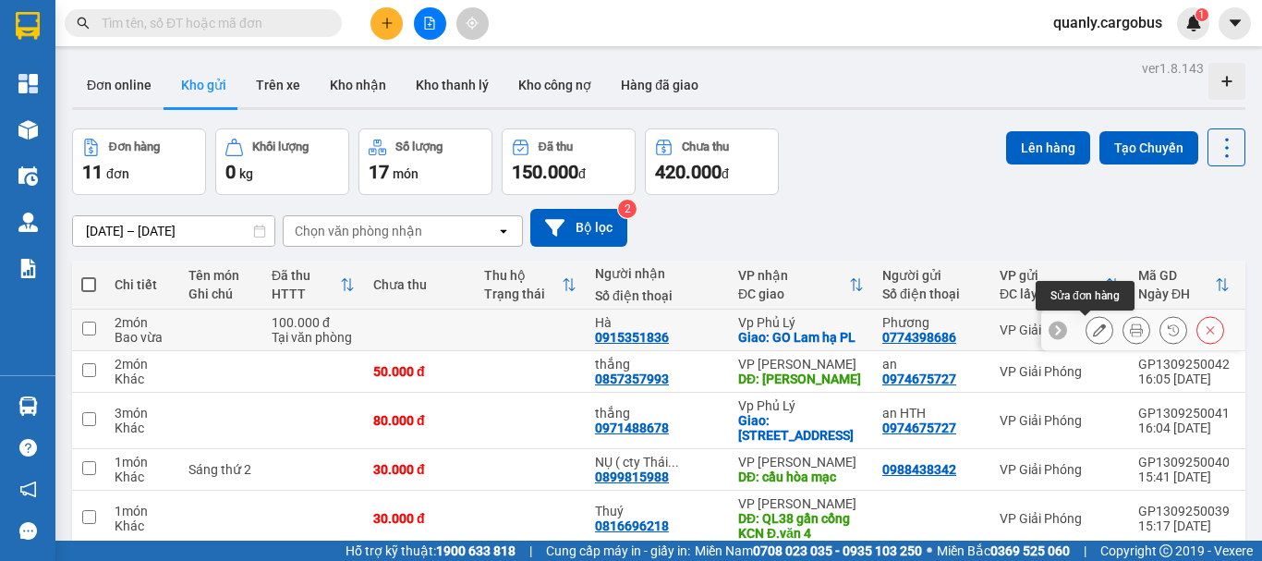
click at [1093, 331] on button at bounding box center [1100, 330] width 26 height 32
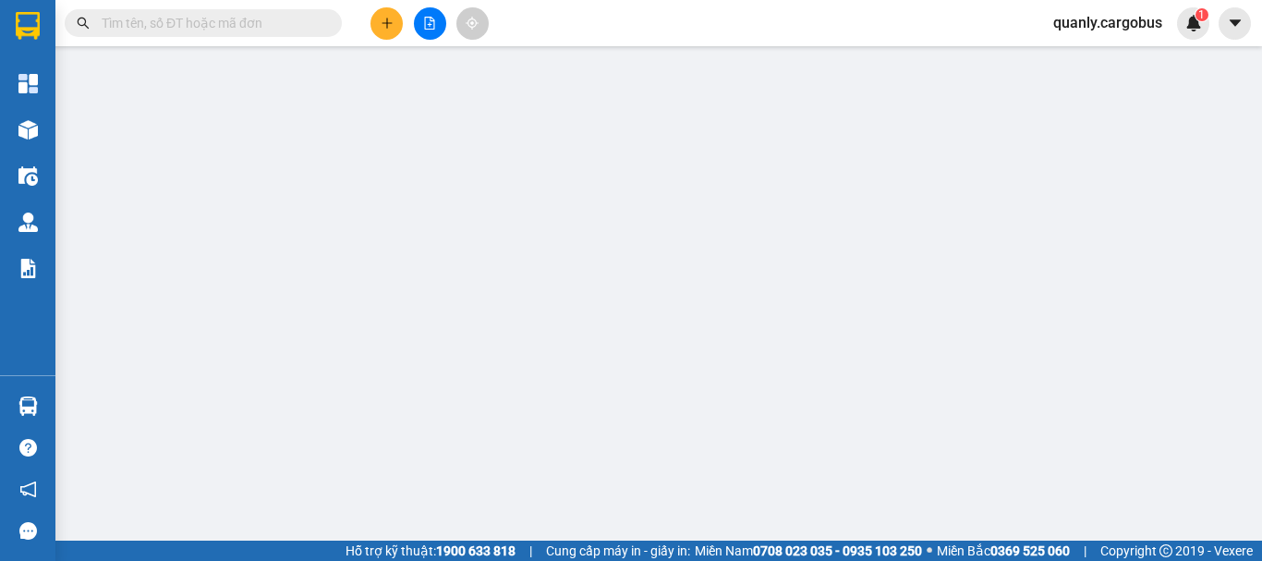
type input "0915351836"
type input "Hà"
checkbox input "true"
type input "GO Lam hạ PL"
type input "0774398686"
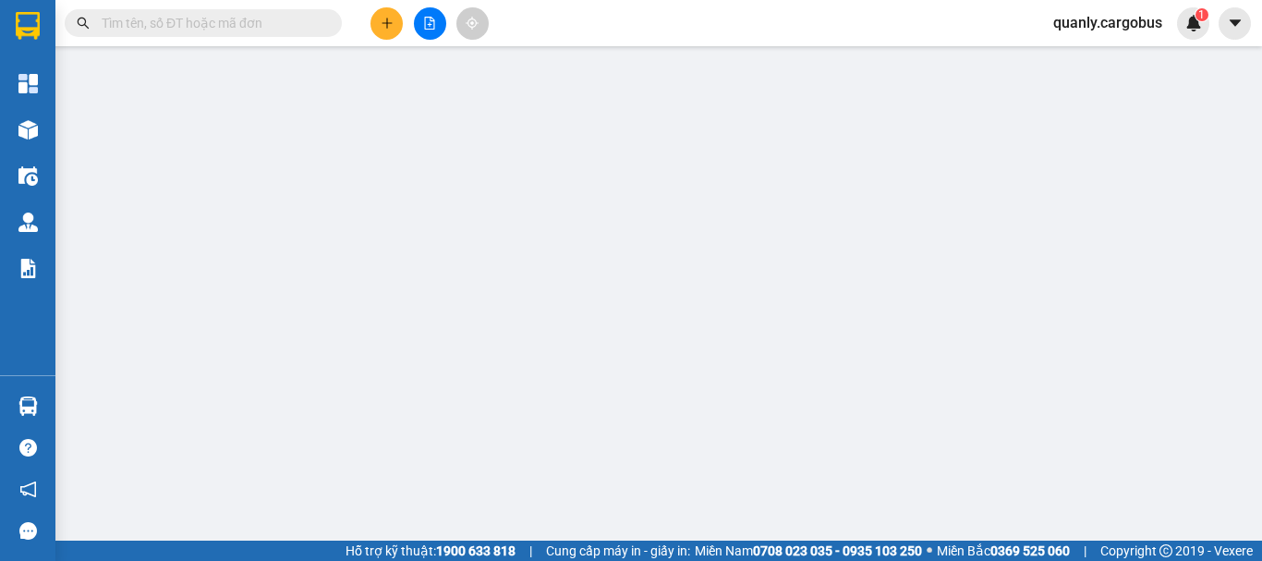
type input "Phương"
type input "100.000"
type input "0"
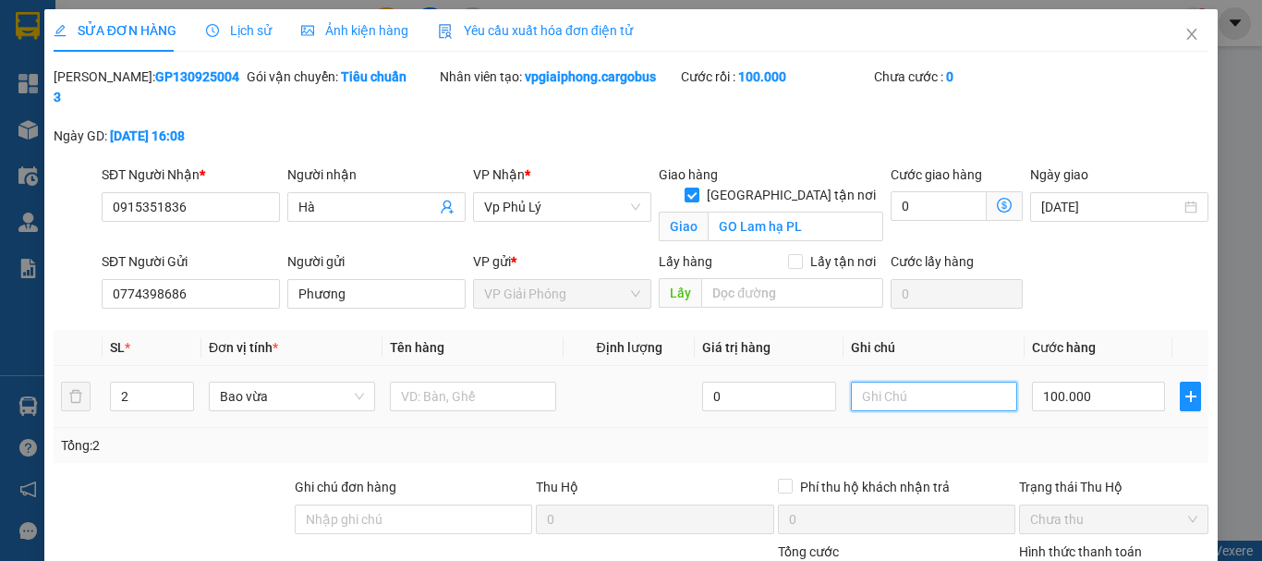
click at [855, 382] on input "text" at bounding box center [934, 397] width 166 height 30
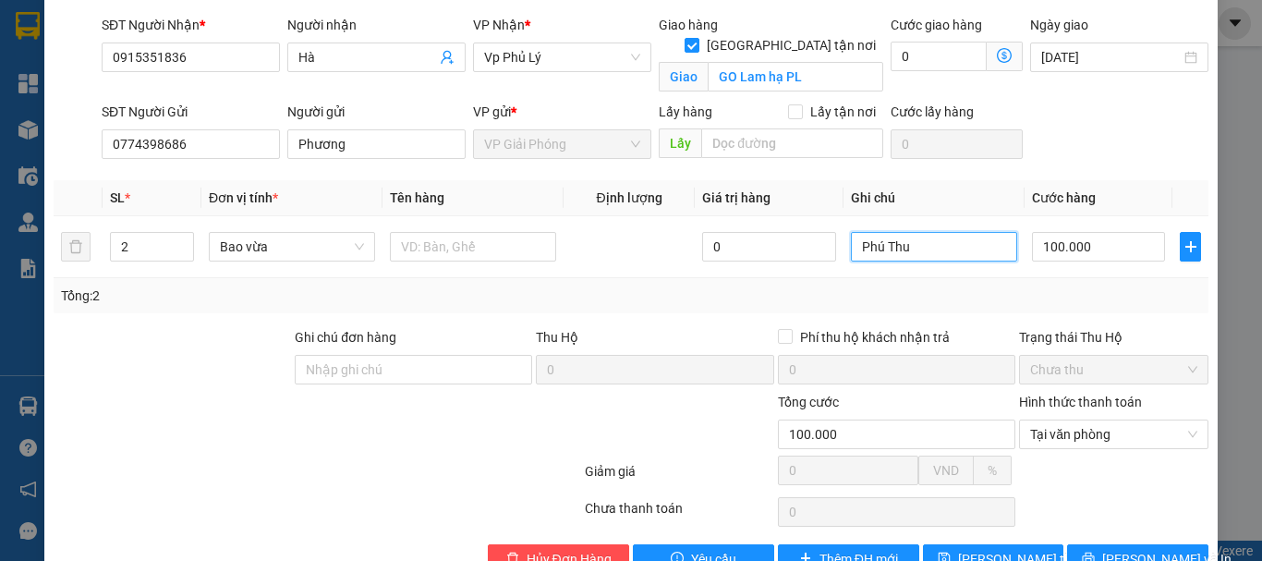
scroll to position [178, 0]
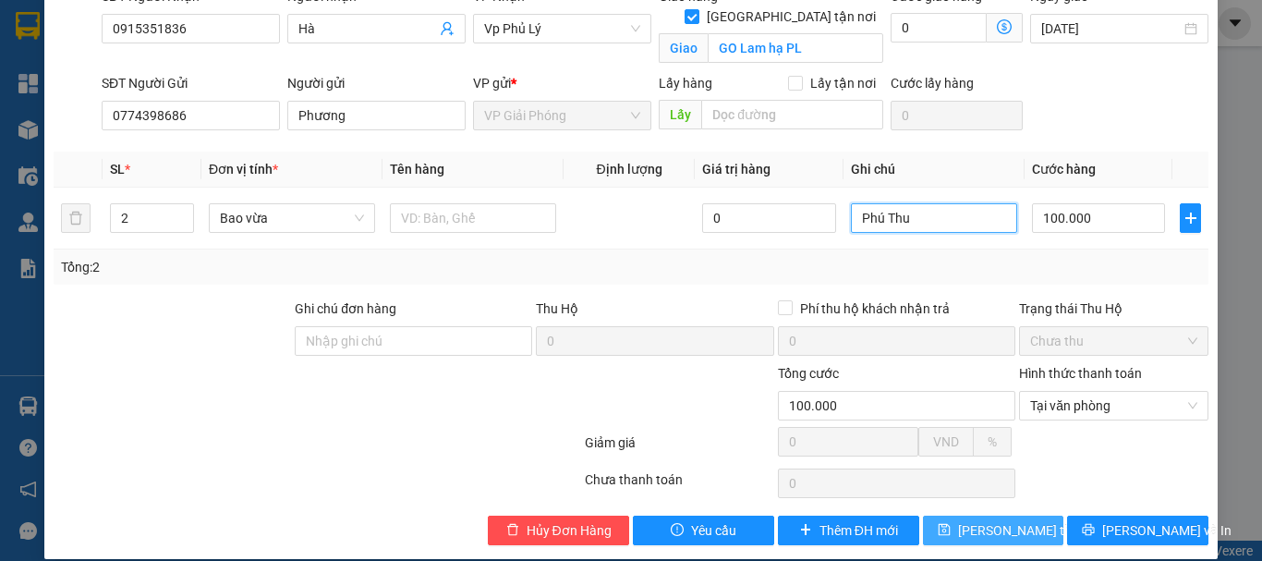
type input "Phú Thu"
click at [994, 520] on span "[PERSON_NAME] thay đổi" at bounding box center [1032, 530] width 148 height 20
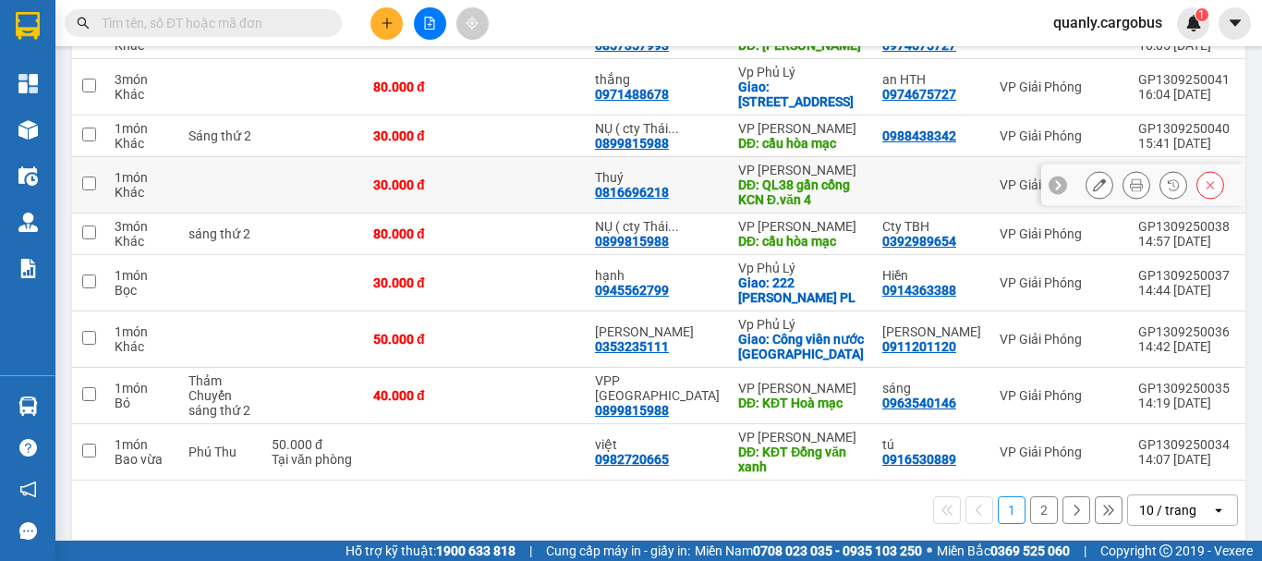
scroll to position [357, 0]
